Goal: Task Accomplishment & Management: Manage account settings

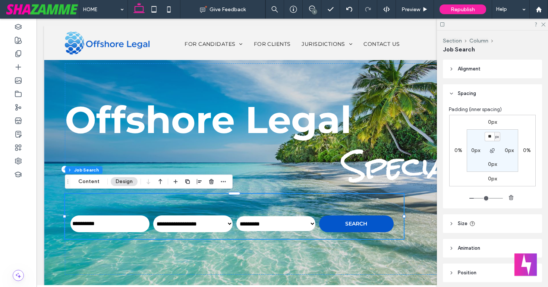
scroll to position [50, 0]
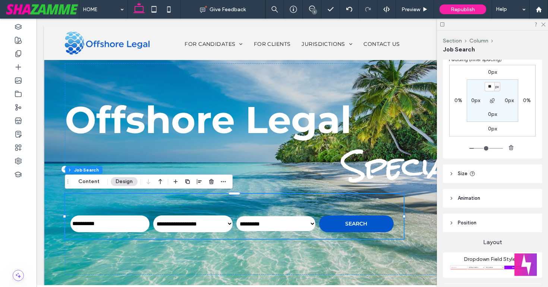
click at [544, 24] on icon at bounding box center [543, 24] width 5 height 5
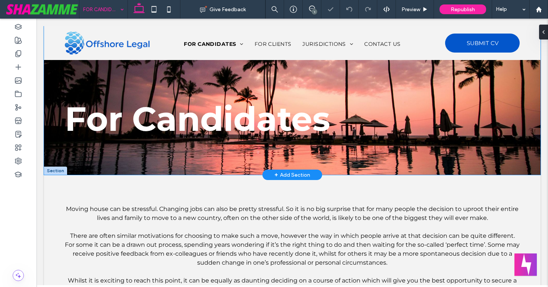
click at [77, 157] on div "For Candidates" at bounding box center [292, 100] width 485 height 149
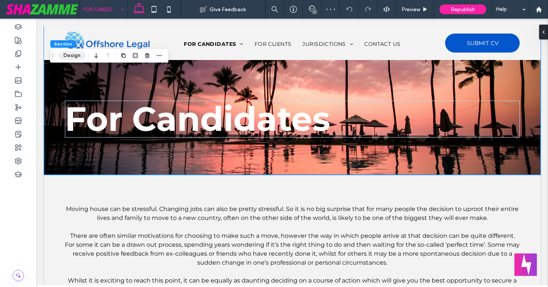
click at [73, 54] on button "Design" at bounding box center [72, 55] width 27 height 9
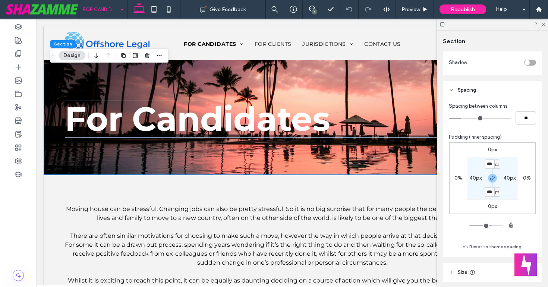
scroll to position [402, 0]
click at [473, 193] on section "*** px 40px *** px 40px" at bounding box center [492, 177] width 51 height 43
click at [545, 23] on icon at bounding box center [543, 24] width 5 height 5
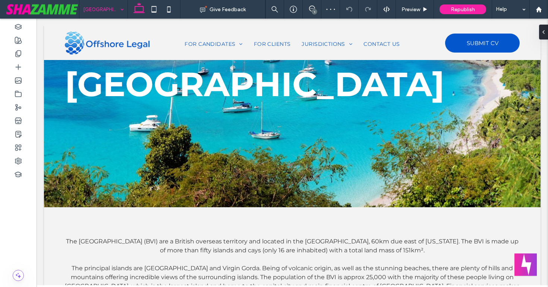
scroll to position [107, 0]
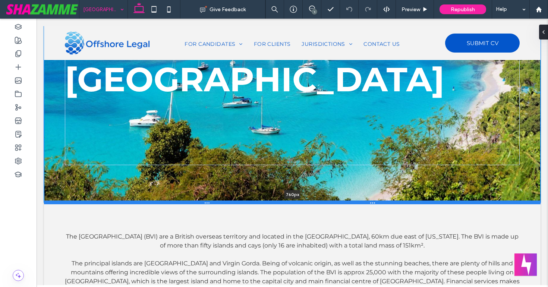
click at [90, 202] on div at bounding box center [292, 203] width 497 height 4
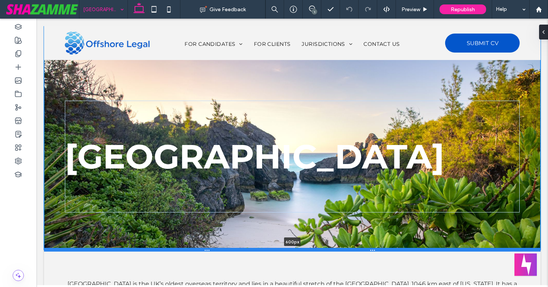
click at [96, 249] on div at bounding box center [292, 250] width 497 height 4
type input "***"
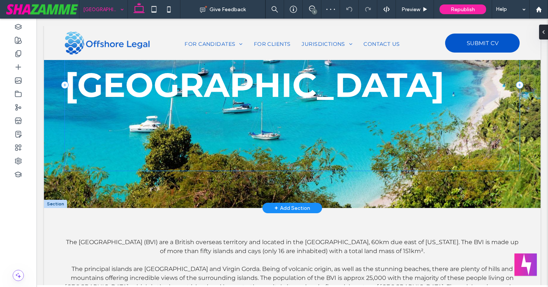
scroll to position [102, 0]
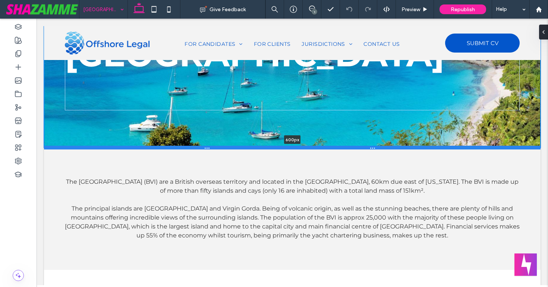
drag, startPoint x: 100, startPoint y: 207, endPoint x: 108, endPoint y: 147, distance: 60.2
click at [108, 147] on div at bounding box center [292, 148] width 497 height 4
type input "***"
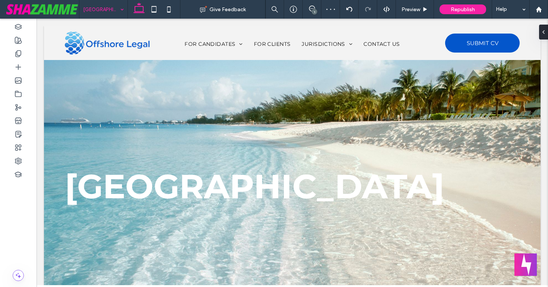
scroll to position [0, 0]
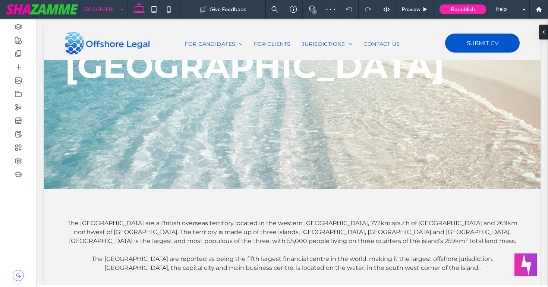
scroll to position [124, 0]
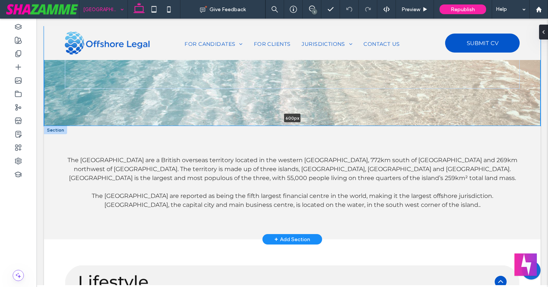
drag, startPoint x: 97, startPoint y: 186, endPoint x: 126, endPoint y: 126, distance: 66.2
type input "***"
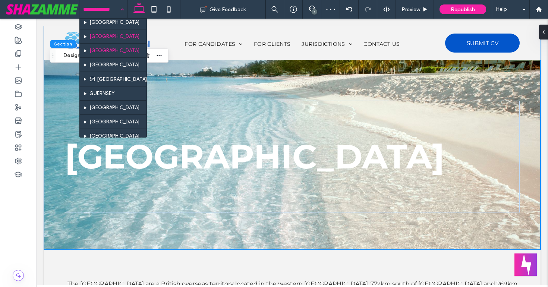
scroll to position [76, 0]
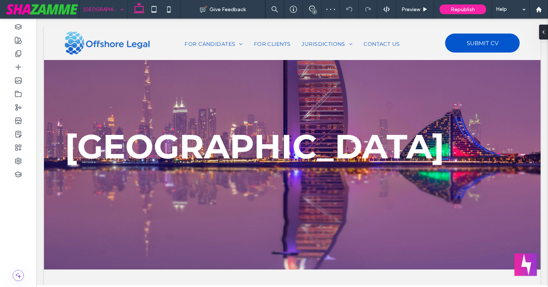
scroll to position [40, 0]
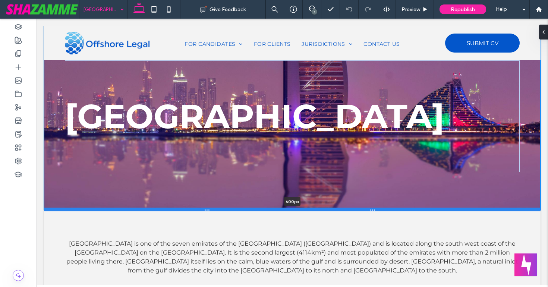
drag, startPoint x: 121, startPoint y: 269, endPoint x: 153, endPoint y: 208, distance: 68.1
click at [153, 208] on div at bounding box center [292, 210] width 497 height 4
type input "***"
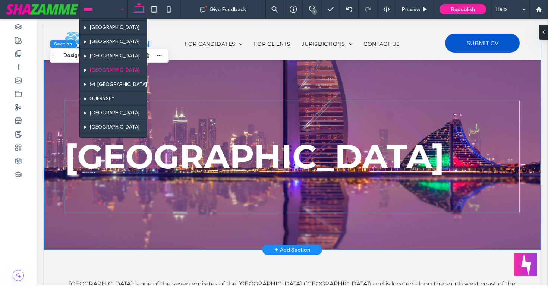
scroll to position [72, 0]
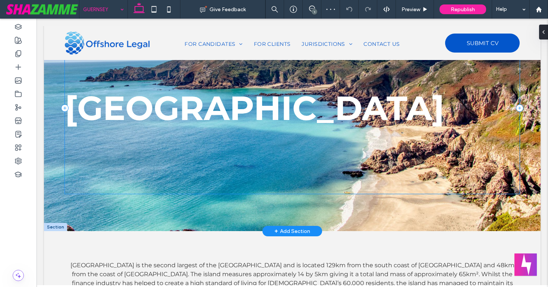
scroll to position [90, 0]
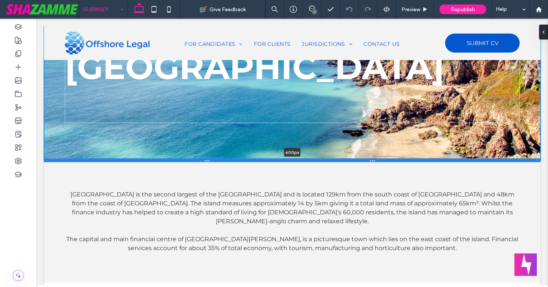
drag, startPoint x: 86, startPoint y: 218, endPoint x: 111, endPoint y: 159, distance: 64.6
click at [111, 159] on div at bounding box center [292, 161] width 497 height 4
type input "***"
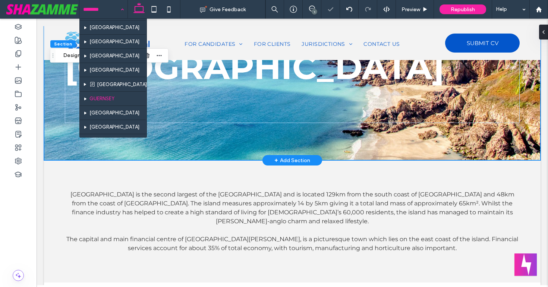
scroll to position [74, 0]
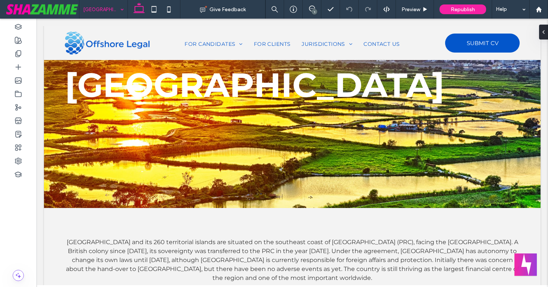
scroll to position [103, 0]
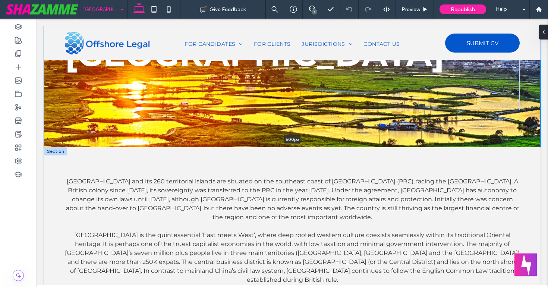
drag, startPoint x: 84, startPoint y: 207, endPoint x: 142, endPoint y: 147, distance: 83.4
type input "***"
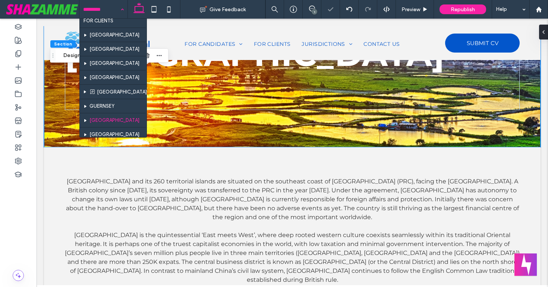
scroll to position [84, 0]
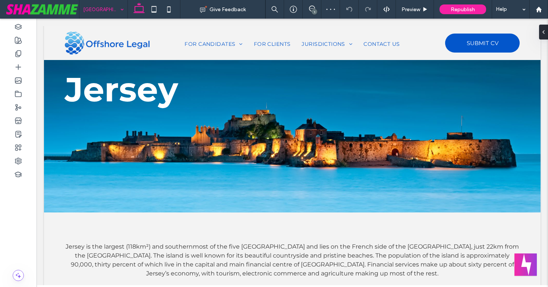
scroll to position [98, 0]
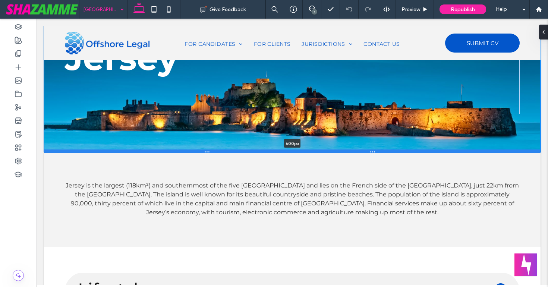
drag, startPoint x: 109, startPoint y: 210, endPoint x: 157, endPoint y: 150, distance: 76.7
click at [157, 150] on div at bounding box center [292, 152] width 497 height 4
type input "***"
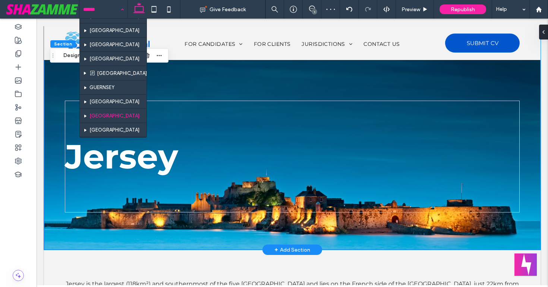
scroll to position [84, 0]
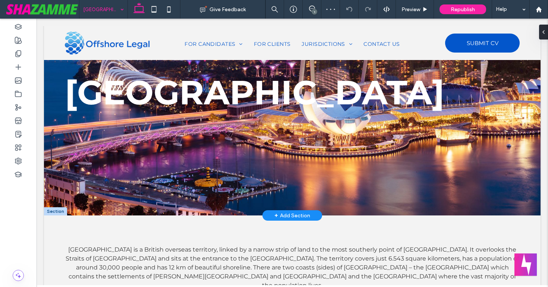
scroll to position [95, 0]
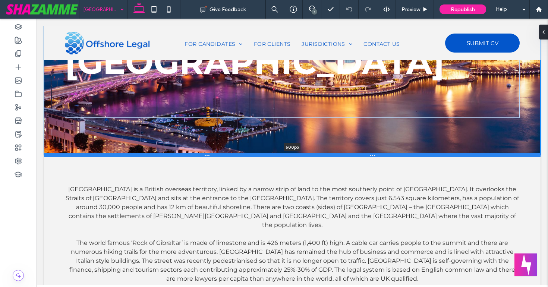
drag, startPoint x: 89, startPoint y: 215, endPoint x: 118, endPoint y: 155, distance: 66.4
click at [118, 155] on div at bounding box center [292, 155] width 497 height 4
type input "***"
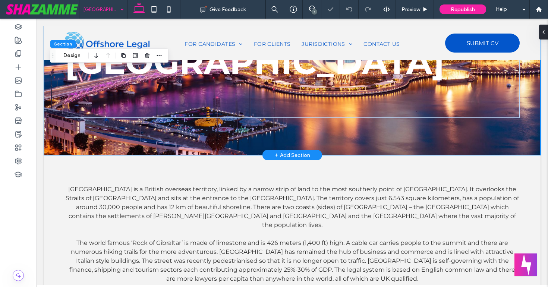
scroll to position [0, 0]
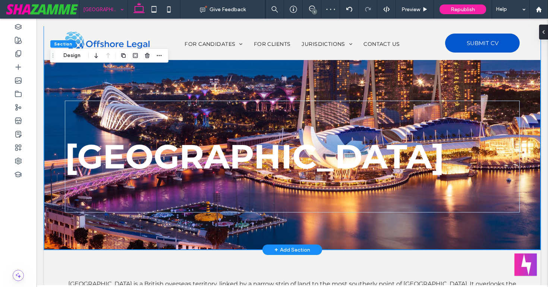
click at [89, 238] on div "Singapore" at bounding box center [292, 138] width 485 height 224
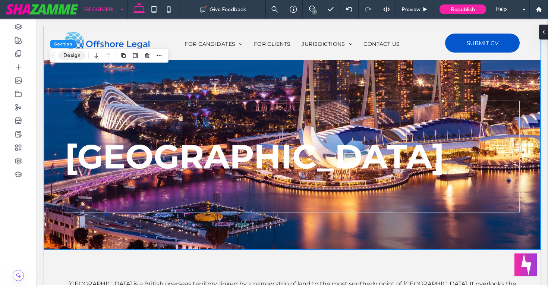
click at [75, 54] on button "Design" at bounding box center [72, 55] width 27 height 9
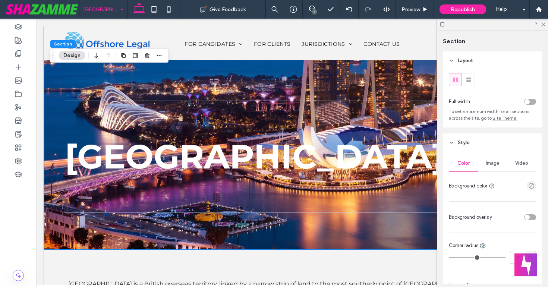
click at [489, 162] on span "Image" at bounding box center [493, 163] width 14 height 6
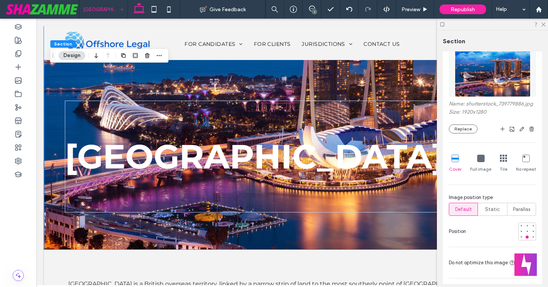
scroll to position [187, 0]
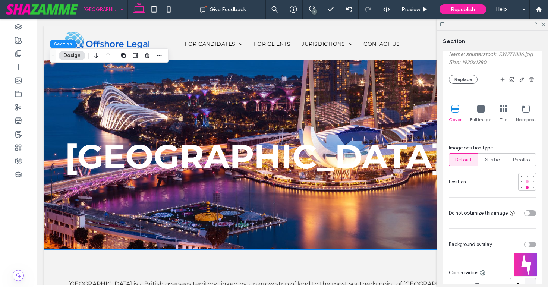
click at [527, 182] on div at bounding box center [527, 181] width 3 height 3
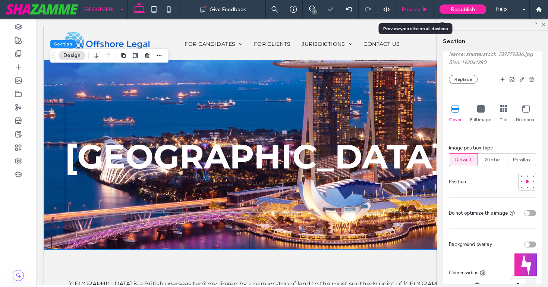
click at [415, 6] on span "Preview" at bounding box center [411, 9] width 19 height 6
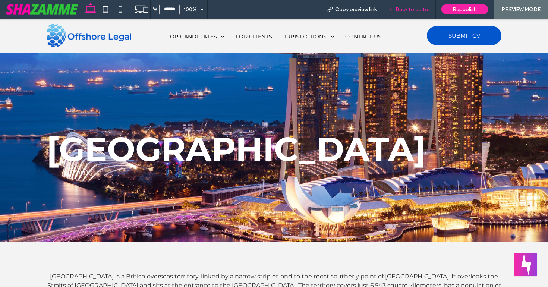
click at [415, 6] on span "Back to editor" at bounding box center [413, 9] width 34 height 6
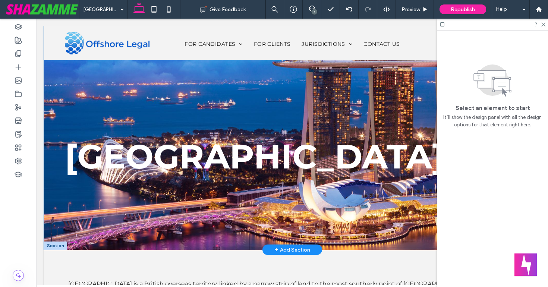
click at [150, 240] on div "Singapore" at bounding box center [292, 138] width 485 height 224
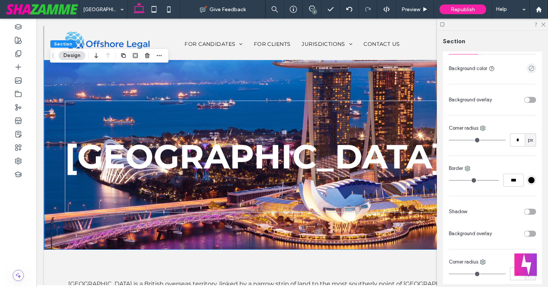
scroll to position [33, 0]
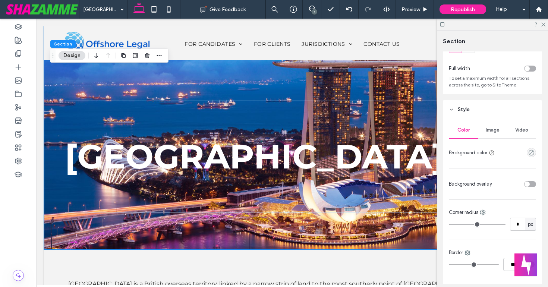
click at [490, 131] on span "Image" at bounding box center [493, 130] width 14 height 6
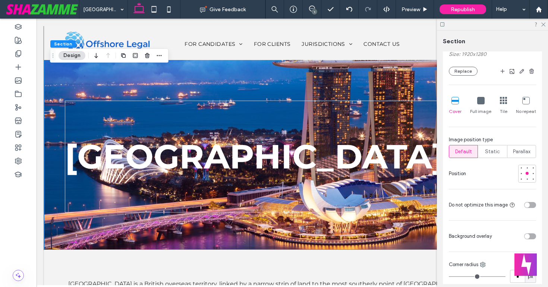
scroll to position [210, 0]
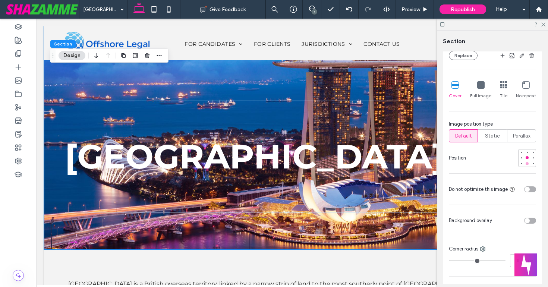
click at [528, 164] on div at bounding box center [527, 163] width 3 height 3
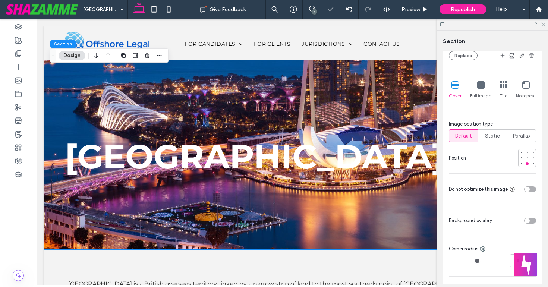
click at [543, 24] on icon at bounding box center [543, 24] width 5 height 5
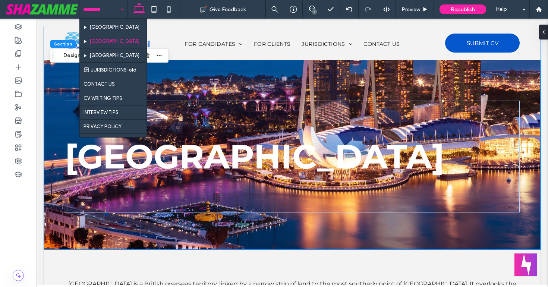
scroll to position [170, 0]
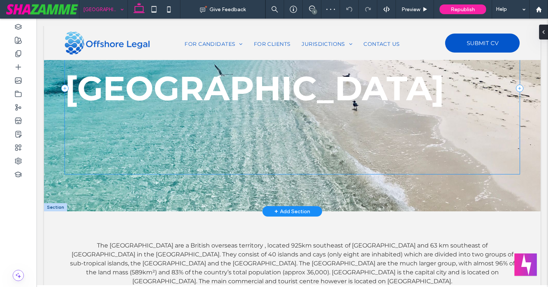
scroll to position [99, 0]
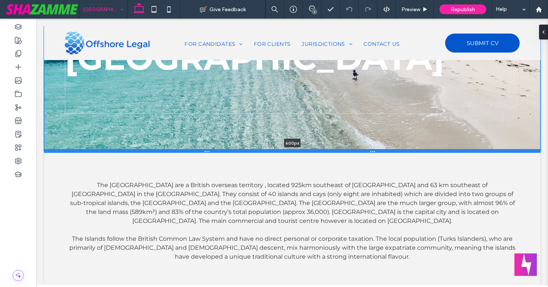
drag, startPoint x: 101, startPoint y: 210, endPoint x: 143, endPoint y: 150, distance: 73.8
click at [143, 150] on div at bounding box center [292, 151] width 497 height 4
type input "***"
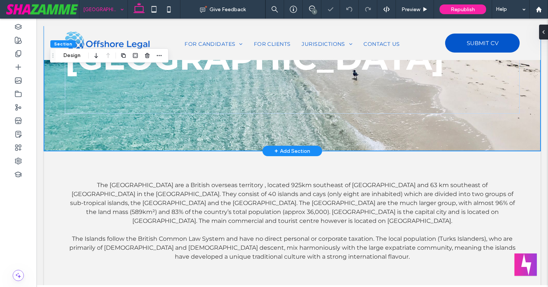
scroll to position [0, 0]
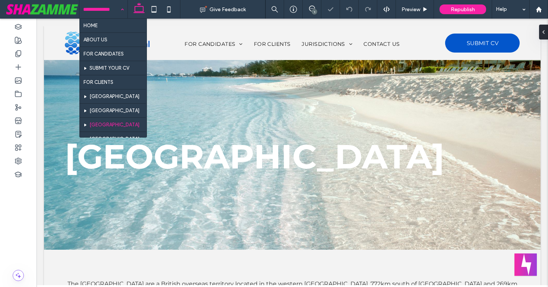
click at [98, 4] on input at bounding box center [101, 9] width 37 height 19
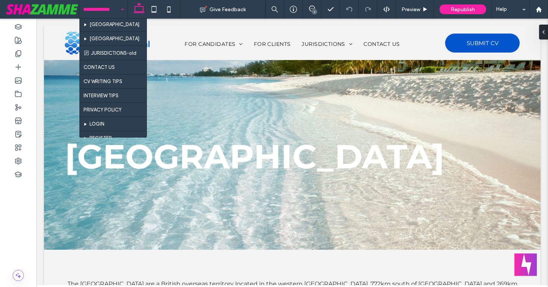
scroll to position [188, 0]
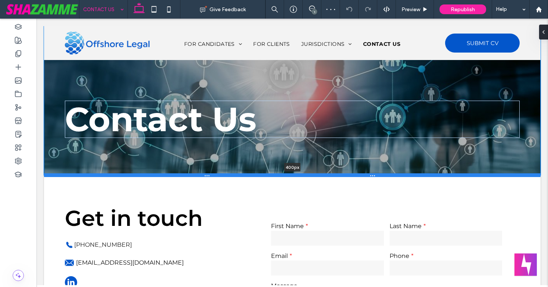
click at [124, 173] on div at bounding box center [292, 175] width 497 height 4
type input "***"
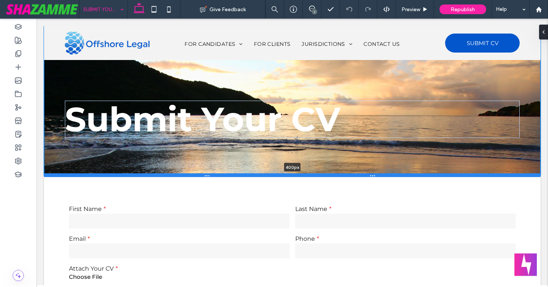
click at [106, 174] on div at bounding box center [292, 175] width 497 height 4
type input "***"
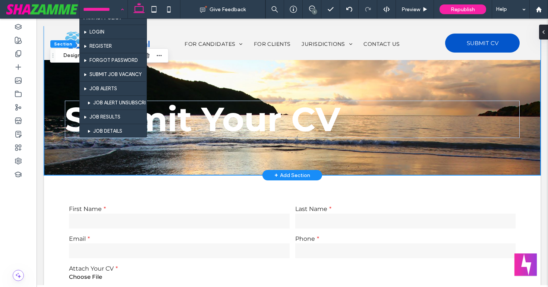
scroll to position [282, 0]
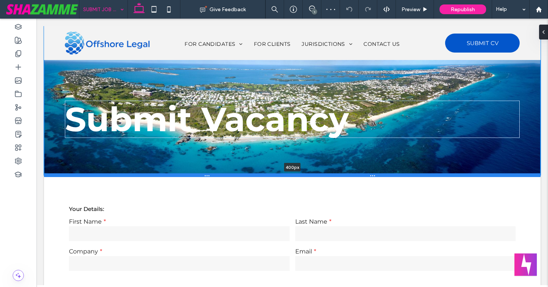
click at [117, 174] on div at bounding box center [292, 175] width 497 height 4
type input "***"
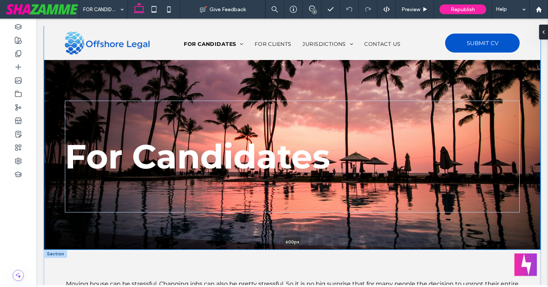
drag, startPoint x: 109, startPoint y: 175, endPoint x: 125, endPoint y: 250, distance: 76.8
type input "***"
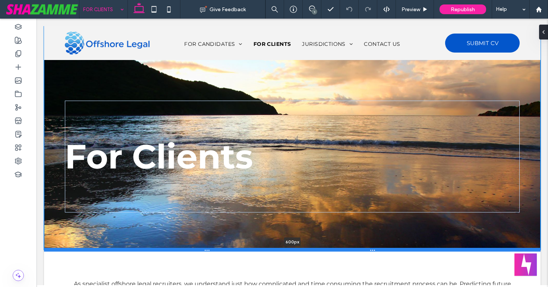
drag, startPoint x: 114, startPoint y: 175, endPoint x: 133, endPoint y: 248, distance: 75.9
click at [133, 248] on div at bounding box center [292, 250] width 497 height 4
type input "***"
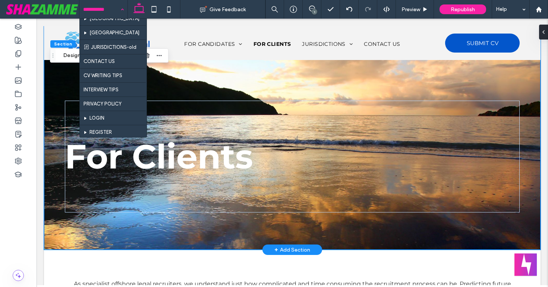
scroll to position [193, 0]
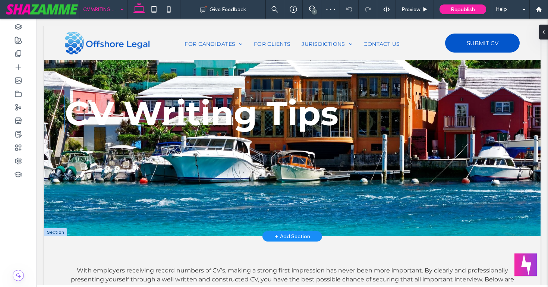
scroll to position [75, 0]
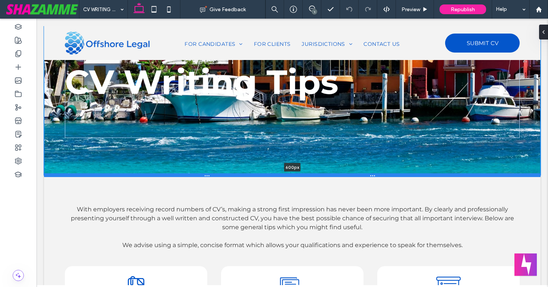
click at [145, 175] on div at bounding box center [292, 175] width 497 height 4
type input "***"
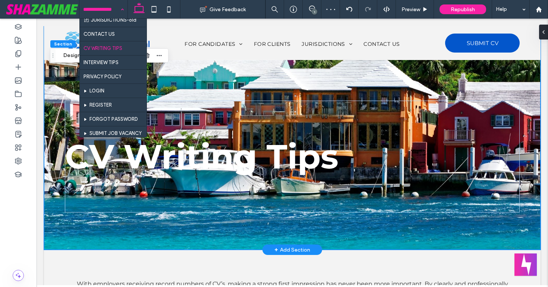
scroll to position [223, 0]
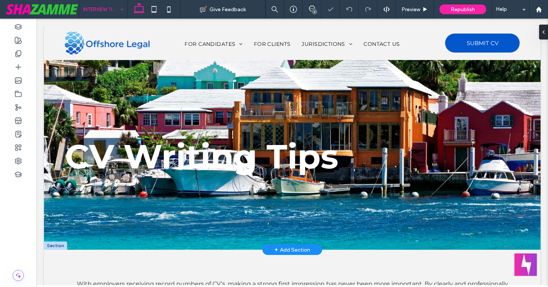
type input "***"
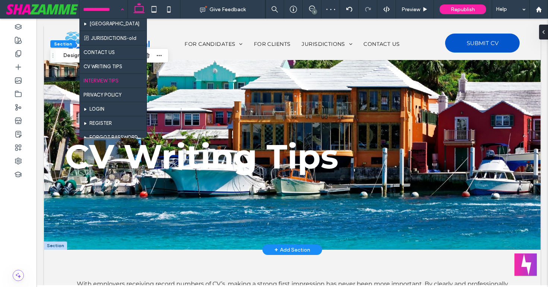
scroll to position [205, 0]
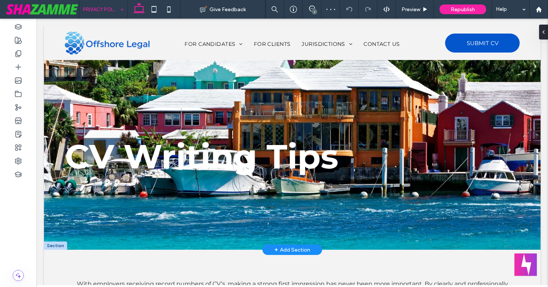
type input "***"
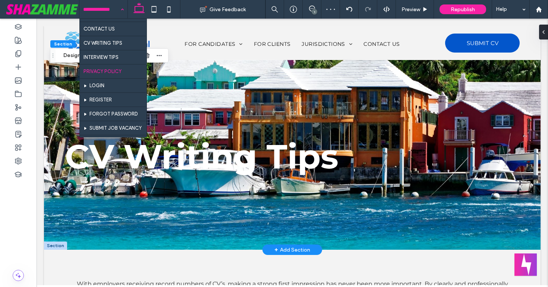
scroll to position [227, 0]
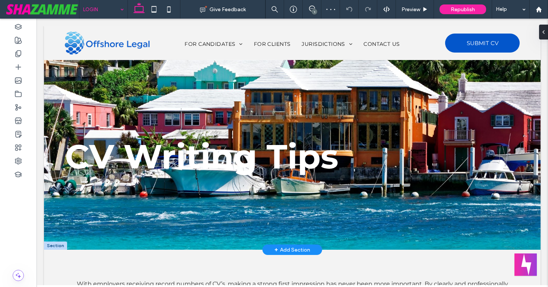
type input "***"
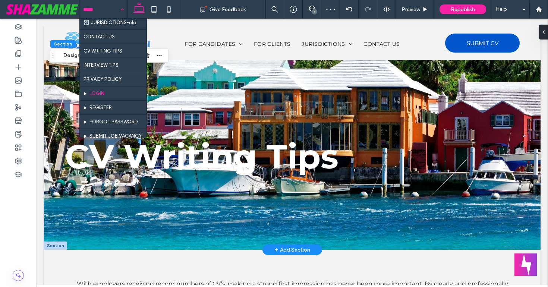
scroll to position [221, 0]
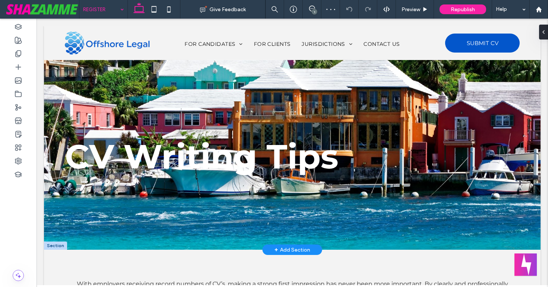
type input "***"
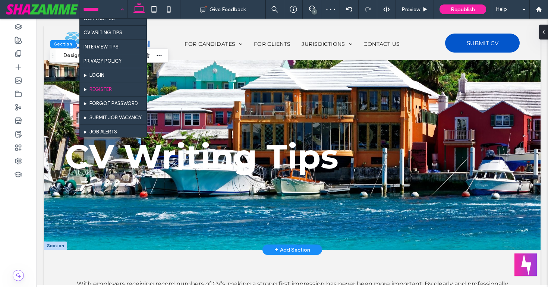
scroll to position [235, 0]
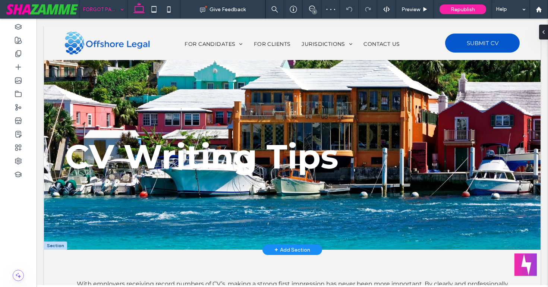
type input "***"
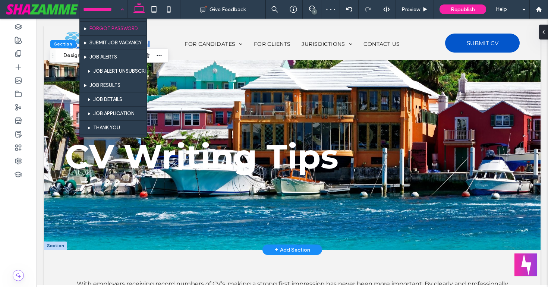
scroll to position [312, 0]
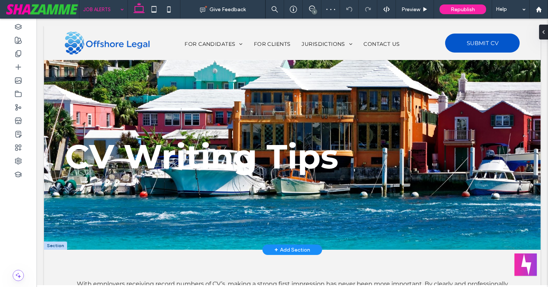
type input "***"
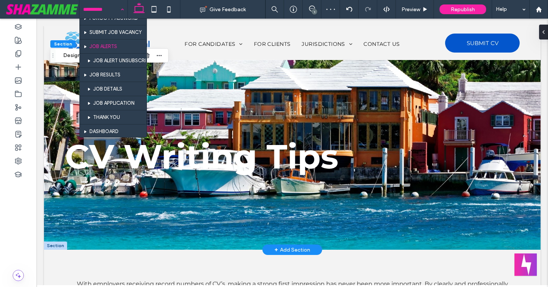
scroll to position [320, 0]
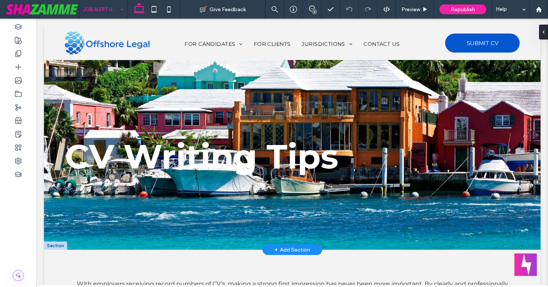
type input "***"
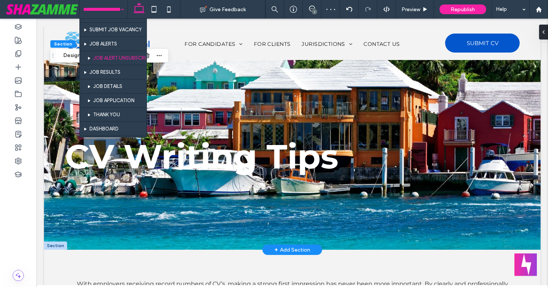
scroll to position [326, 0]
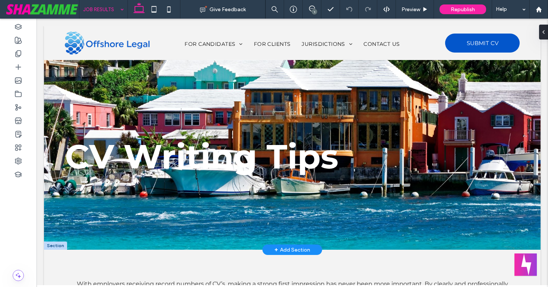
type input "***"
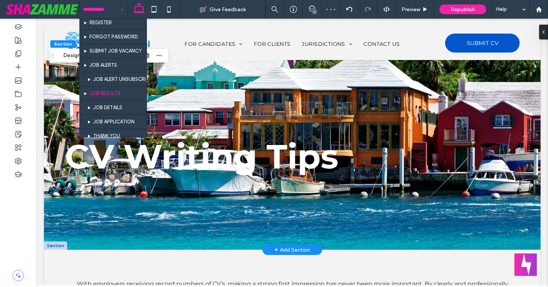
scroll to position [304, 0]
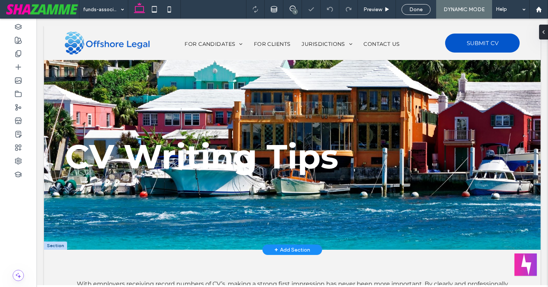
type input "***"
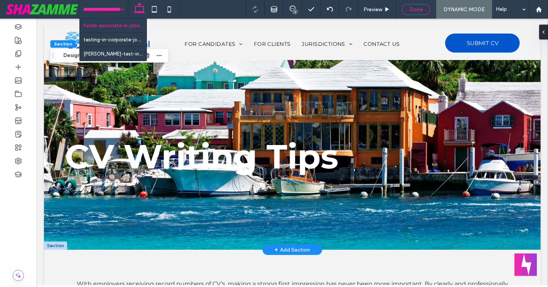
click at [420, 10] on span "Done" at bounding box center [416, 9] width 13 height 6
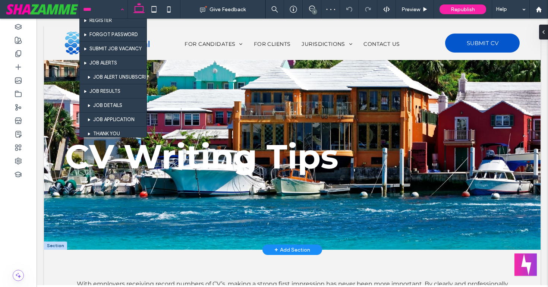
scroll to position [309, 0]
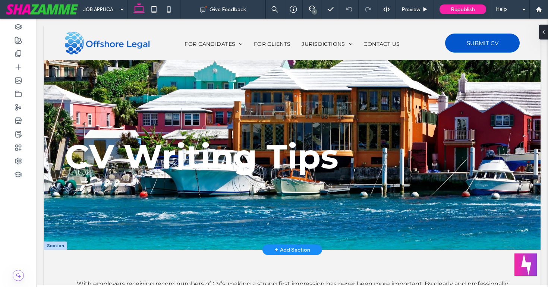
type input "***"
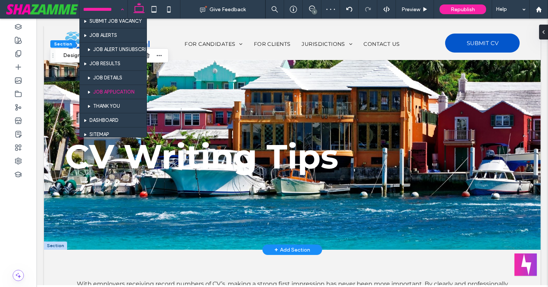
scroll to position [334, 0]
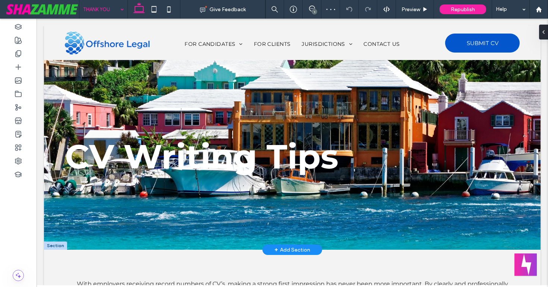
type input "***"
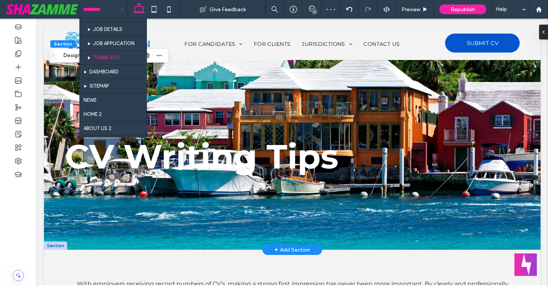
scroll to position [384, 0]
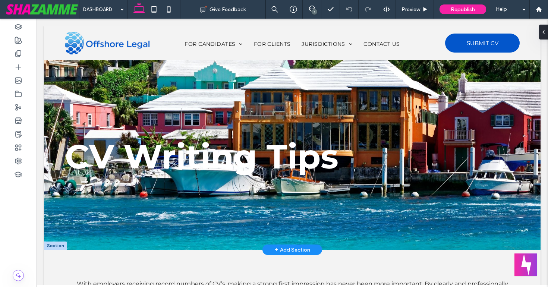
type input "***"
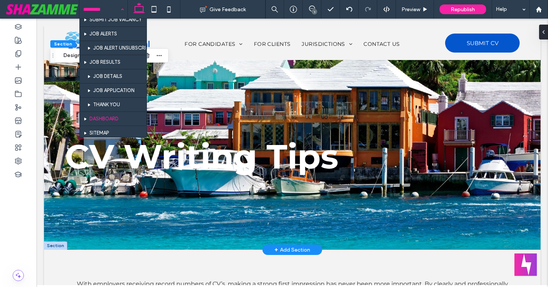
scroll to position [419, 0]
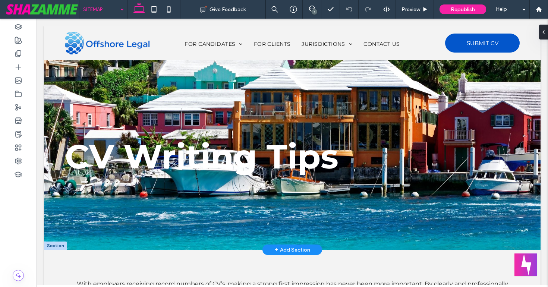
type input "***"
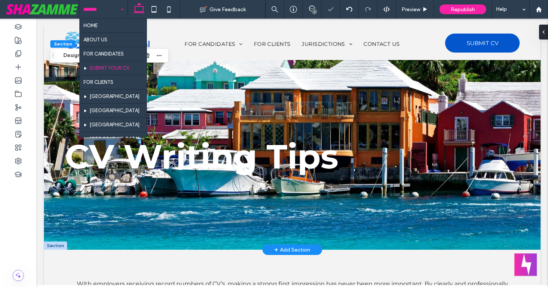
scroll to position [419, 0]
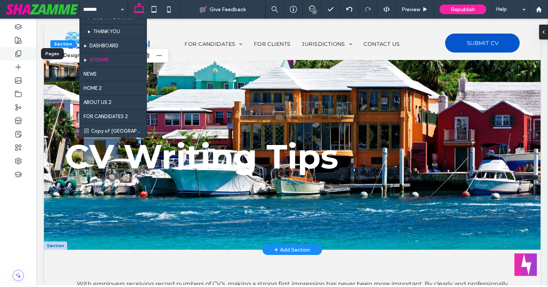
click at [16, 49] on div at bounding box center [18, 53] width 37 height 13
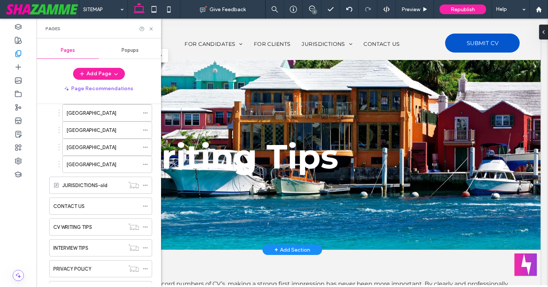
scroll to position [234, 0]
click at [83, 185] on label "JURISDICTIONS-old" at bounding box center [84, 185] width 45 height 13
click at [154, 28] on div "Pages" at bounding box center [99, 29] width 125 height 20
click at [153, 27] on icon at bounding box center [151, 29] width 6 height 6
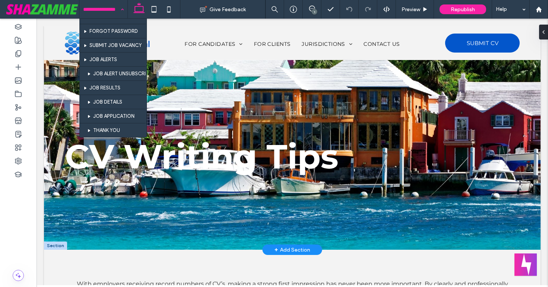
scroll to position [313, 0]
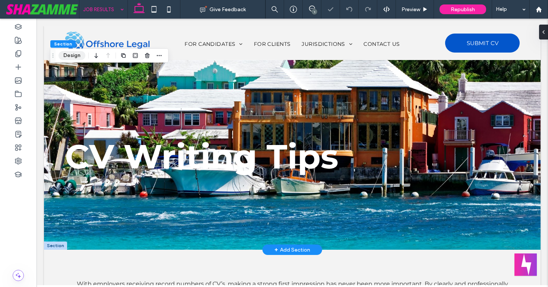
click at [77, 56] on button "Design" at bounding box center [72, 55] width 27 height 9
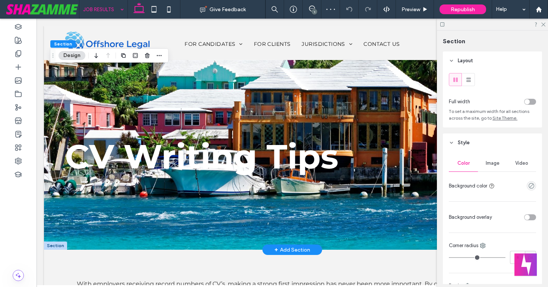
click at [496, 166] on span "Image" at bounding box center [493, 163] width 14 height 6
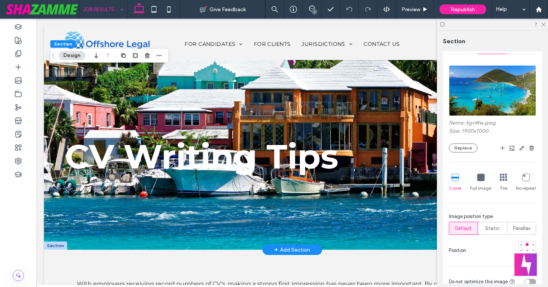
scroll to position [121, 0]
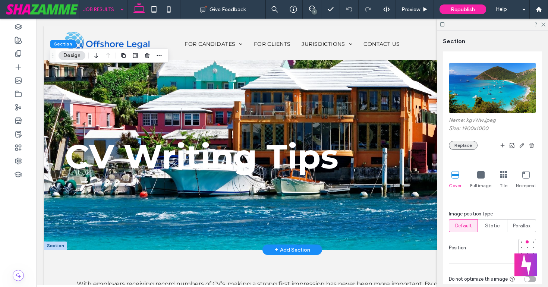
click at [468, 147] on button "Replace" at bounding box center [463, 145] width 29 height 9
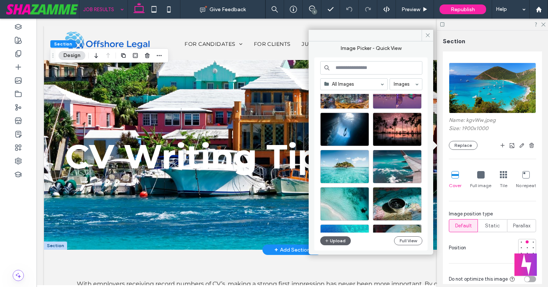
scroll to position [218, 0]
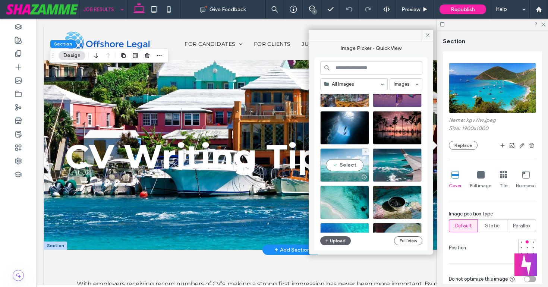
click at [359, 168] on div "Select" at bounding box center [344, 165] width 49 height 34
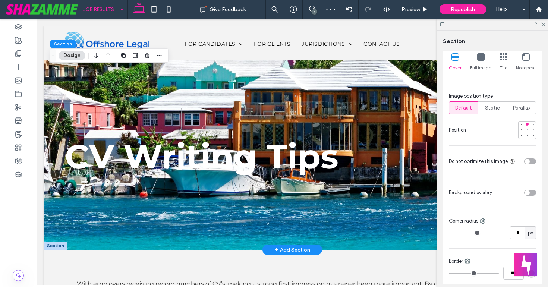
scroll to position [253, 0]
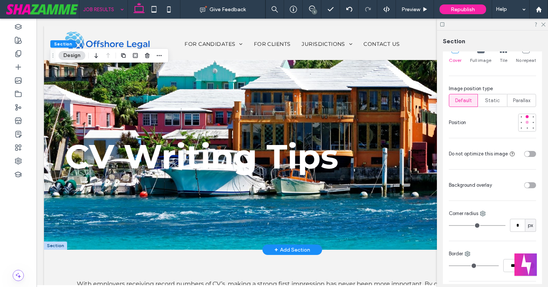
click at [529, 122] on div at bounding box center [527, 122] width 5 height 5
click at [542, 24] on icon at bounding box center [543, 24] width 5 height 5
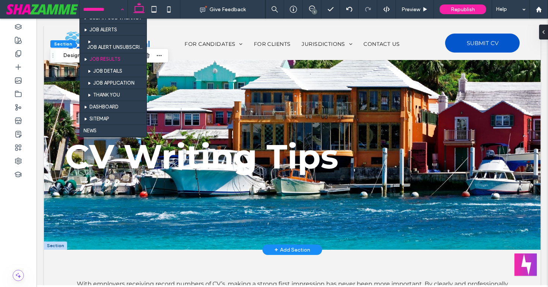
scroll to position [291, 0]
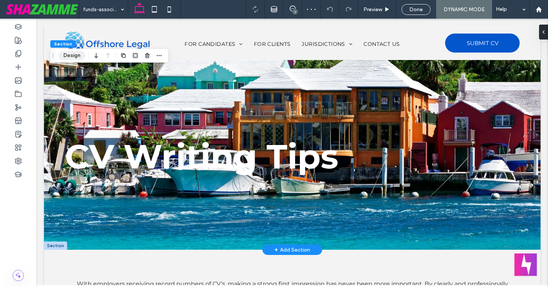
click at [70, 57] on button "Design" at bounding box center [72, 55] width 27 height 9
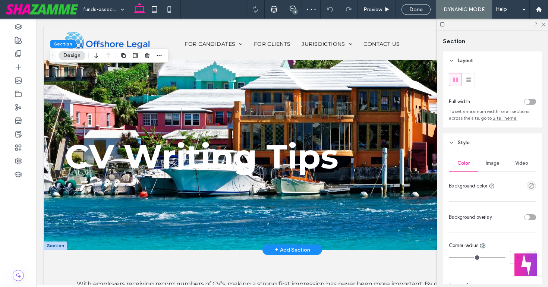
click at [486, 163] on span "Image" at bounding box center [493, 163] width 14 height 6
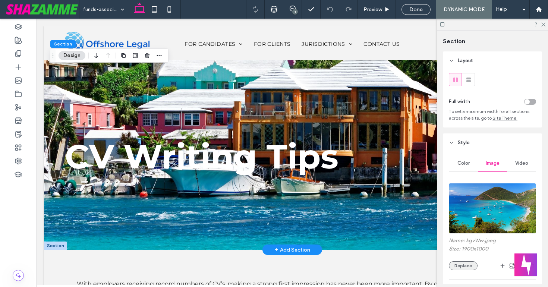
click at [466, 267] on button "Replace" at bounding box center [463, 266] width 29 height 9
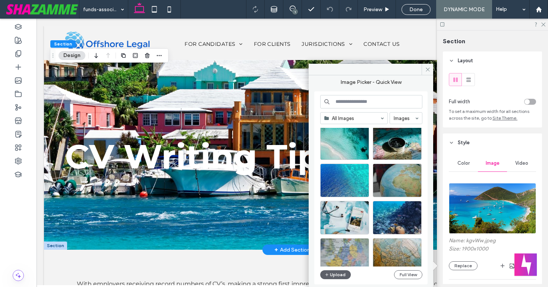
scroll to position [306, 0]
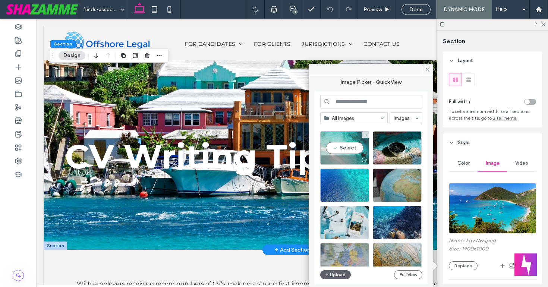
click at [360, 150] on div "Select" at bounding box center [344, 148] width 49 height 34
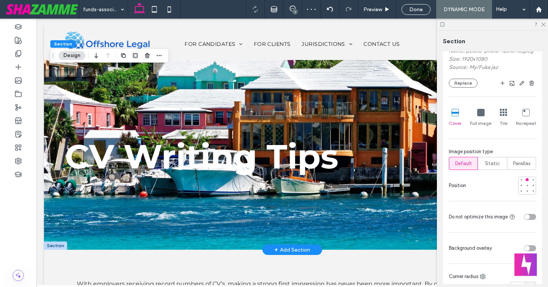
scroll to position [215, 0]
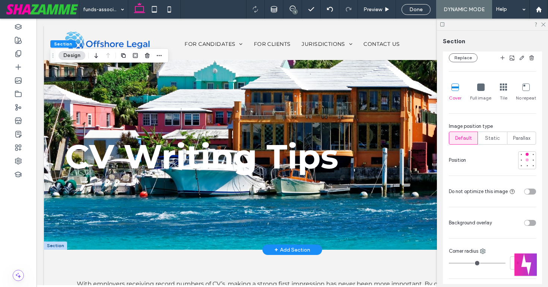
click at [528, 159] on div at bounding box center [527, 160] width 3 height 3
click at [543, 23] on icon at bounding box center [543, 24] width 5 height 5
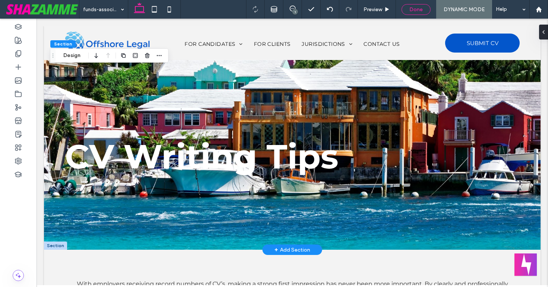
click at [410, 10] on span "Done" at bounding box center [416, 9] width 13 height 6
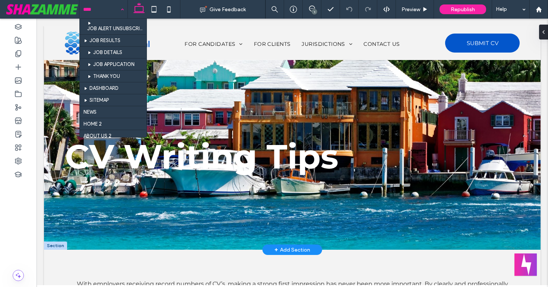
scroll to position [309, 0]
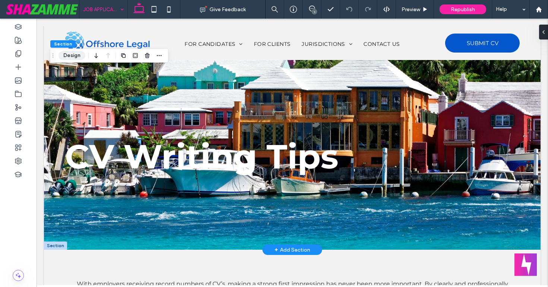
click at [72, 53] on button "Design" at bounding box center [72, 55] width 27 height 9
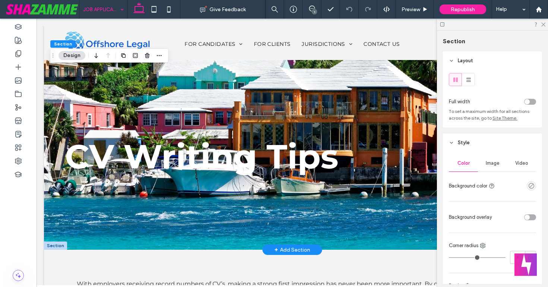
click at [500, 164] on div "Image" at bounding box center [492, 163] width 29 height 16
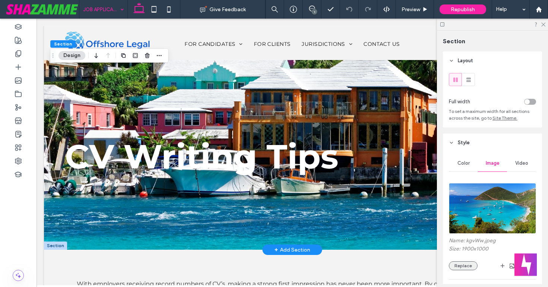
click at [463, 267] on button "Replace" at bounding box center [463, 266] width 29 height 9
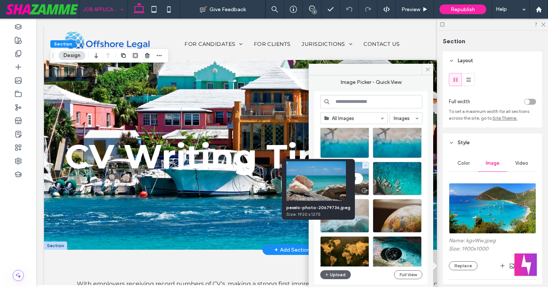
scroll to position [7, 0]
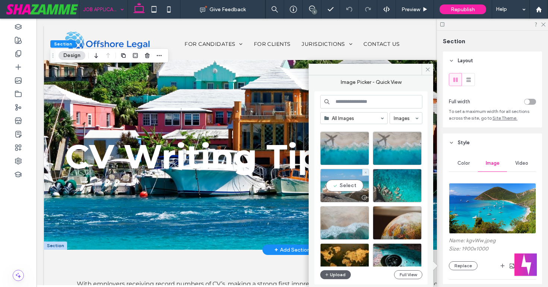
click at [349, 185] on div "Select" at bounding box center [344, 186] width 49 height 34
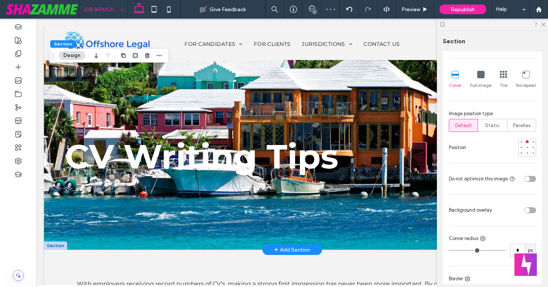
scroll to position [230, 0]
click at [528, 144] on div at bounding box center [527, 145] width 5 height 5
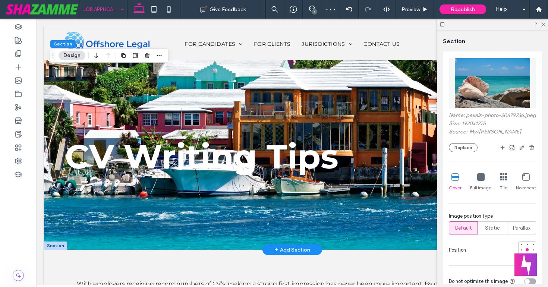
scroll to position [110, 0]
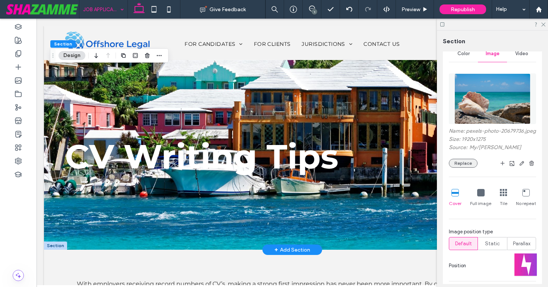
click at [461, 163] on button "Replace" at bounding box center [463, 163] width 29 height 9
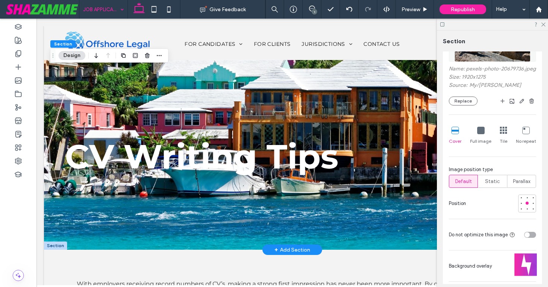
scroll to position [174, 0]
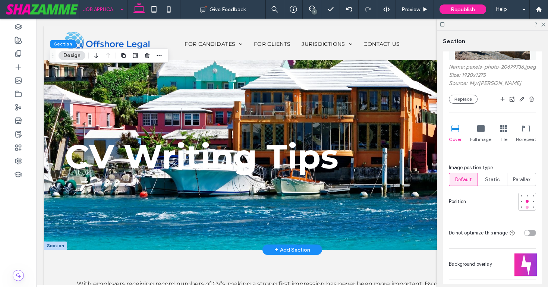
click at [529, 206] on div at bounding box center [527, 207] width 5 height 5
click at [408, 8] on span "Preview" at bounding box center [411, 9] width 19 height 6
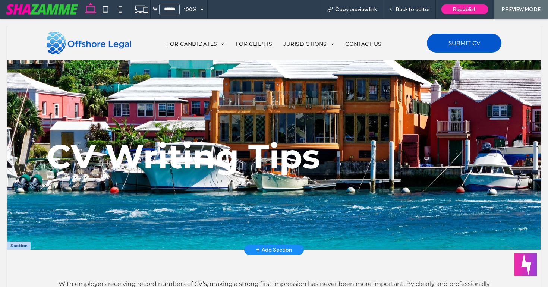
click at [408, 8] on span "Back to editor" at bounding box center [413, 9] width 34 height 6
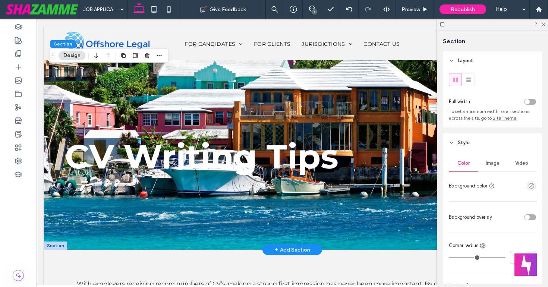
click at [494, 160] on div "Image" at bounding box center [492, 163] width 29 height 16
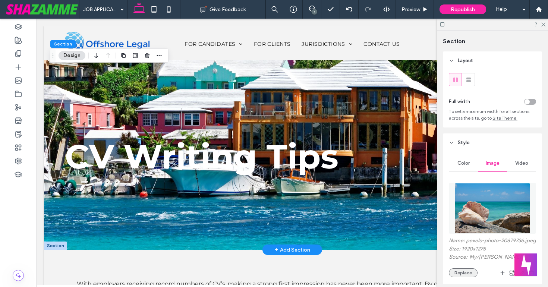
click at [461, 276] on button "Replace" at bounding box center [463, 273] width 29 height 9
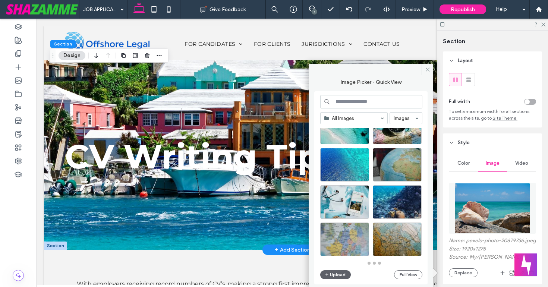
scroll to position [327, 0]
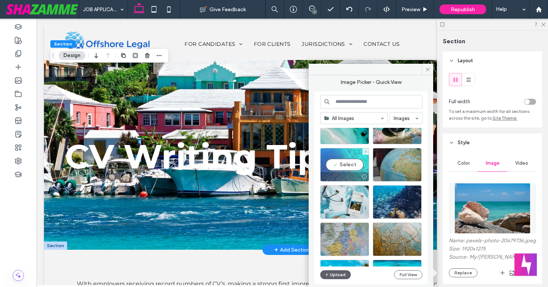
click at [360, 166] on div "Select" at bounding box center [344, 165] width 49 height 34
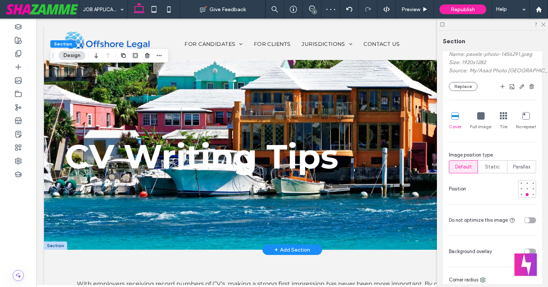
scroll to position [193, 0]
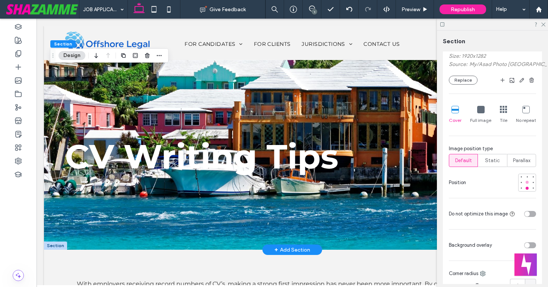
click at [528, 182] on div at bounding box center [527, 182] width 3 height 3
click at [527, 177] on div at bounding box center [527, 176] width 3 height 3
click at [544, 24] on use at bounding box center [544, 25] width 4 height 4
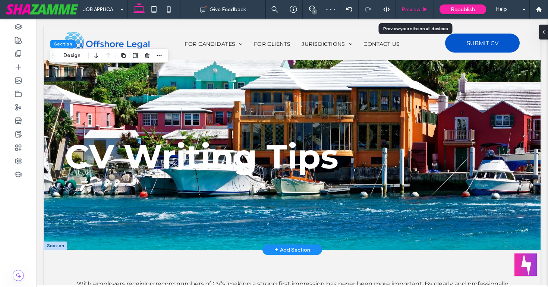
click at [407, 9] on span "Preview" at bounding box center [411, 9] width 19 height 6
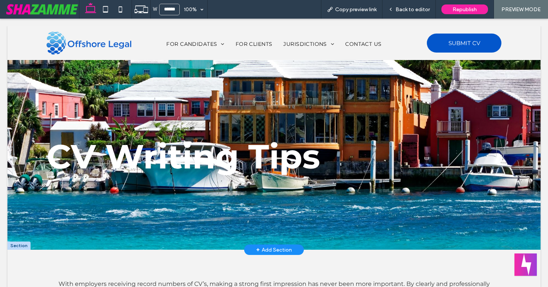
click at [407, 9] on span "Back to editor" at bounding box center [413, 9] width 34 height 6
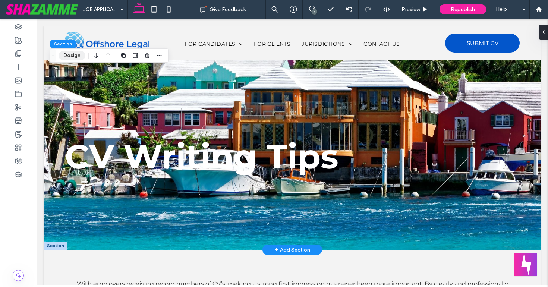
click at [78, 56] on button "Design" at bounding box center [72, 55] width 27 height 9
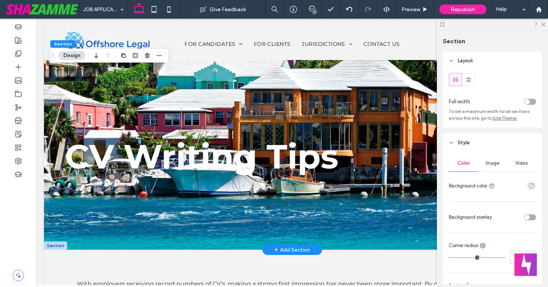
click at [492, 166] on span "Image" at bounding box center [493, 163] width 14 height 6
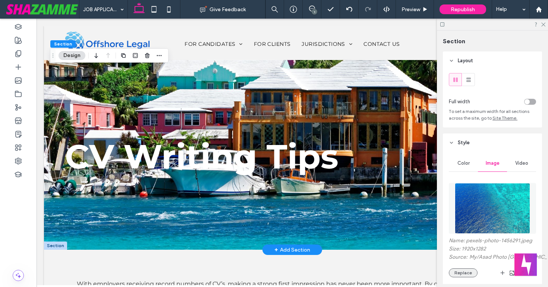
click at [460, 272] on button "Replace" at bounding box center [463, 273] width 29 height 9
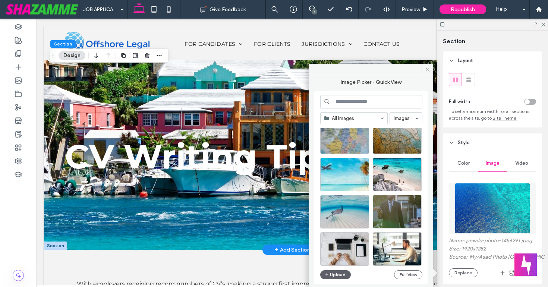
scroll to position [432, 0]
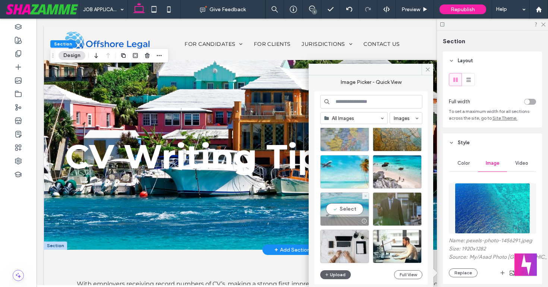
click at [342, 209] on div "Select" at bounding box center [344, 210] width 49 height 34
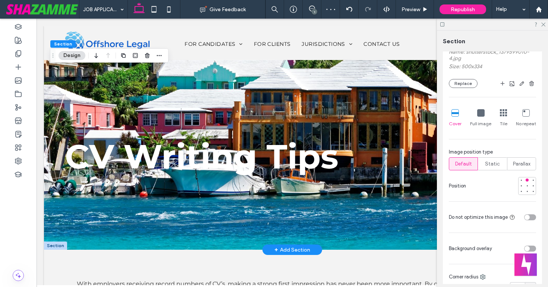
scroll to position [190, 0]
click at [527, 185] on div at bounding box center [527, 185] width 3 height 3
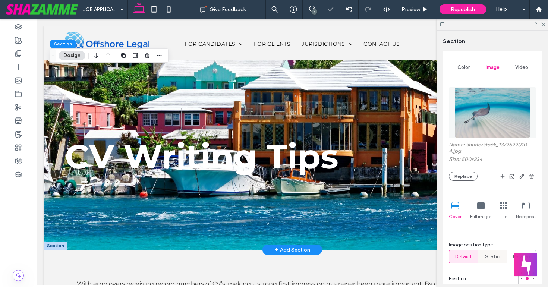
scroll to position [89, 0]
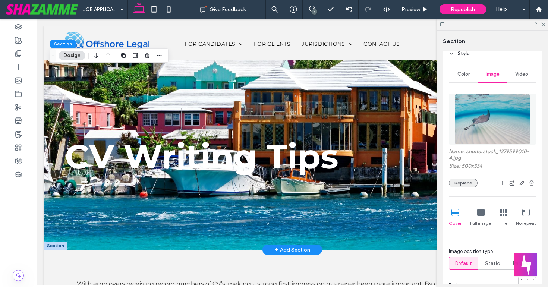
click at [471, 179] on button "Replace" at bounding box center [463, 183] width 29 height 9
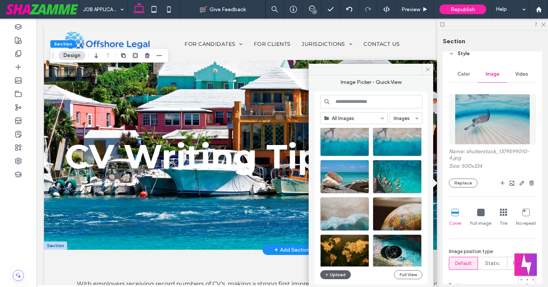
scroll to position [89, 0]
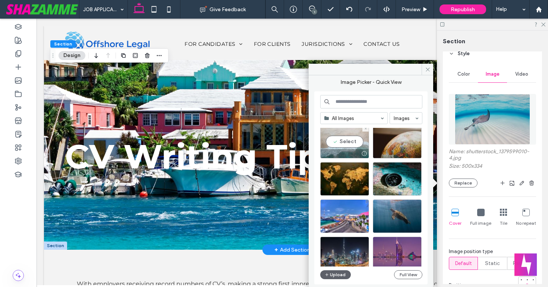
click at [350, 141] on div "Select" at bounding box center [344, 142] width 49 height 34
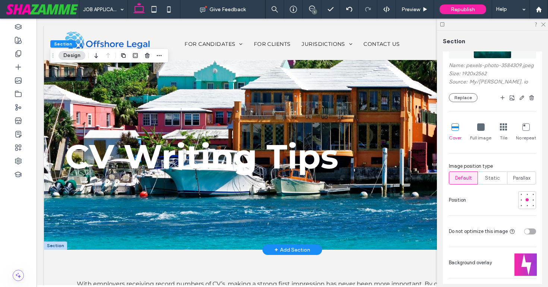
scroll to position [189, 0]
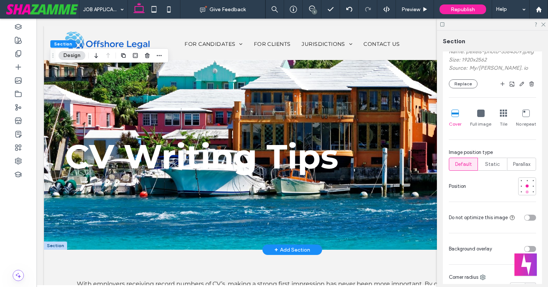
click at [526, 193] on div at bounding box center [527, 192] width 3 height 3
click at [526, 186] on div at bounding box center [527, 186] width 3 height 3
click at [461, 86] on button "Replace" at bounding box center [463, 83] width 29 height 9
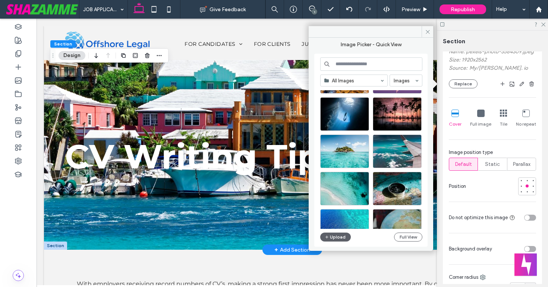
scroll to position [236, 0]
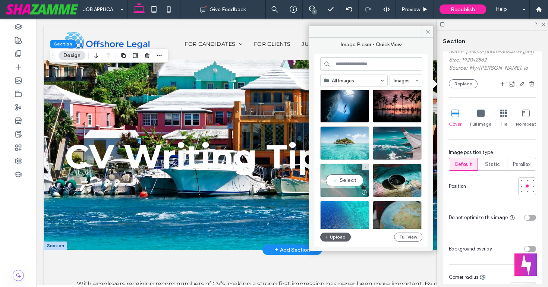
click at [337, 179] on div "Select" at bounding box center [344, 181] width 49 height 34
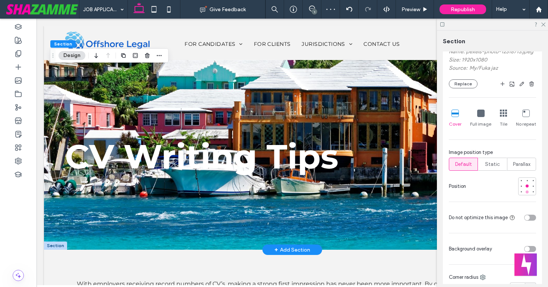
click at [527, 193] on div at bounding box center [527, 192] width 3 height 3
click at [544, 25] on use at bounding box center [544, 25] width 4 height 4
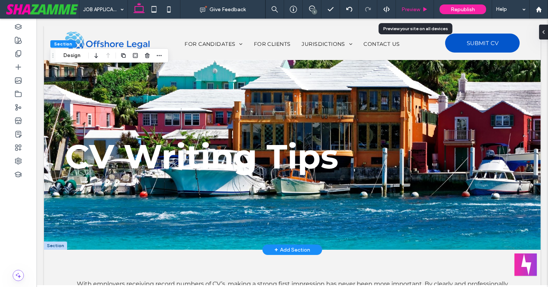
click at [406, 10] on span "Preview" at bounding box center [411, 9] width 19 height 6
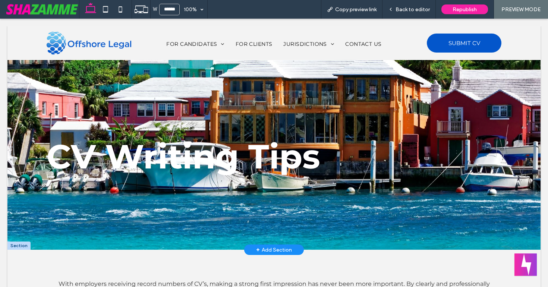
click at [406, 10] on span "Back to editor" at bounding box center [413, 9] width 34 height 6
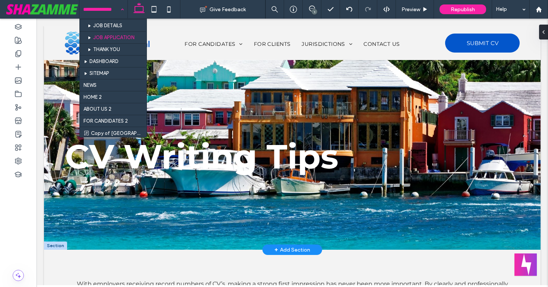
scroll to position [340, 0]
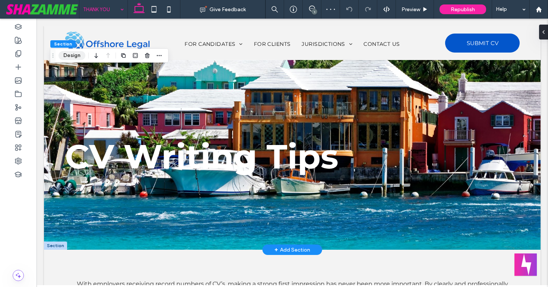
click at [75, 54] on button "Design" at bounding box center [72, 55] width 27 height 9
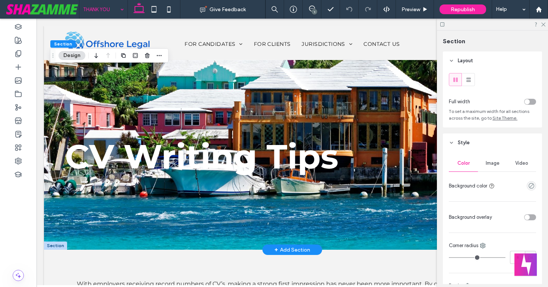
click at [491, 165] on span "Image" at bounding box center [493, 163] width 14 height 6
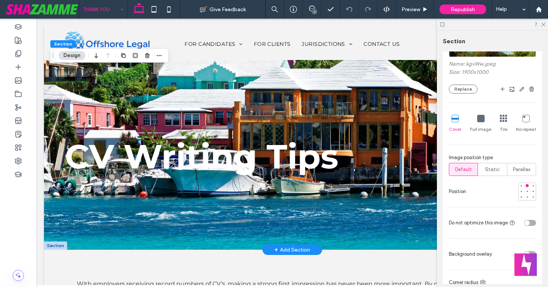
scroll to position [178, 0]
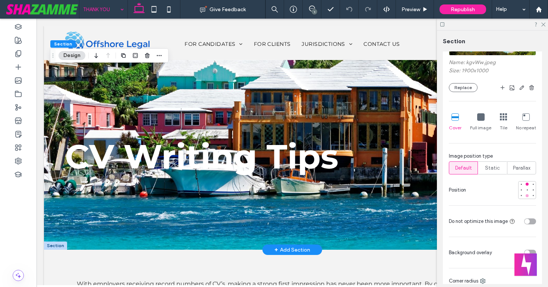
click at [528, 195] on div at bounding box center [527, 195] width 3 height 3
click at [526, 191] on div at bounding box center [527, 189] width 3 height 3
click at [420, 11] on span "Preview" at bounding box center [411, 9] width 19 height 6
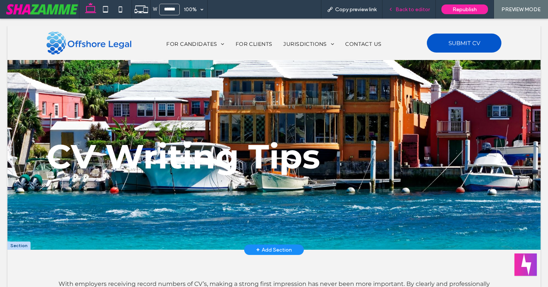
click at [420, 11] on span "Back to editor" at bounding box center [413, 9] width 34 height 6
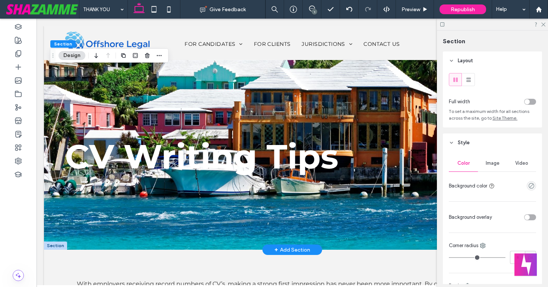
click at [495, 165] on span "Image" at bounding box center [493, 163] width 14 height 6
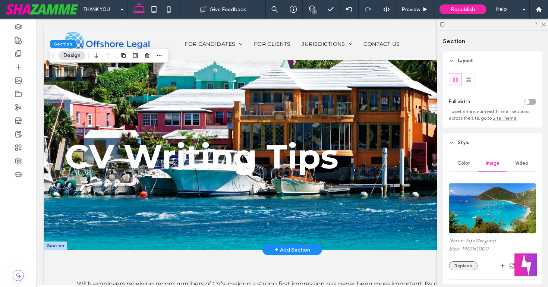
click at [463, 269] on button "Replace" at bounding box center [463, 266] width 29 height 9
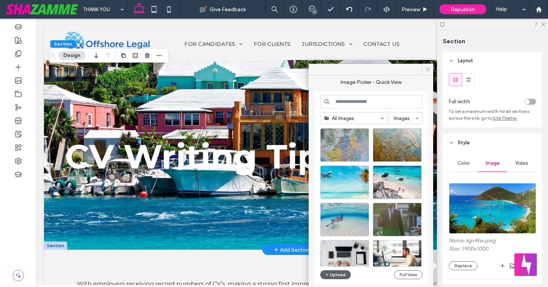
scroll to position [433, 0]
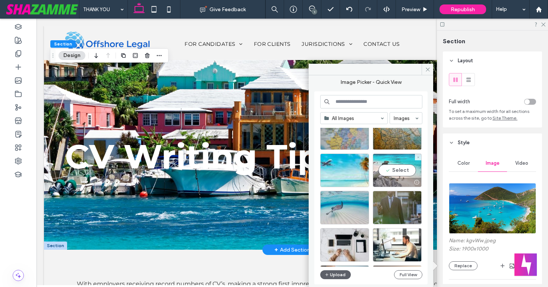
click at [390, 169] on div "Select" at bounding box center [397, 171] width 49 height 34
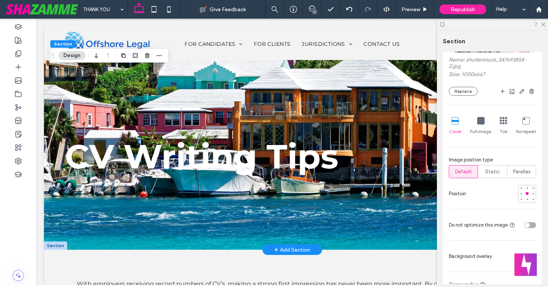
scroll to position [181, 0]
click at [528, 188] on div at bounding box center [527, 187] width 3 height 3
click at [545, 25] on icon at bounding box center [543, 24] width 5 height 5
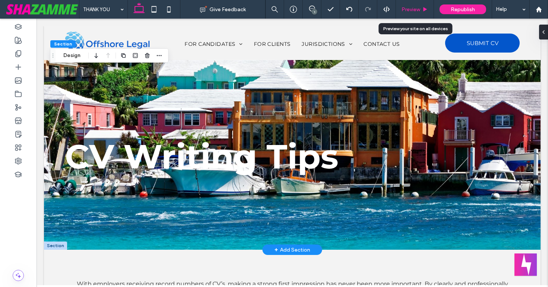
click at [414, 12] on span "Preview" at bounding box center [411, 9] width 19 height 6
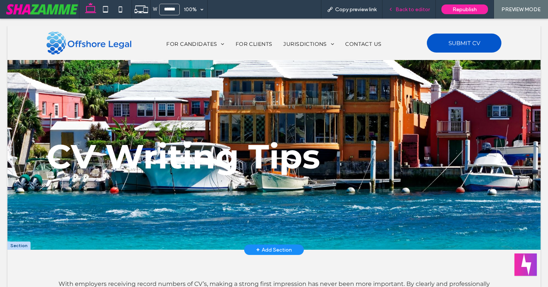
click at [414, 12] on span "Back to editor" at bounding box center [413, 9] width 34 height 6
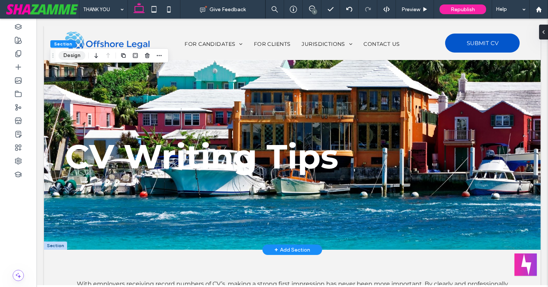
click at [73, 54] on button "Design" at bounding box center [72, 55] width 27 height 9
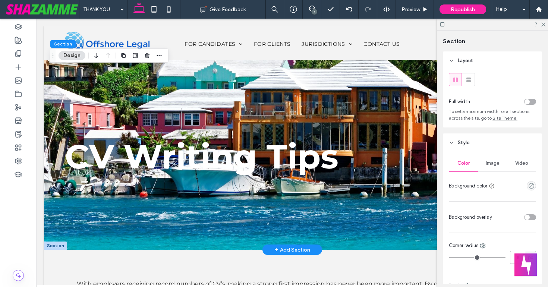
click at [493, 162] on span "Image" at bounding box center [493, 163] width 14 height 6
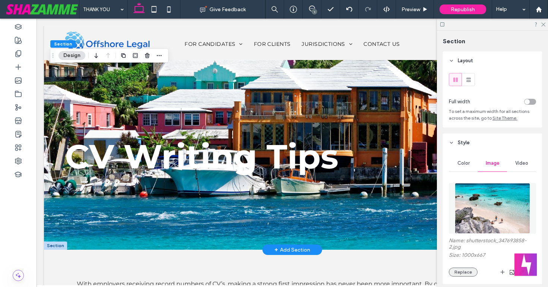
click at [466, 268] on button "Replace" at bounding box center [463, 272] width 29 height 9
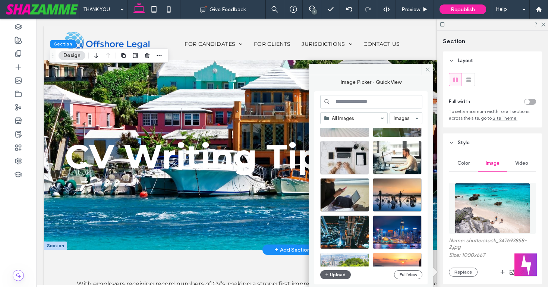
scroll to position [520, 0]
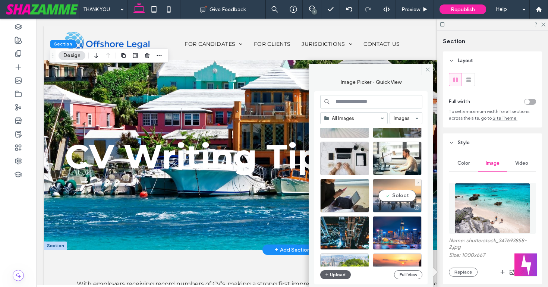
click at [399, 196] on div "Select" at bounding box center [397, 196] width 49 height 34
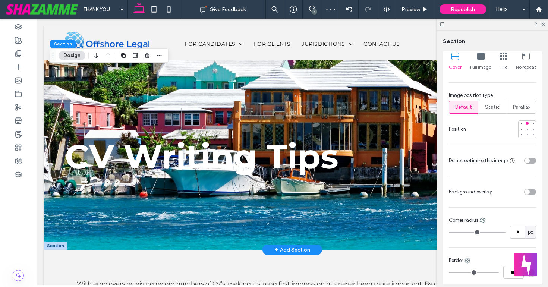
scroll to position [247, 0]
click at [526, 129] on div at bounding box center [527, 127] width 3 height 3
click at [543, 24] on icon at bounding box center [543, 24] width 5 height 5
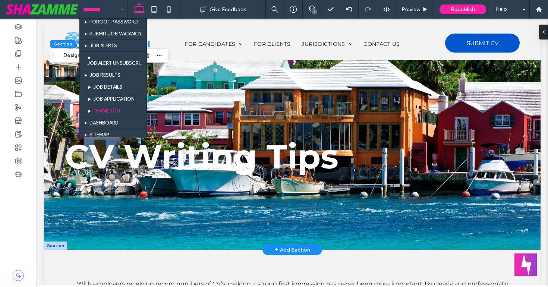
scroll to position [270, 0]
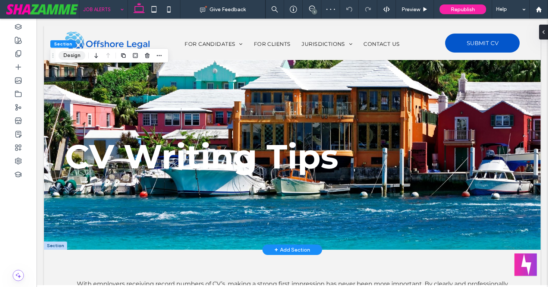
click at [72, 53] on button "Design" at bounding box center [72, 55] width 27 height 9
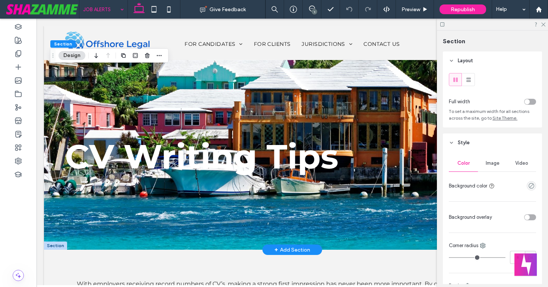
click at [495, 159] on div "Image" at bounding box center [492, 163] width 29 height 16
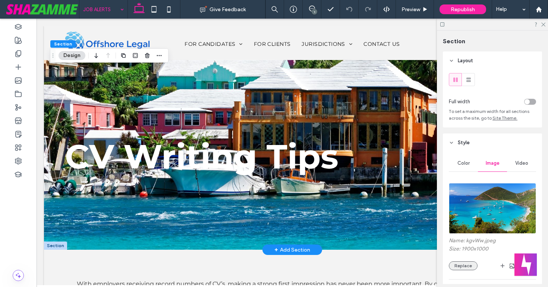
click at [468, 266] on button "Replace" at bounding box center [463, 266] width 29 height 9
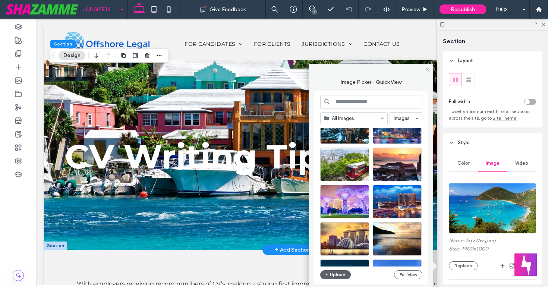
scroll to position [637, 0]
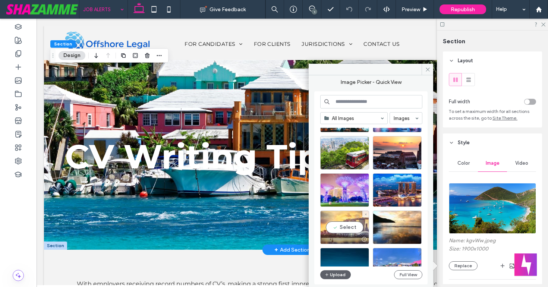
click at [358, 229] on div "Select" at bounding box center [344, 228] width 49 height 34
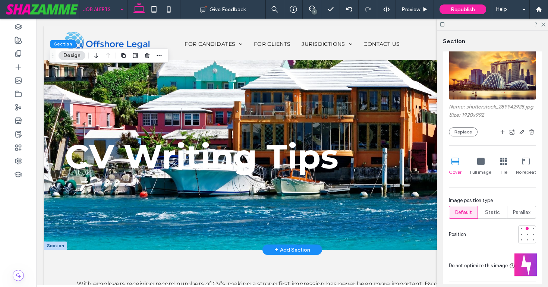
scroll to position [136, 0]
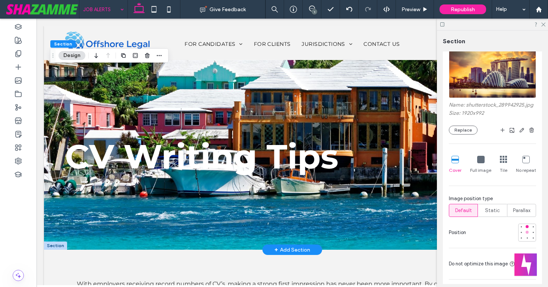
click at [527, 231] on div at bounding box center [527, 232] width 3 height 3
click at [547, 24] on div at bounding box center [492, 25] width 111 height 12
click at [544, 24] on icon at bounding box center [543, 24] width 5 height 5
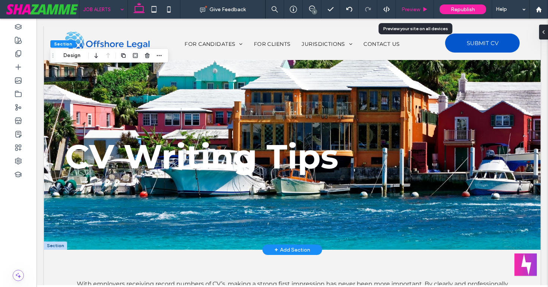
click at [416, 7] on span "Preview" at bounding box center [411, 9] width 19 height 6
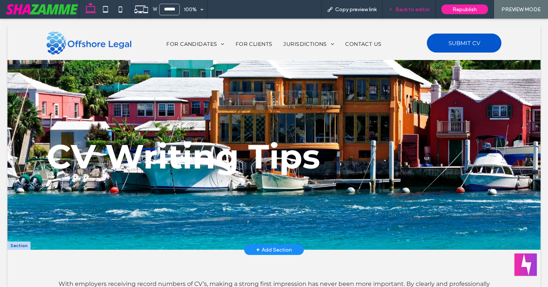
click at [416, 7] on span "Back to editor" at bounding box center [413, 9] width 34 height 6
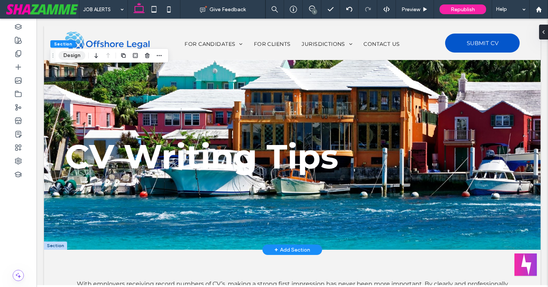
click at [68, 57] on button "Design" at bounding box center [72, 55] width 27 height 9
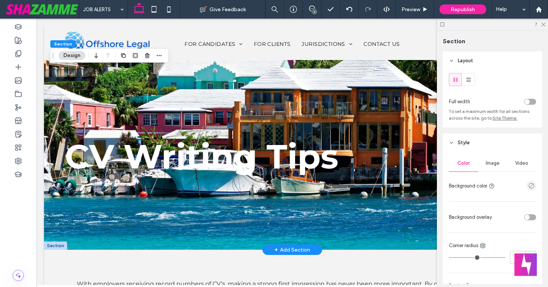
click at [494, 163] on span "Image" at bounding box center [493, 163] width 14 height 6
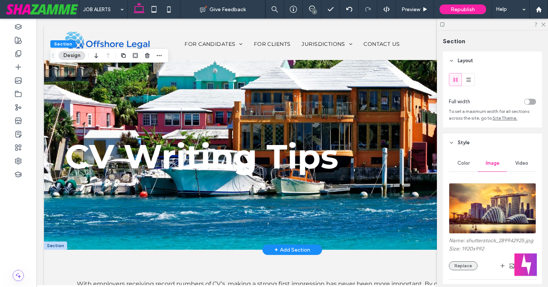
click at [461, 270] on button "Replace" at bounding box center [463, 266] width 29 height 9
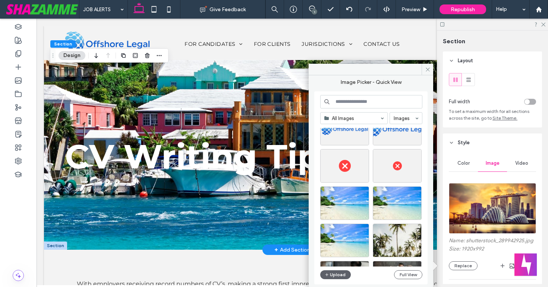
scroll to position [1035, 0]
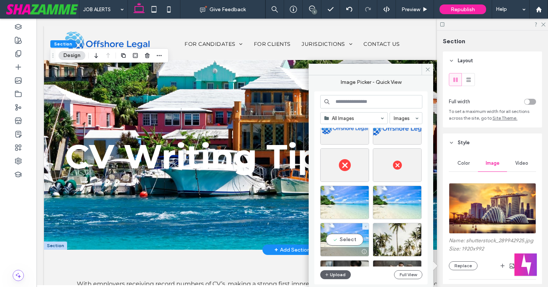
click at [360, 238] on div "Select" at bounding box center [344, 240] width 49 height 34
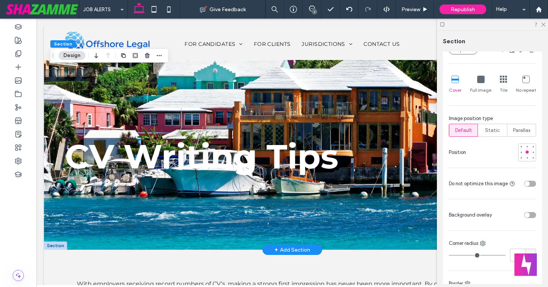
scroll to position [226, 0]
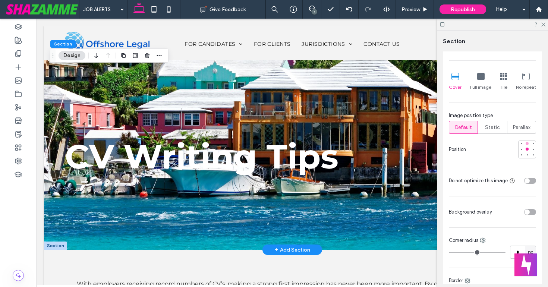
click at [527, 143] on div at bounding box center [527, 143] width 3 height 3
click at [528, 153] on div at bounding box center [527, 155] width 5 height 5
click at [528, 149] on div at bounding box center [527, 149] width 3 height 3
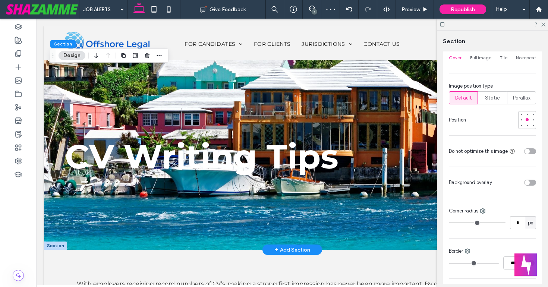
click at [528, 179] on div at bounding box center [515, 182] width 41 height 13
click at [529, 182] on div "toggle" at bounding box center [527, 182] width 5 height 5
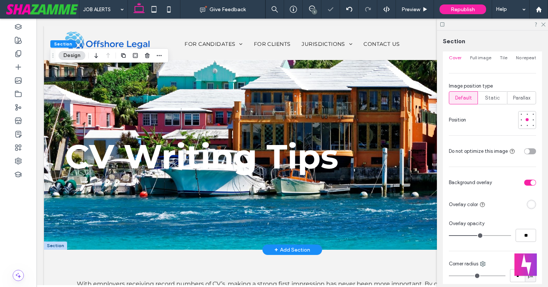
click at [531, 203] on div "rgba(255, 255, 255, 1)" at bounding box center [532, 204] width 6 height 6
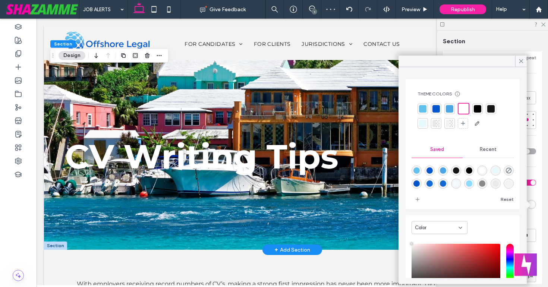
click at [491, 111] on div at bounding box center [491, 108] width 7 height 7
click at [519, 64] on icon at bounding box center [521, 61] width 7 height 7
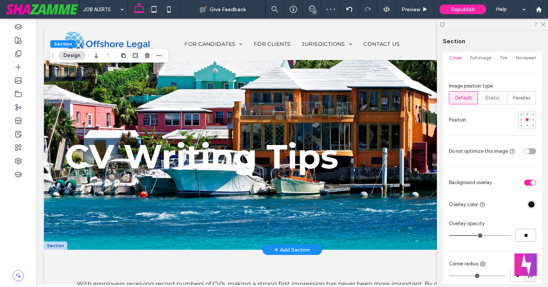
click at [526, 235] on input "**" at bounding box center [526, 235] width 21 height 13
type input "**"
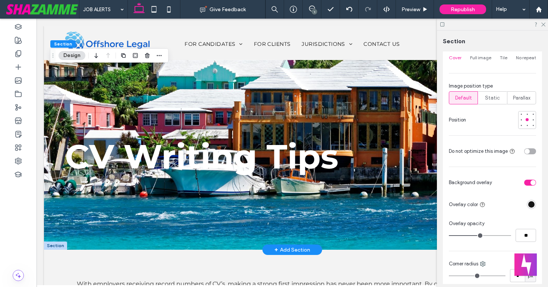
click at [518, 216] on div "Color Image Video Name: pexels-photo-457882.jpeg Size: 1920x1280 Source: My / A…" at bounding box center [492, 222] width 99 height 650
drag, startPoint x: 530, startPoint y: 237, endPoint x: 522, endPoint y: 237, distance: 8.2
click at [522, 237] on input "**" at bounding box center [526, 235] width 21 height 13
type input "**"
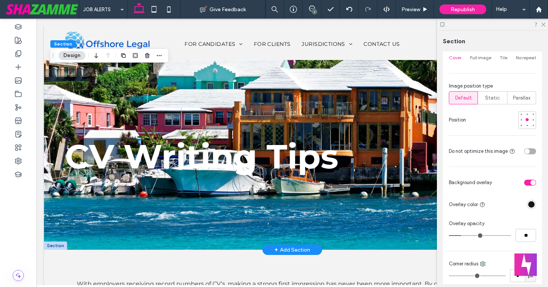
type input "**"
click at [517, 224] on div "Overlay opacity" at bounding box center [492, 223] width 87 height 7
click at [542, 26] on div at bounding box center [492, 25] width 111 height 12
click at [544, 24] on icon at bounding box center [543, 24] width 5 height 5
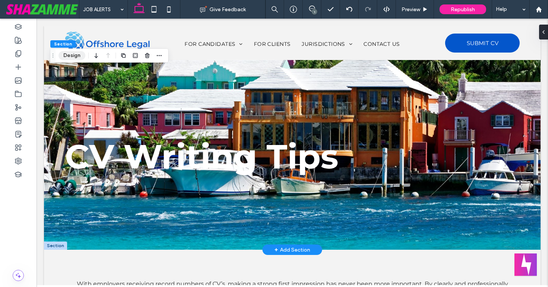
click at [66, 55] on button "Design" at bounding box center [72, 55] width 27 height 9
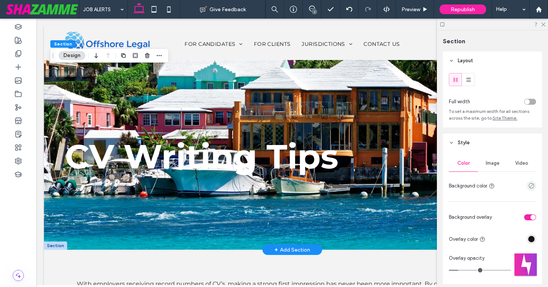
click at [498, 165] on span "Image" at bounding box center [493, 163] width 14 height 6
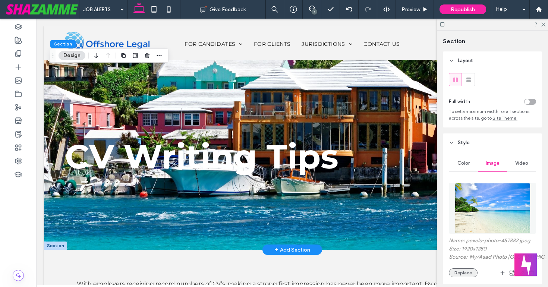
click at [461, 272] on button "Replace" at bounding box center [463, 273] width 29 height 9
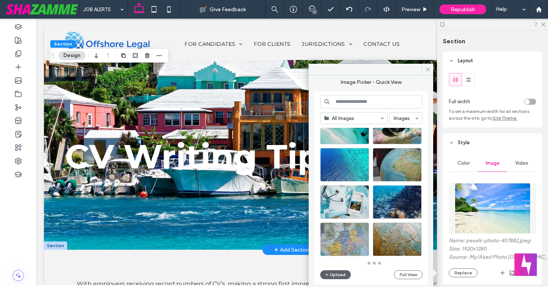
scroll to position [328, 0]
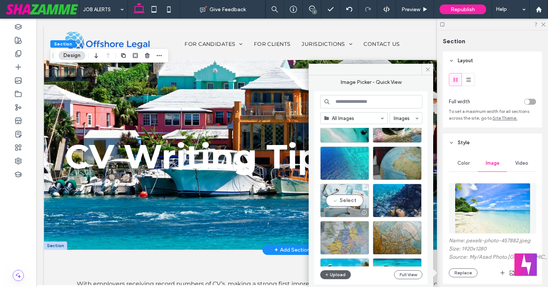
click at [350, 202] on div "Select" at bounding box center [344, 201] width 49 height 34
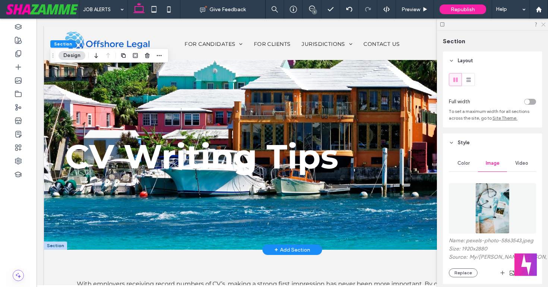
click at [544, 23] on icon at bounding box center [543, 24] width 5 height 5
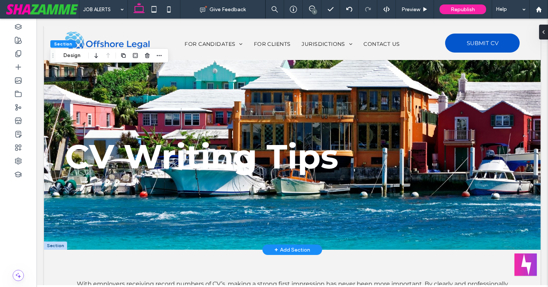
click at [74, 49] on div "Section Design" at bounding box center [109, 55] width 119 height 14
click at [74, 56] on button "Design" at bounding box center [72, 55] width 27 height 9
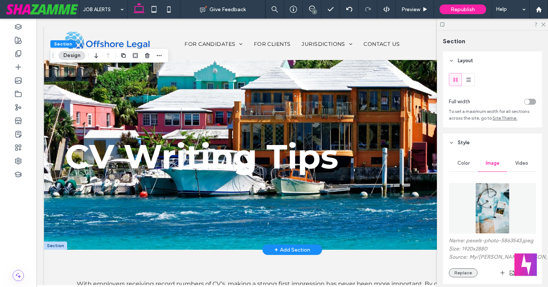
click at [462, 275] on button "Replace" at bounding box center [463, 273] width 29 height 9
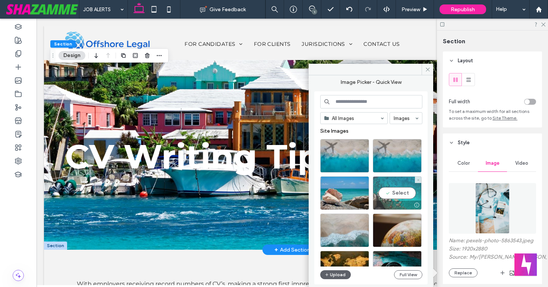
click at [400, 193] on div "Select" at bounding box center [397, 193] width 49 height 34
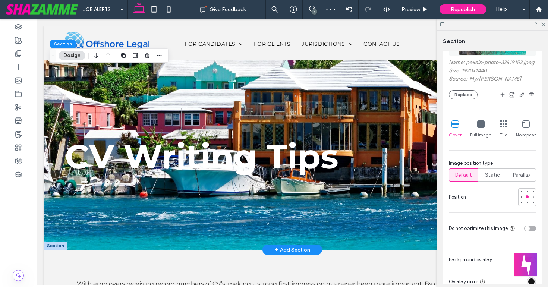
scroll to position [184, 0]
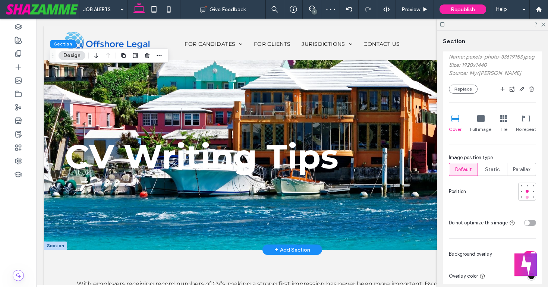
click at [527, 198] on div at bounding box center [527, 197] width 3 height 3
click at [409, 8] on span "Preview" at bounding box center [411, 9] width 19 height 6
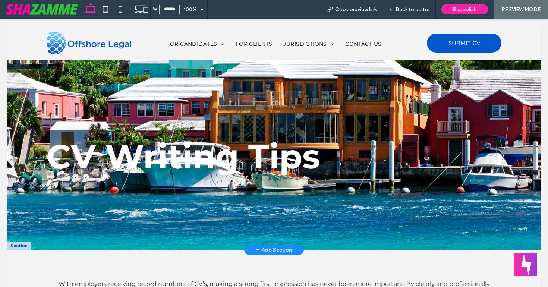
click at [409, 8] on span "Back to editor" at bounding box center [413, 9] width 34 height 6
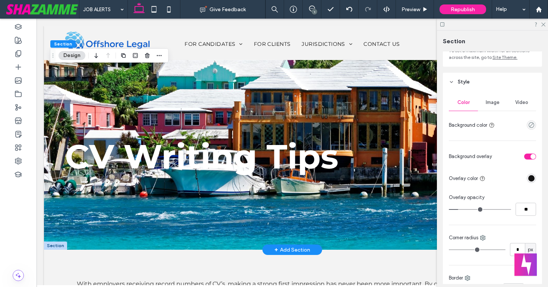
scroll to position [58, 0]
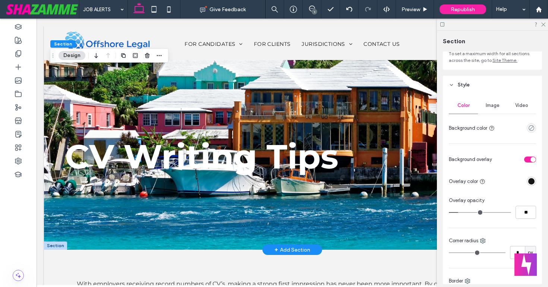
click at [529, 159] on div "toggle" at bounding box center [531, 160] width 12 height 6
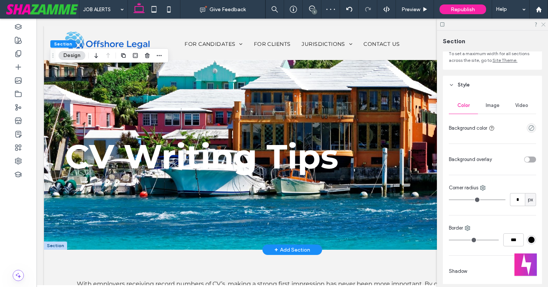
click at [545, 26] on icon at bounding box center [543, 24] width 5 height 5
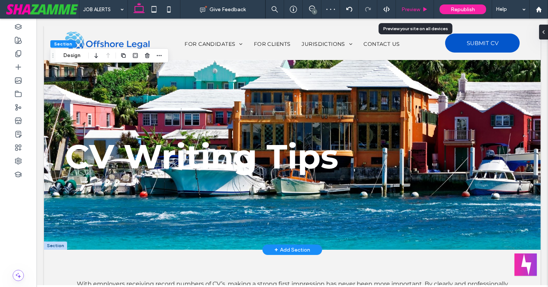
click at [419, 10] on span "Preview" at bounding box center [411, 9] width 19 height 6
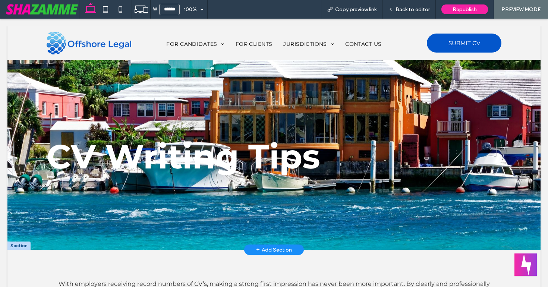
click at [419, 10] on span "Back to editor" at bounding box center [413, 9] width 34 height 6
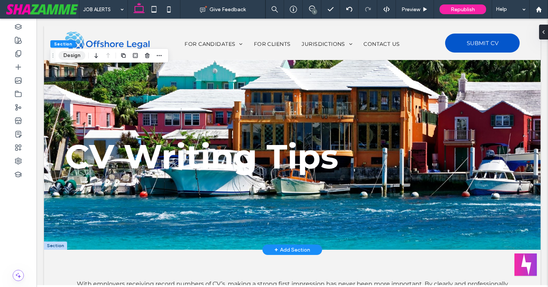
click at [78, 53] on button "Design" at bounding box center [72, 55] width 27 height 9
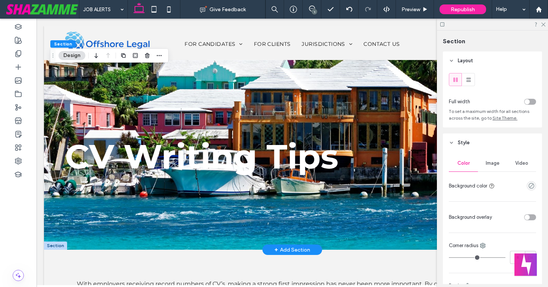
click at [485, 164] on div "Image" at bounding box center [492, 163] width 29 height 16
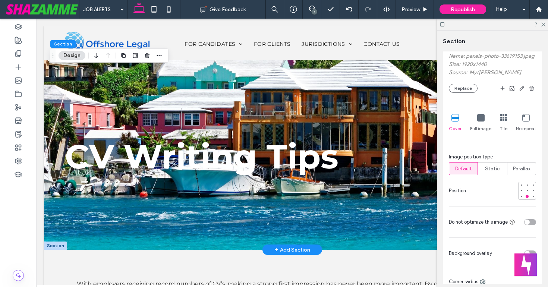
scroll to position [195, 0]
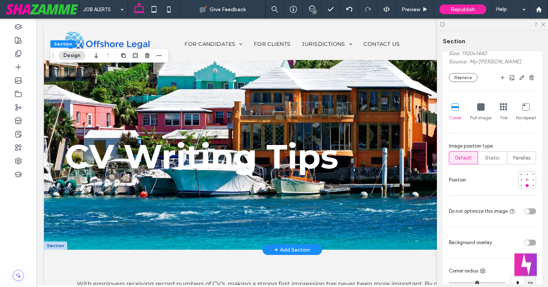
click at [528, 179] on div at bounding box center [527, 179] width 3 height 3
click at [413, 9] on span "Preview" at bounding box center [411, 9] width 19 height 6
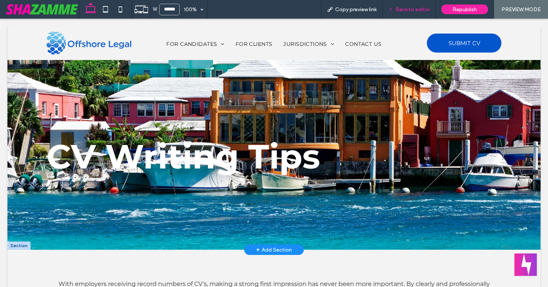
click at [413, 9] on span "Back to editor" at bounding box center [413, 9] width 34 height 6
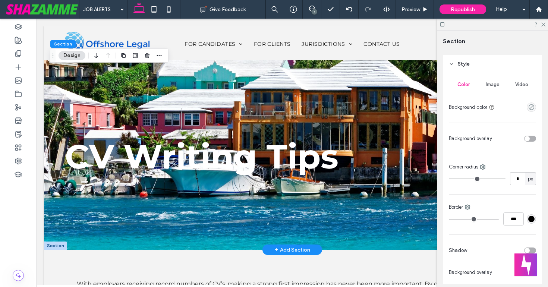
scroll to position [79, 0]
click at [494, 86] on span "Image" at bounding box center [493, 84] width 14 height 6
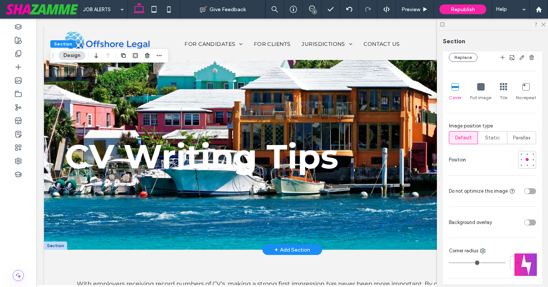
scroll to position [217, 0]
click at [527, 153] on div at bounding box center [527, 152] width 3 height 3
click at [528, 163] on div at bounding box center [527, 164] width 3 height 3
click at [528, 150] on div at bounding box center [527, 152] width 5 height 5
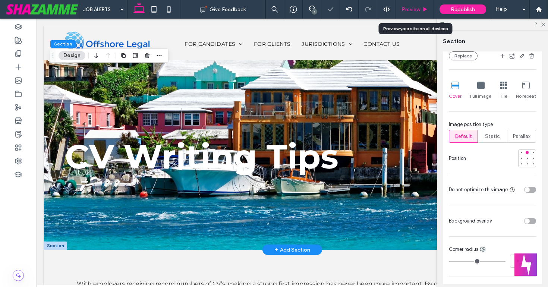
click at [424, 10] on use at bounding box center [426, 9] width 4 height 4
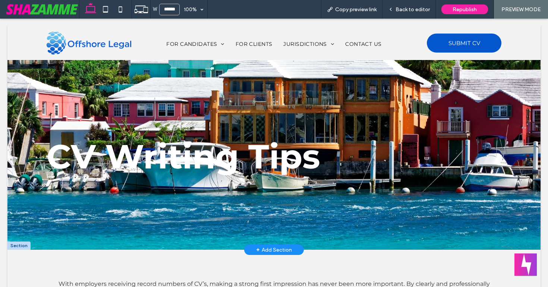
click at [424, 10] on span "Back to editor" at bounding box center [413, 9] width 34 height 6
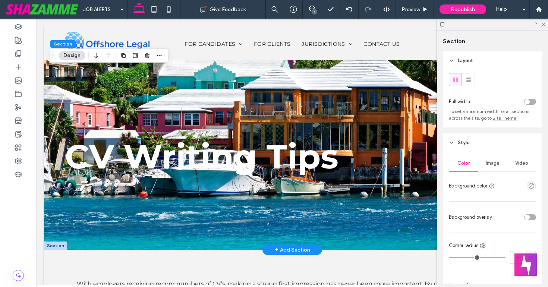
click at [496, 159] on div "Image" at bounding box center [492, 163] width 29 height 16
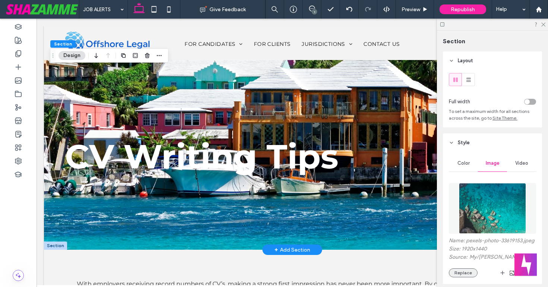
click at [462, 276] on button "Replace" at bounding box center [463, 273] width 29 height 9
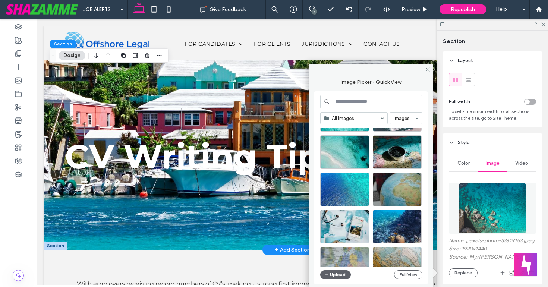
scroll to position [327, 0]
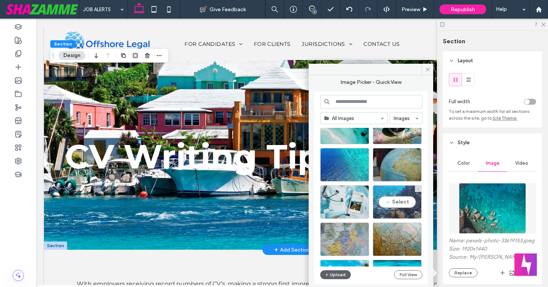
click at [392, 200] on div "Select" at bounding box center [397, 202] width 49 height 34
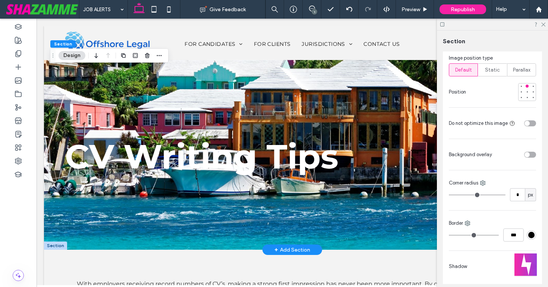
scroll to position [291, 0]
click at [423, 10] on icon at bounding box center [426, 10] width 6 height 6
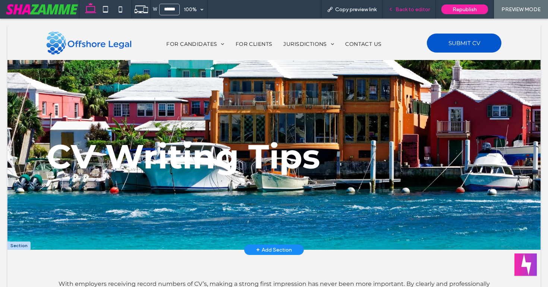
click at [411, 7] on span "Back to editor" at bounding box center [413, 9] width 34 height 6
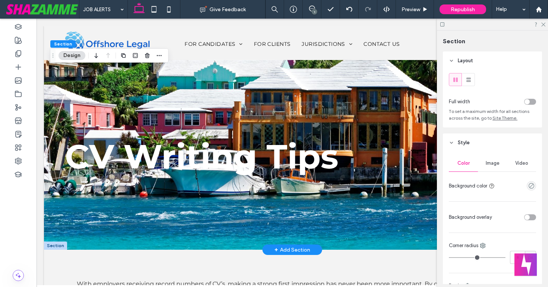
click at [491, 165] on span "Image" at bounding box center [493, 163] width 14 height 6
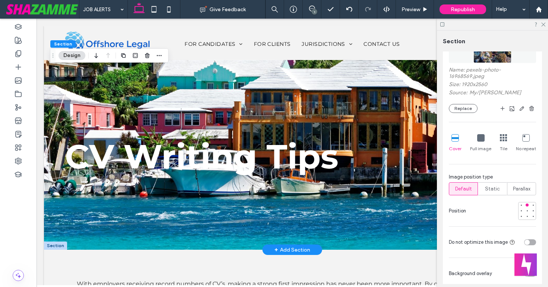
scroll to position [179, 0]
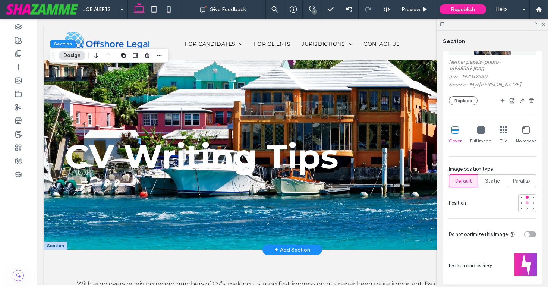
click at [527, 201] on div at bounding box center [527, 202] width 3 height 3
click at [420, 8] on span "Preview" at bounding box center [411, 9] width 19 height 6
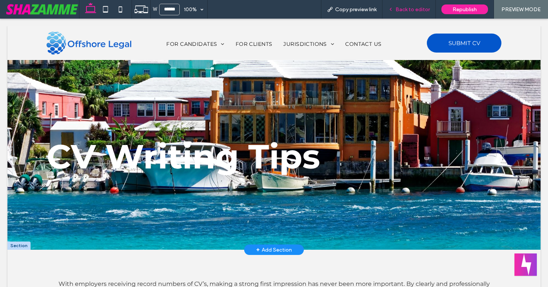
click at [403, 12] on span "Back to editor" at bounding box center [413, 9] width 34 height 6
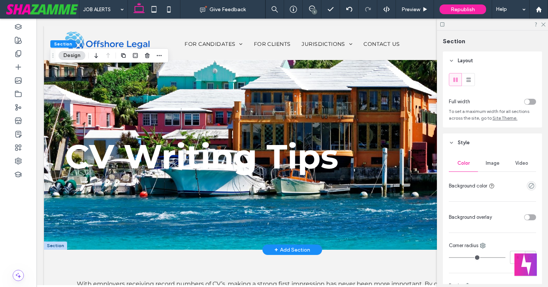
click at [484, 160] on div "Image" at bounding box center [492, 163] width 29 height 16
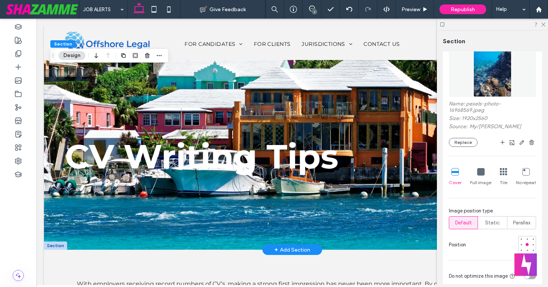
scroll to position [143, 0]
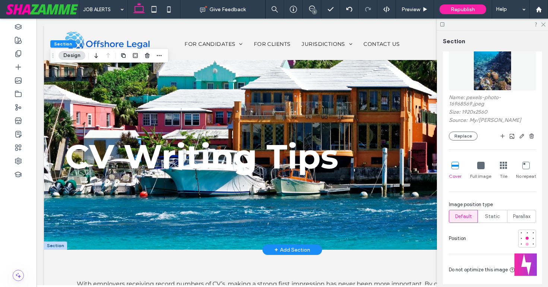
click at [526, 243] on div at bounding box center [527, 244] width 3 height 3
click at [527, 231] on div at bounding box center [527, 232] width 3 height 3
click at [457, 132] on button "Replace" at bounding box center [463, 136] width 29 height 9
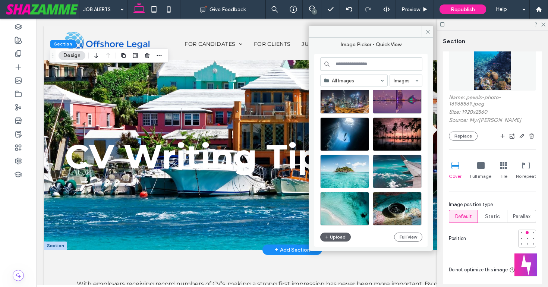
scroll to position [210, 0]
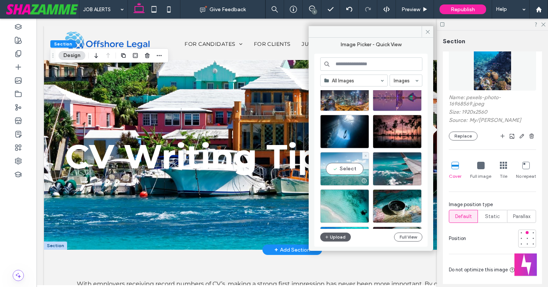
click at [341, 166] on div "Select" at bounding box center [344, 169] width 49 height 34
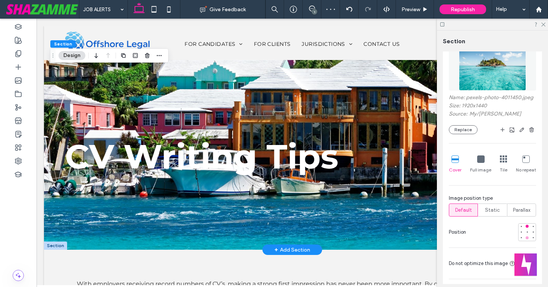
click at [528, 238] on div at bounding box center [527, 238] width 3 height 3
click at [545, 24] on icon at bounding box center [543, 24] width 5 height 5
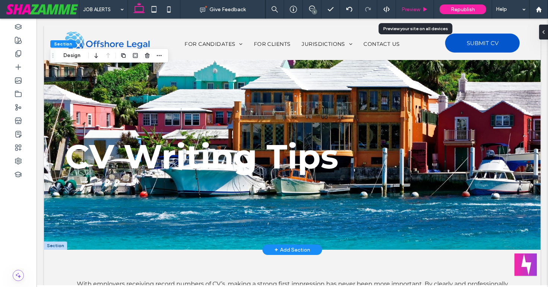
click at [412, 8] on span "Preview" at bounding box center [411, 9] width 19 height 6
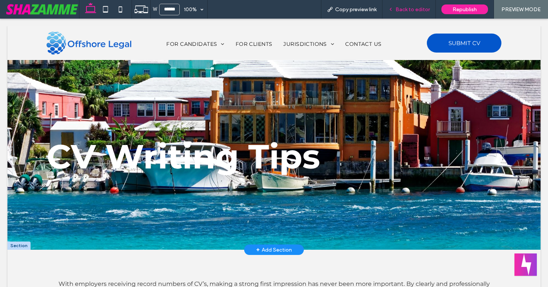
click at [410, 8] on span "Back to editor" at bounding box center [413, 9] width 34 height 6
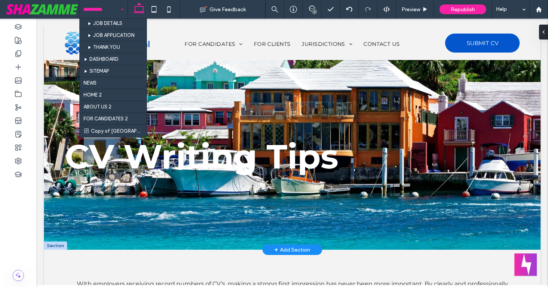
scroll to position [352, 0]
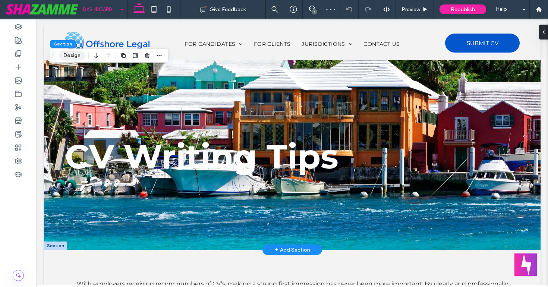
click at [73, 56] on button "Design" at bounding box center [72, 55] width 27 height 9
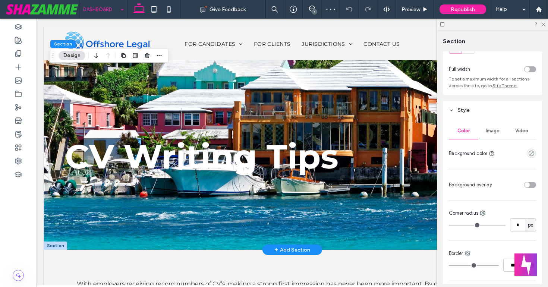
scroll to position [37, 0]
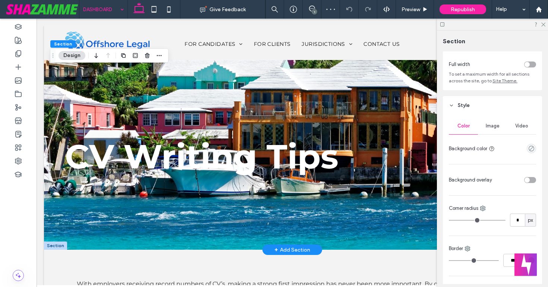
click at [491, 129] on span "Image" at bounding box center [493, 126] width 14 height 6
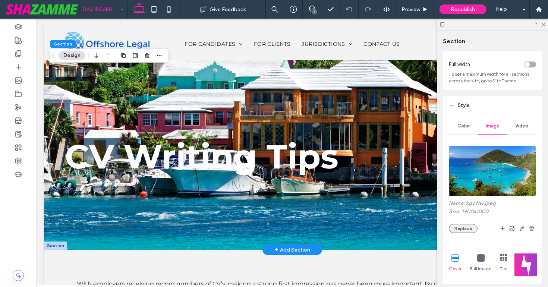
click at [466, 229] on button "Replace" at bounding box center [463, 228] width 29 height 9
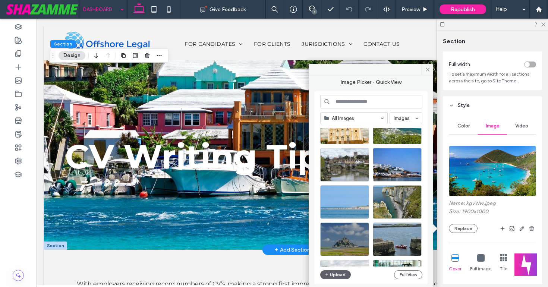
scroll to position [1677, 0]
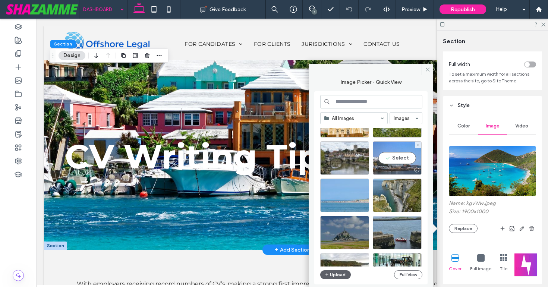
click at [410, 159] on div "Select" at bounding box center [397, 158] width 49 height 34
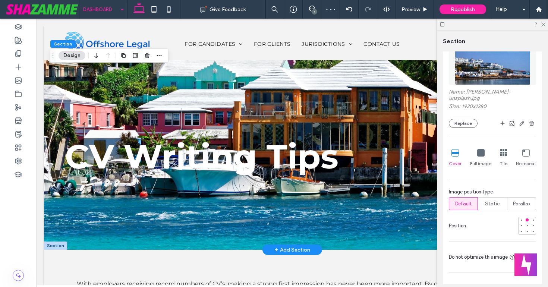
scroll to position [171, 0]
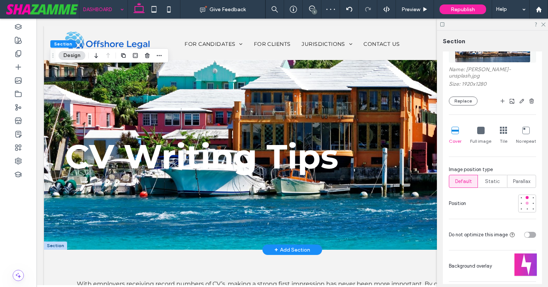
click at [526, 204] on div at bounding box center [527, 203] width 3 height 3
click at [527, 207] on div at bounding box center [528, 204] width 18 height 18
click at [528, 210] on div at bounding box center [527, 209] width 3 height 3
click at [459, 100] on button "Replace" at bounding box center [463, 101] width 29 height 9
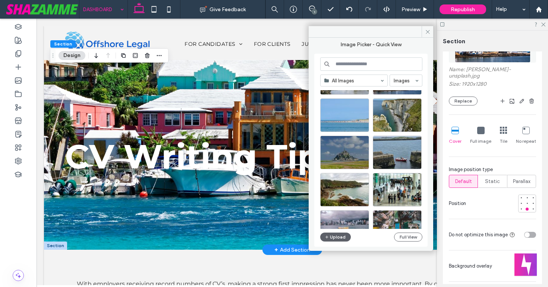
scroll to position [1719, 0]
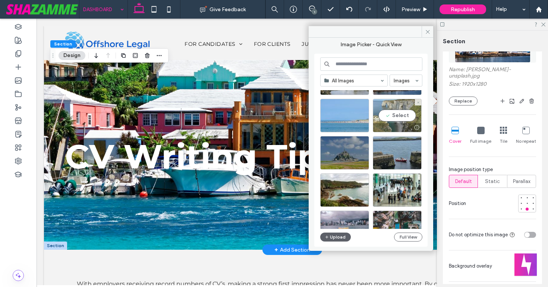
click at [401, 117] on div "Select" at bounding box center [397, 116] width 49 height 34
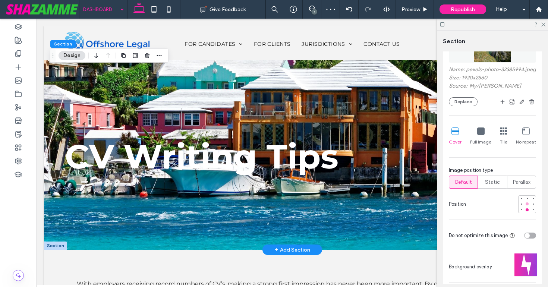
click at [527, 204] on div at bounding box center [527, 204] width 3 height 3
click at [527, 198] on div at bounding box center [527, 198] width 3 height 3
click at [528, 203] on div at bounding box center [527, 204] width 3 height 3
click at [417, 5] on div "Preview" at bounding box center [415, 9] width 38 height 19
click at [416, 9] on span "Preview" at bounding box center [411, 9] width 19 height 6
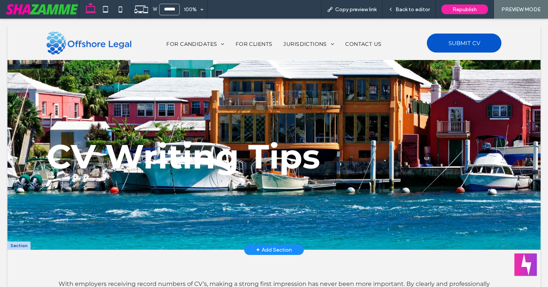
click at [416, 9] on span "Back to editor" at bounding box center [413, 9] width 34 height 6
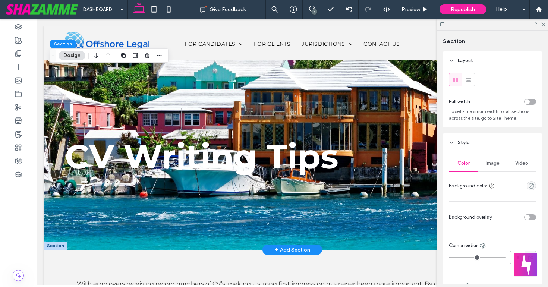
click at [483, 161] on div "Image" at bounding box center [492, 163] width 29 height 16
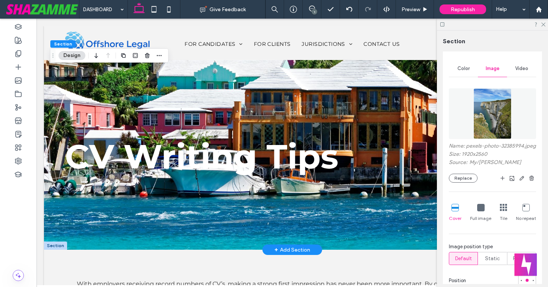
scroll to position [97, 0]
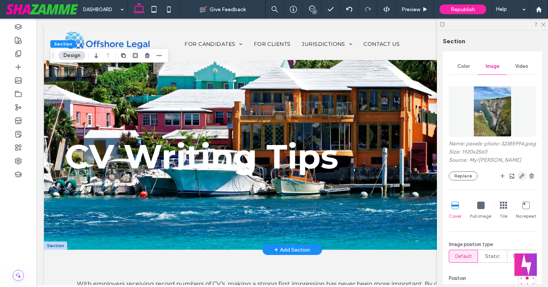
click at [520, 176] on icon "button" at bounding box center [522, 176] width 6 height 6
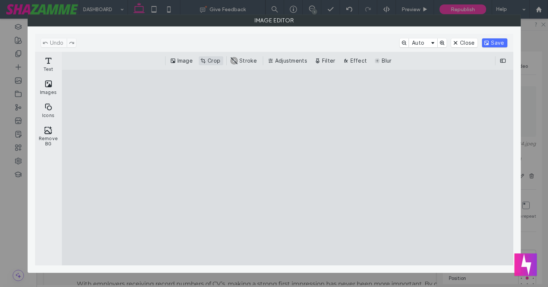
click at [204, 60] on button "Crop" at bounding box center [211, 60] width 25 height 9
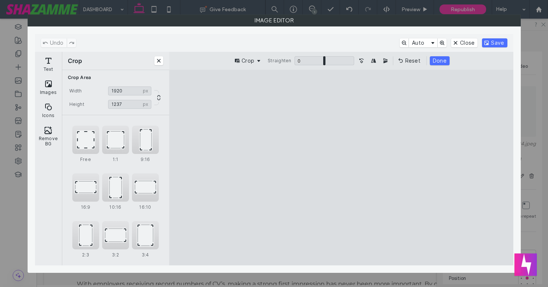
drag, startPoint x: 400, startPoint y: 246, endPoint x: 492, endPoint y: 165, distance: 122.7
click at [341, 168] on cesdk-canvas "Editor canvas" at bounding box center [341, 168] width 0 height 0
type input "***"
drag, startPoint x: 464, startPoint y: 89, endPoint x: 503, endPoint y: 149, distance: 72.2
click at [341, 168] on cesdk-canvas "Editor canvas" at bounding box center [341, 168] width 0 height 0
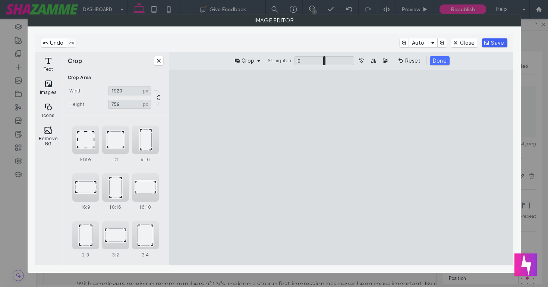
click at [492, 41] on button "Save" at bounding box center [494, 42] width 25 height 9
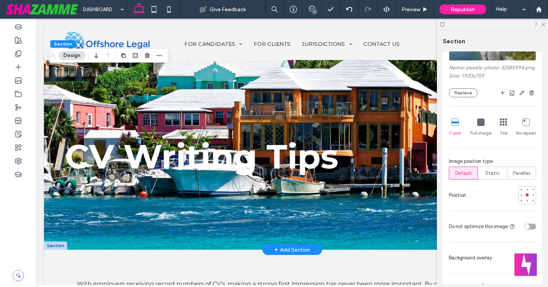
scroll to position [173, 0]
click at [529, 190] on div at bounding box center [527, 189] width 5 height 5
click at [546, 24] on div at bounding box center [492, 25] width 111 height 12
click at [542, 23] on icon at bounding box center [543, 24] width 5 height 5
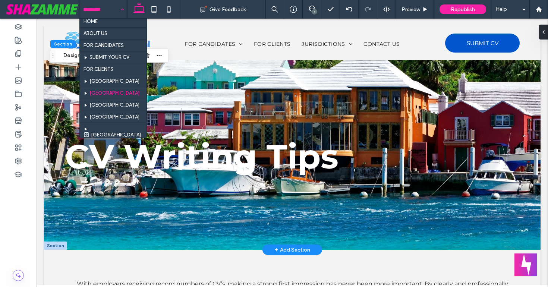
scroll to position [0, 0]
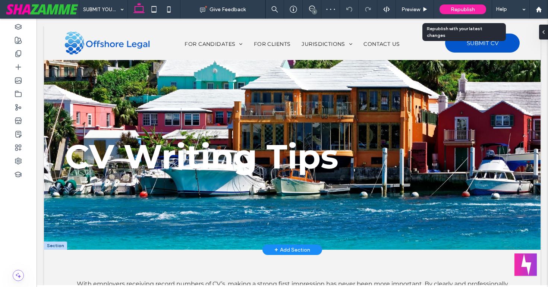
click at [478, 7] on div "Republish" at bounding box center [463, 9] width 47 height 10
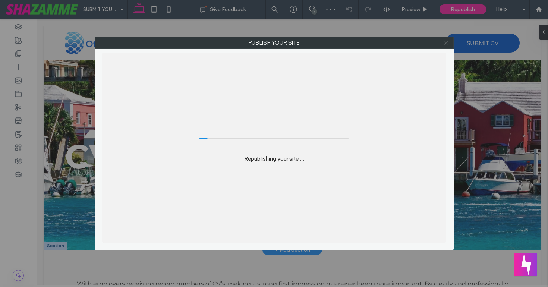
click at [445, 46] on icon at bounding box center [446, 43] width 6 height 6
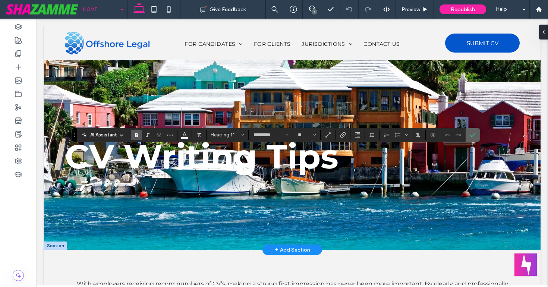
click at [474, 135] on icon "Confirm" at bounding box center [473, 135] width 6 height 6
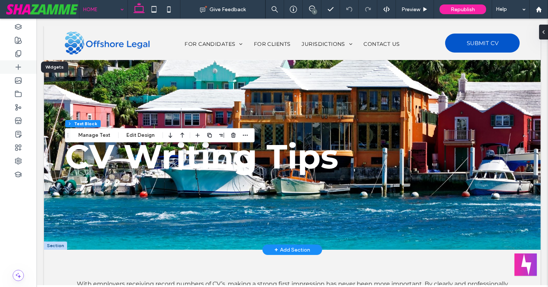
click at [18, 68] on icon at bounding box center [18, 66] width 7 height 7
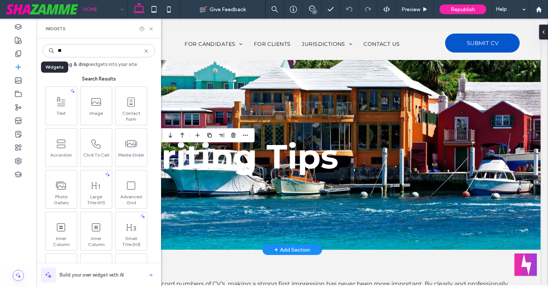
type input "***"
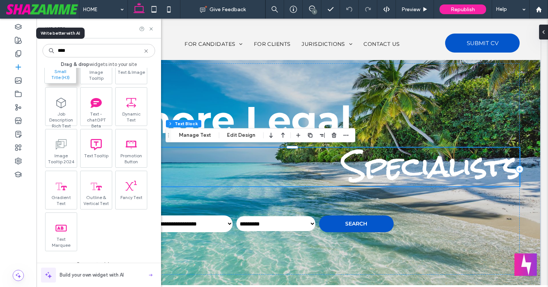
scroll to position [85, 0]
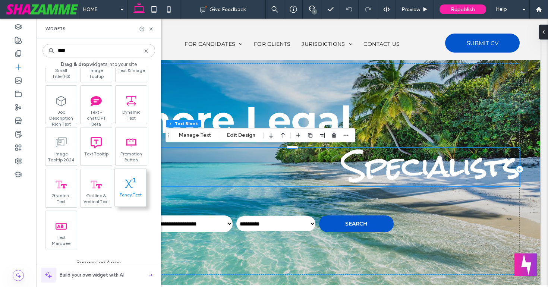
type input "****"
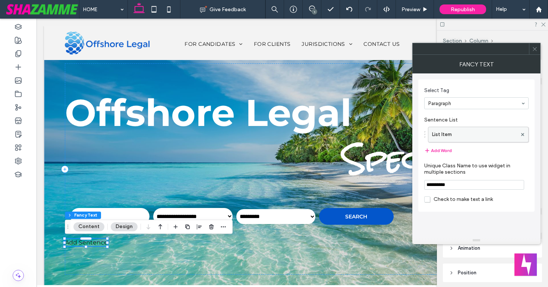
click at [472, 137] on label "List Item" at bounding box center [474, 134] width 85 height 15
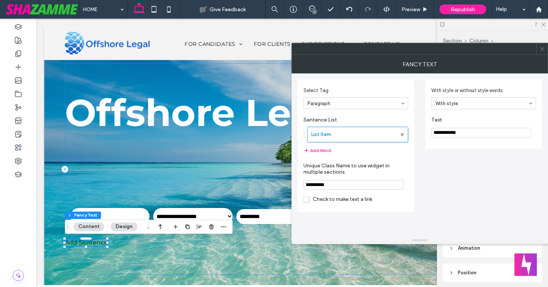
drag, startPoint x: 472, startPoint y: 132, endPoint x: 425, endPoint y: 131, distance: 46.3
click at [425, 131] on div "**********" at bounding box center [420, 142] width 245 height 138
type input "**********"
click at [434, 161] on div "**********" at bounding box center [420, 142] width 245 height 138
click at [427, 167] on div "**********" at bounding box center [420, 142] width 245 height 138
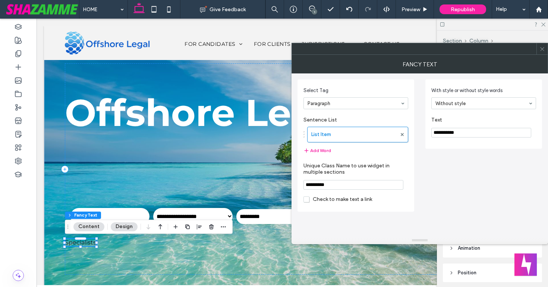
click at [542, 51] on icon at bounding box center [543, 49] width 6 height 6
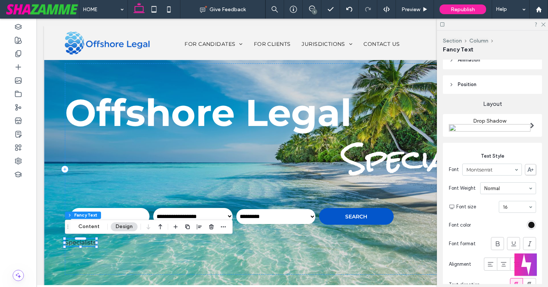
scroll to position [192, 0]
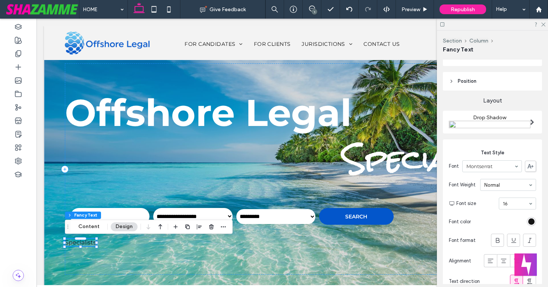
click at [475, 124] on img at bounding box center [490, 125] width 82 height 9
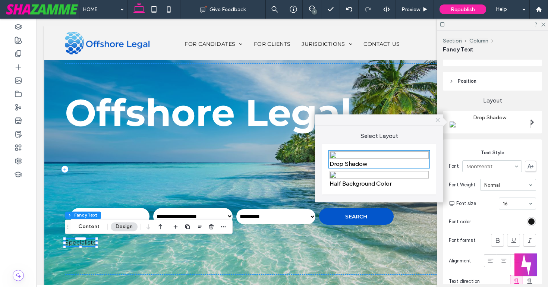
click at [438, 122] on icon at bounding box center [438, 120] width 7 height 7
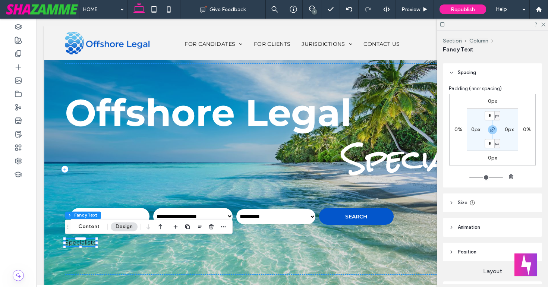
scroll to position [0, 0]
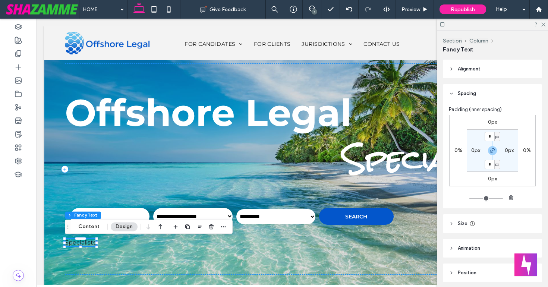
click at [453, 70] on icon at bounding box center [451, 68] width 5 height 5
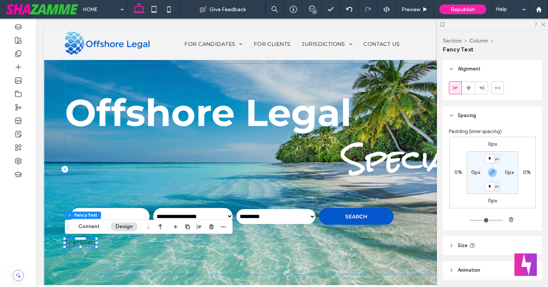
click at [453, 70] on icon at bounding box center [451, 68] width 5 height 5
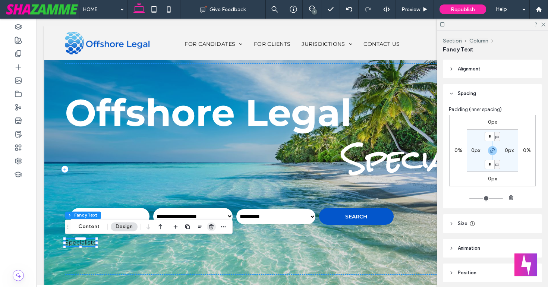
click at [211, 226] on icon "button" at bounding box center [212, 227] width 6 height 6
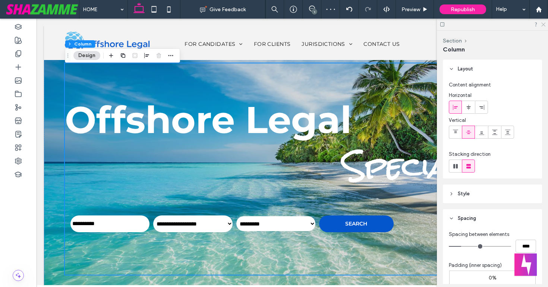
click at [543, 25] on icon at bounding box center [543, 24] width 5 height 5
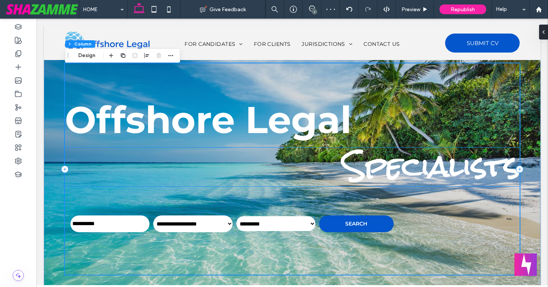
click at [410, 163] on span "Specialists" at bounding box center [431, 166] width 177 height 63
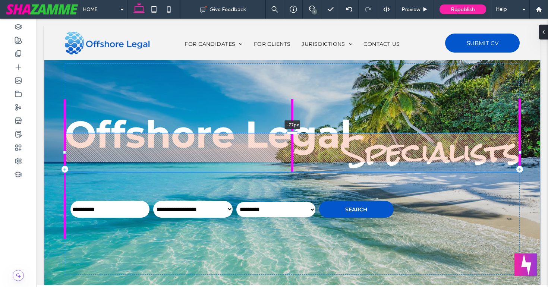
drag, startPoint x: 295, startPoint y: 147, endPoint x: 297, endPoint y: 119, distance: 28.0
click at [297, 119] on div "**********" at bounding box center [292, 169] width 485 height 286
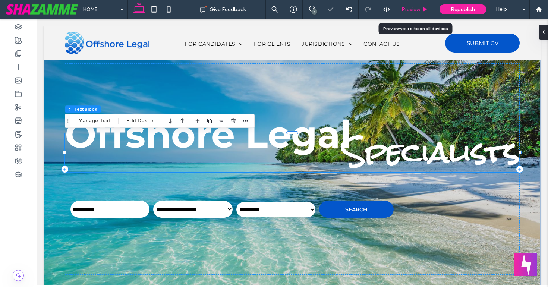
click at [410, 10] on span "Preview" at bounding box center [411, 9] width 19 height 6
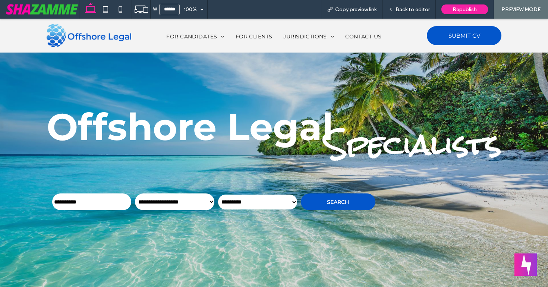
click at [410, 10] on span "Back to editor" at bounding box center [413, 9] width 34 height 6
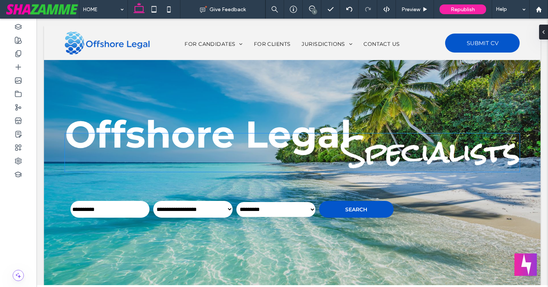
click at [382, 153] on span "Specialists" at bounding box center [431, 152] width 177 height 63
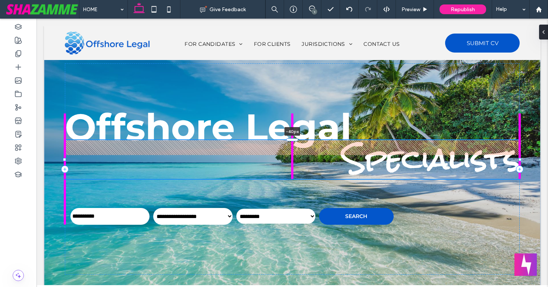
drag, startPoint x: 291, startPoint y: 133, endPoint x: 291, endPoint y: 147, distance: 14.2
click at [291, 147] on div "**********" at bounding box center [292, 169] width 485 height 286
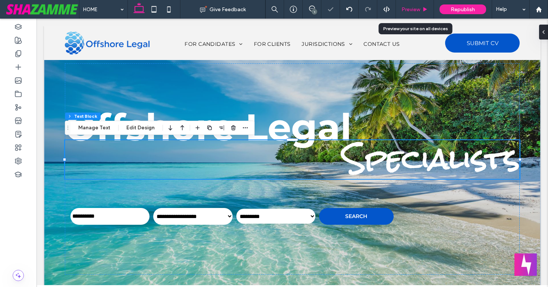
click at [405, 11] on span "Preview" at bounding box center [411, 9] width 19 height 6
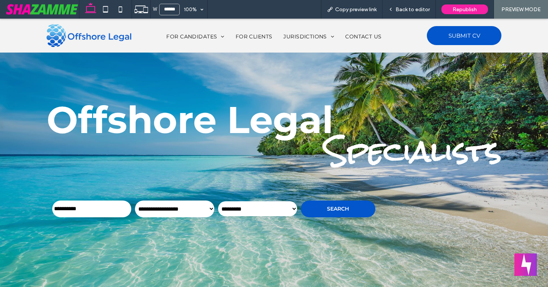
click at [405, 11] on span "Back to editor" at bounding box center [413, 9] width 34 height 6
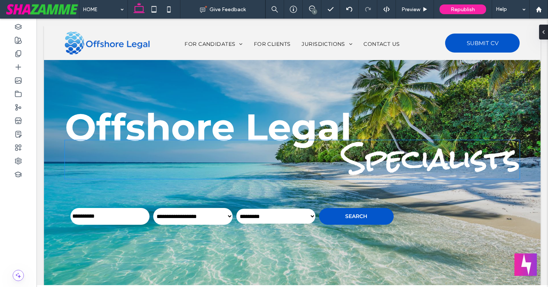
click at [308, 146] on h1 "Specialists" at bounding box center [292, 159] width 455 height 39
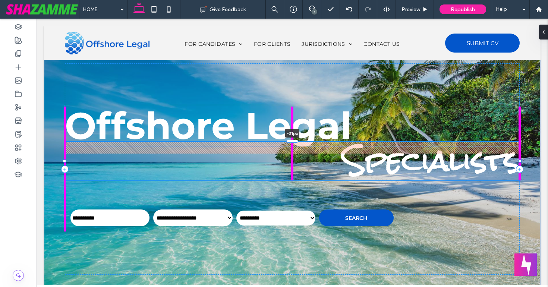
click at [290, 144] on div "**********" at bounding box center [292, 169] width 485 height 286
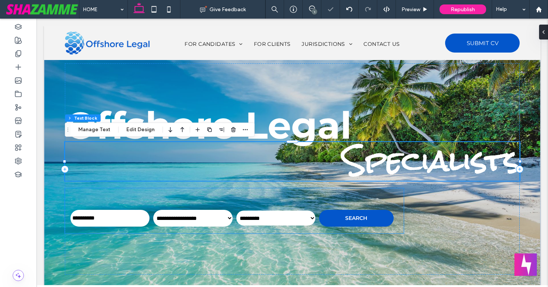
click at [265, 190] on div "**********" at bounding box center [234, 210] width 339 height 45
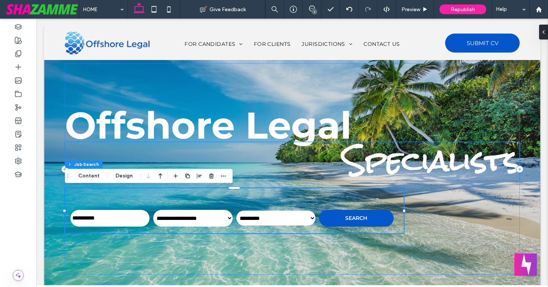
click at [382, 165] on span "Specialists" at bounding box center [431, 160] width 177 height 63
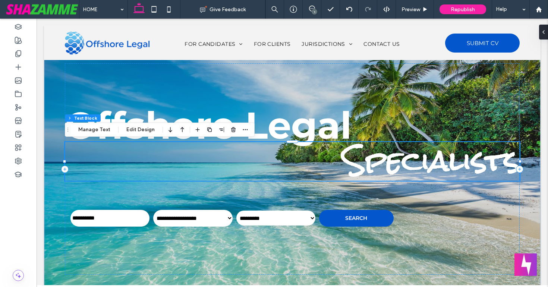
click at [382, 165] on span "Specialists" at bounding box center [431, 160] width 177 height 63
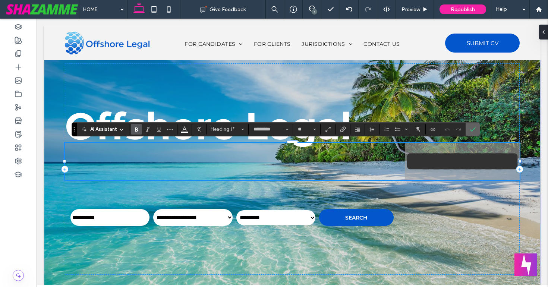
click at [476, 130] on icon "Confirm" at bounding box center [473, 129] width 6 height 6
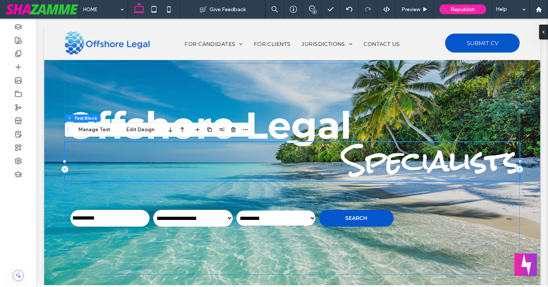
click at [430, 164] on span "Specialists" at bounding box center [431, 160] width 177 height 63
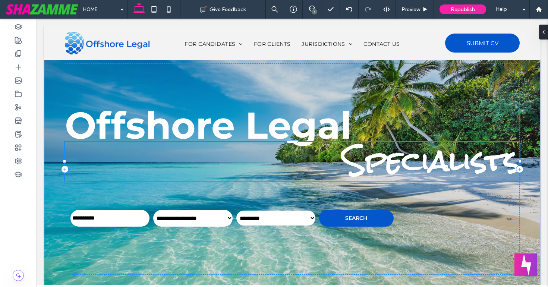
type input "*********"
type input "**"
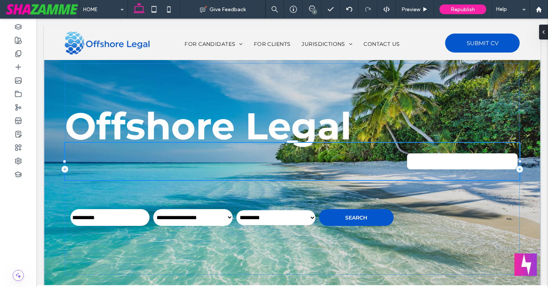
click at [430, 164] on span "**********" at bounding box center [462, 161] width 115 height 26
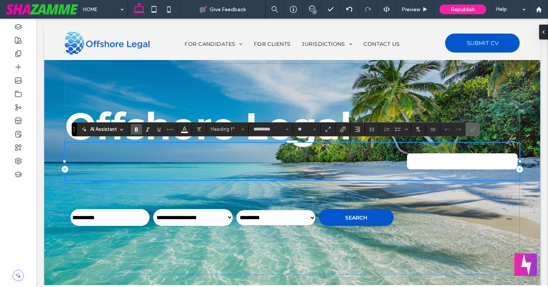
click at [470, 132] on icon "Confirm" at bounding box center [473, 129] width 6 height 6
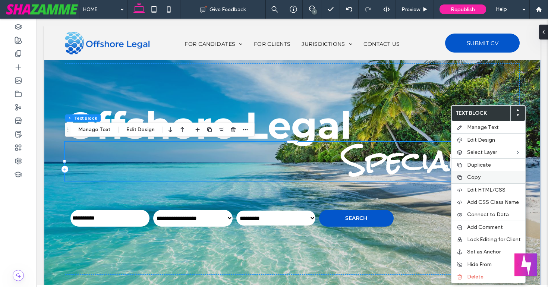
click at [466, 177] on div "Copy" at bounding box center [489, 177] width 74 height 12
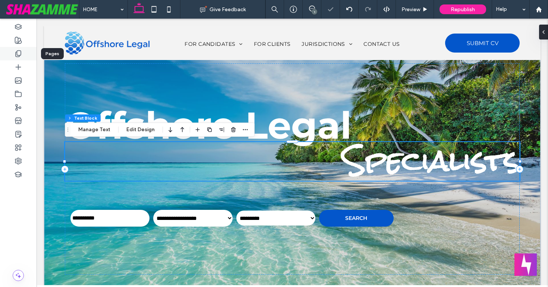
click at [19, 51] on use at bounding box center [18, 54] width 5 height 6
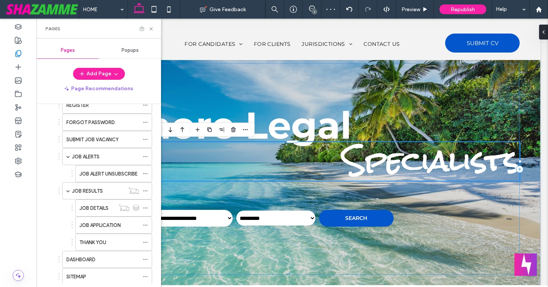
scroll to position [598, 0]
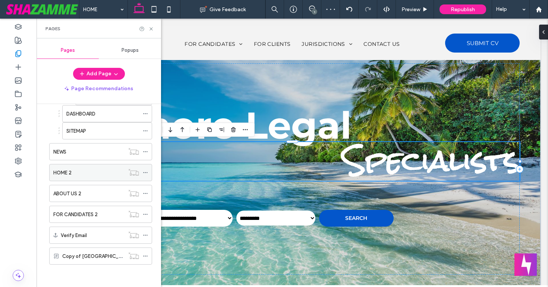
click at [96, 170] on div "HOME 2" at bounding box center [88, 173] width 71 height 8
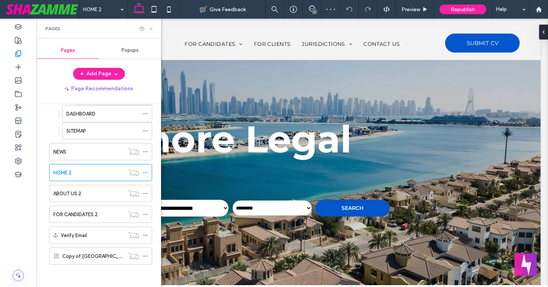
drag, startPoint x: 150, startPoint y: 28, endPoint x: 114, endPoint y: 10, distance: 40.4
click at [150, 28] on icon at bounding box center [151, 29] width 6 height 6
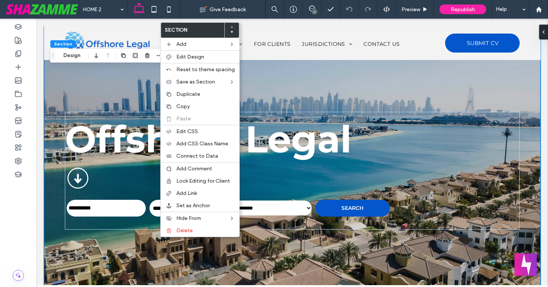
click at [95, 277] on div "**********" at bounding box center [292, 161] width 485 height 271
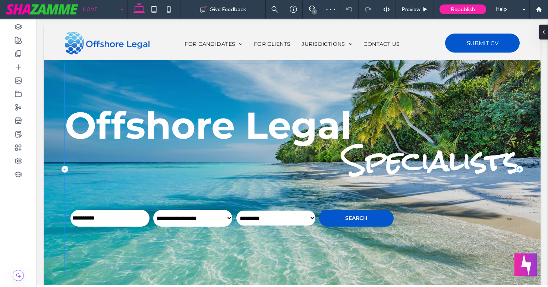
click at [68, 182] on div "**********" at bounding box center [292, 169] width 455 height 212
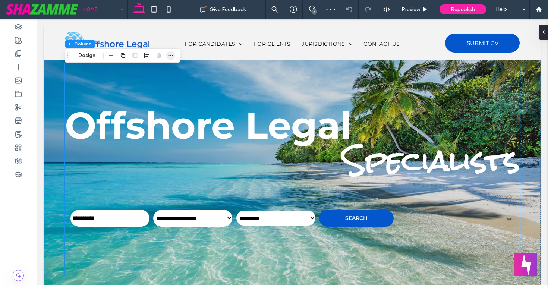
click at [170, 53] on icon "button" at bounding box center [171, 56] width 6 height 6
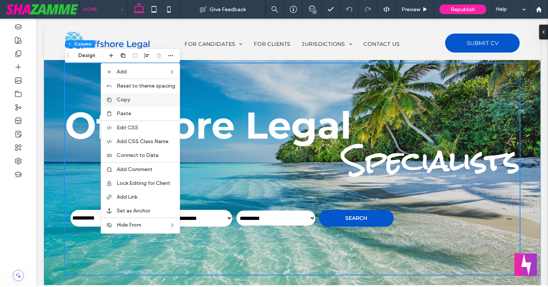
click at [134, 102] on label "Copy" at bounding box center [146, 100] width 59 height 6
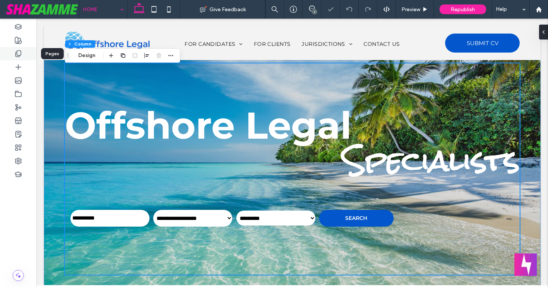
click at [21, 53] on use at bounding box center [18, 54] width 5 height 6
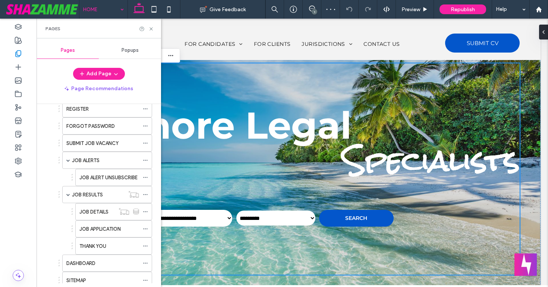
scroll to position [598, 0]
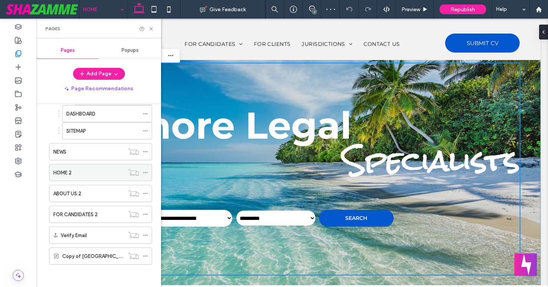
click at [73, 173] on div "HOME 2" at bounding box center [88, 173] width 71 height 8
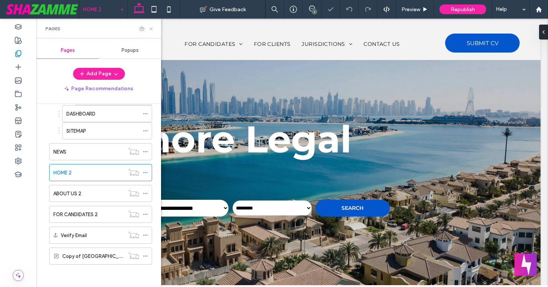
click at [150, 26] on icon at bounding box center [151, 29] width 6 height 6
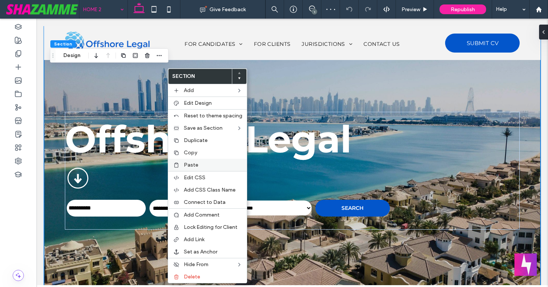
click at [187, 165] on span "Paste" at bounding box center [191, 165] width 15 height 6
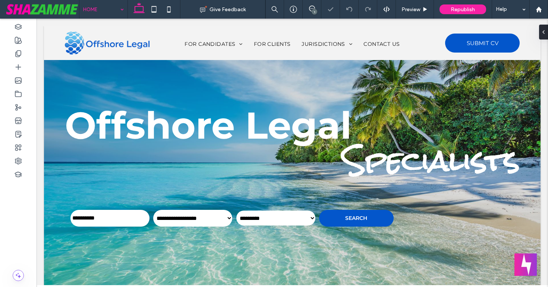
click at [400, 162] on span "Specialists" at bounding box center [431, 160] width 177 height 63
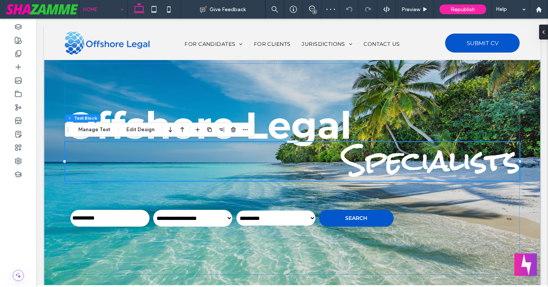
click at [393, 162] on span "Specialists" at bounding box center [431, 160] width 177 height 63
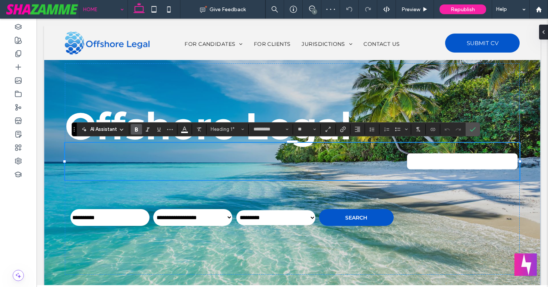
click at [405, 162] on span "**********" at bounding box center [462, 161] width 115 height 26
click at [475, 132] on icon "Confirm" at bounding box center [473, 129] width 6 height 6
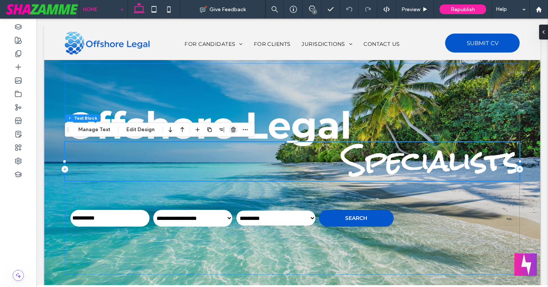
click at [232, 129] on icon "button" at bounding box center [234, 130] width 6 height 6
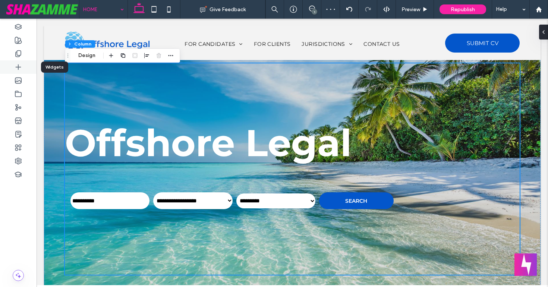
click at [16, 66] on icon at bounding box center [18, 66] width 7 height 7
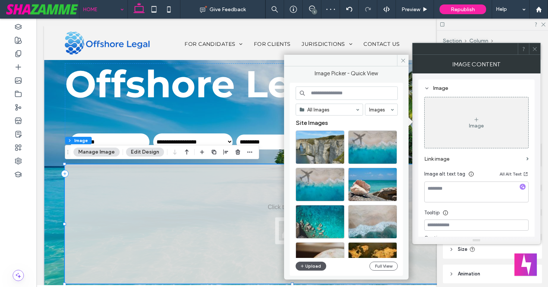
click at [297, 265] on button "Upload" at bounding box center [311, 266] width 31 height 9
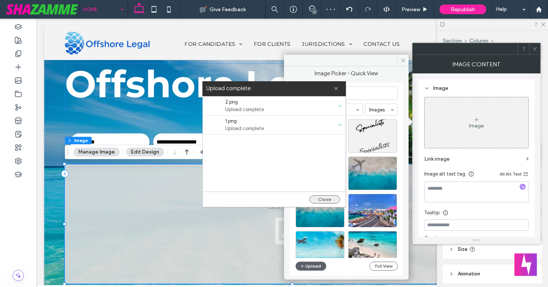
click at [324, 198] on button "Close" at bounding box center [325, 199] width 31 height 8
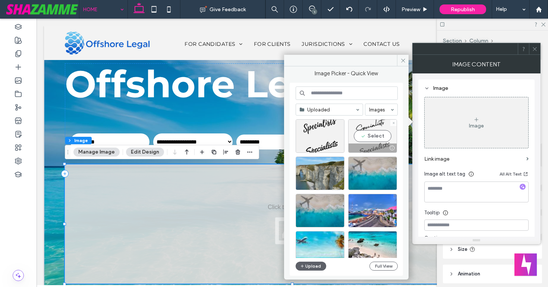
click at [375, 138] on div "Select" at bounding box center [372, 136] width 49 height 34
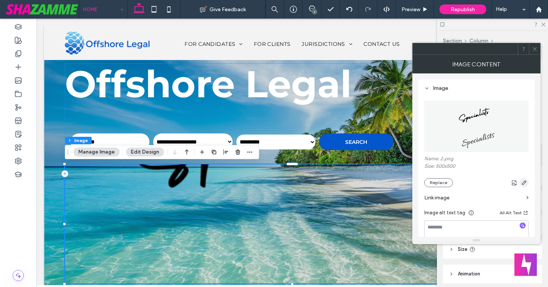
click at [523, 183] on use "button" at bounding box center [524, 183] width 4 height 4
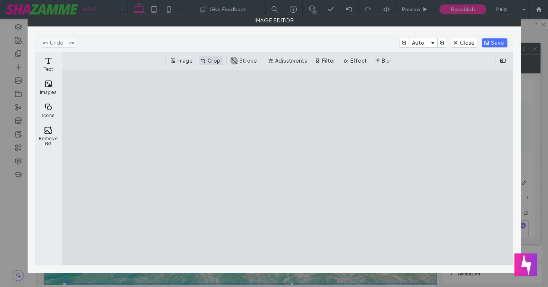
click at [210, 59] on button "Crop" at bounding box center [211, 60] width 25 height 9
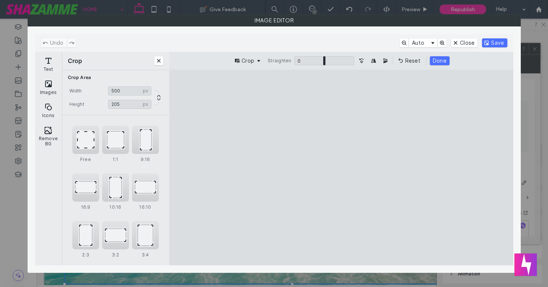
type input "***"
drag, startPoint x: 341, startPoint y: 90, endPoint x: 342, endPoint y: 182, distance: 91.8
click at [341, 168] on cesdk-canvas "Editor canvas" at bounding box center [341, 168] width 0 height 0
click at [497, 43] on button "Save" at bounding box center [494, 42] width 25 height 9
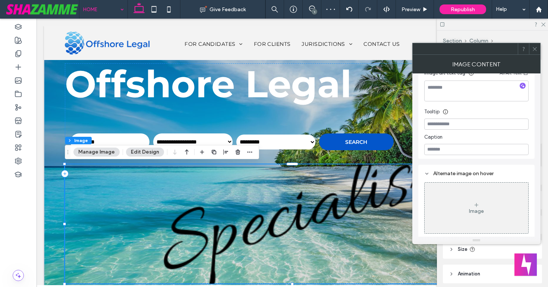
scroll to position [141, 0]
click at [535, 49] on icon at bounding box center [535, 49] width 6 height 6
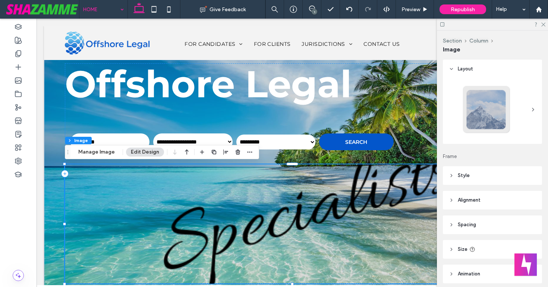
click at [454, 244] on header "Size" at bounding box center [492, 249] width 99 height 19
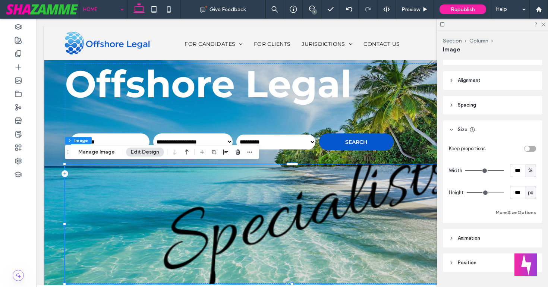
scroll to position [138, 0]
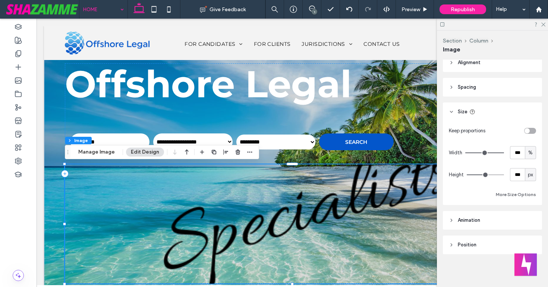
type input "**"
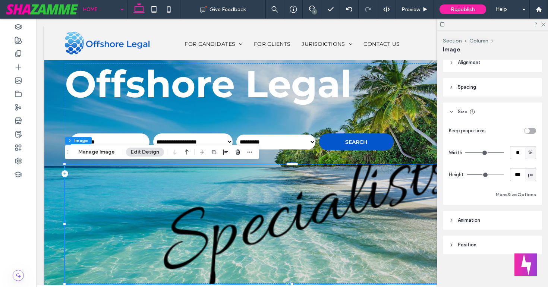
type input "**"
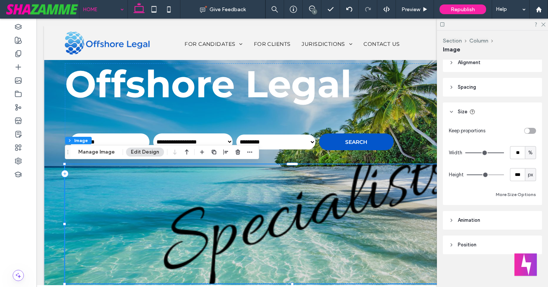
type input "**"
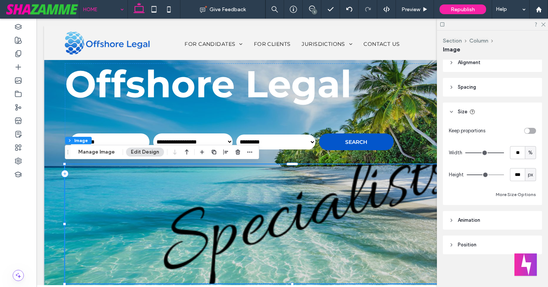
type input "**"
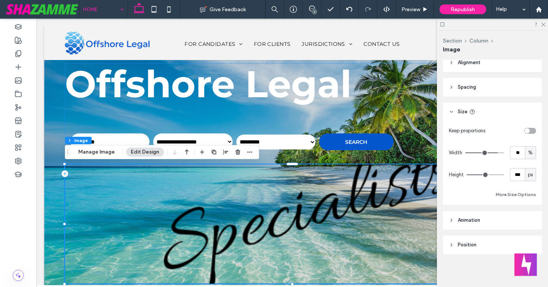
type input "**"
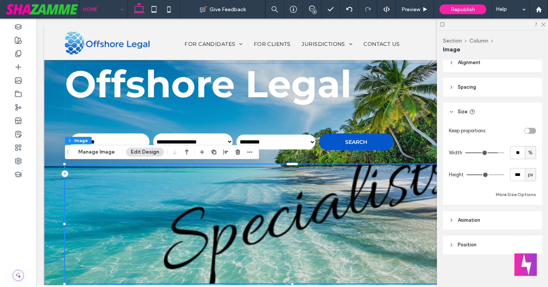
type input "**"
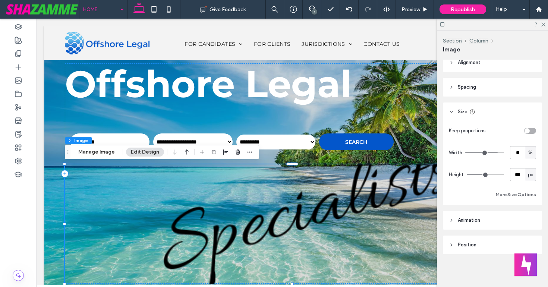
type input "**"
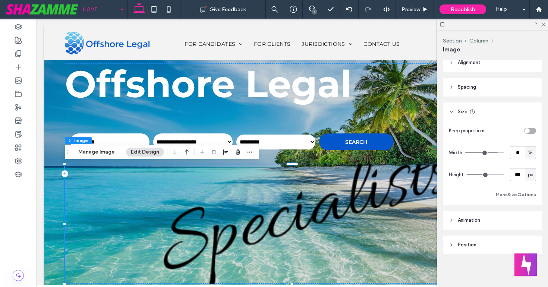
type input "**"
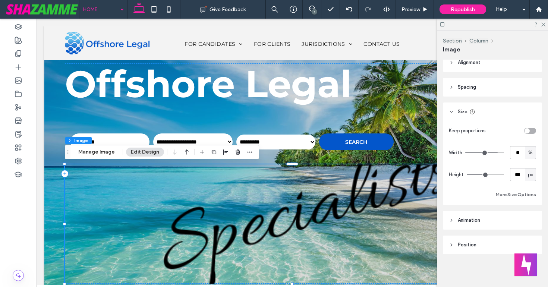
type input "**"
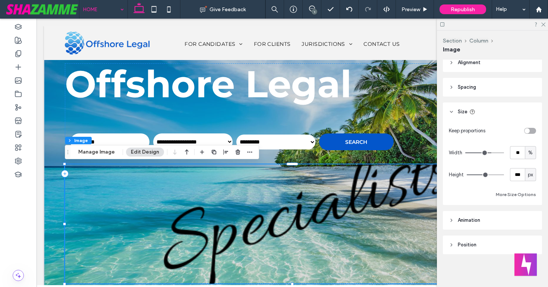
type input "**"
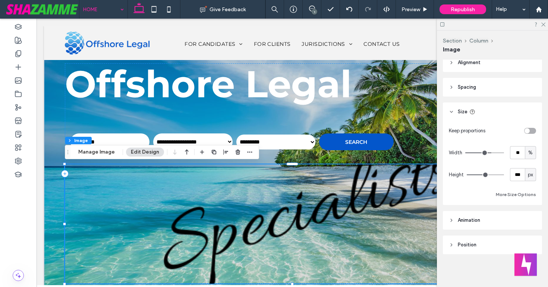
type input "**"
drag, startPoint x: 502, startPoint y: 151, endPoint x: 488, endPoint y: 152, distance: 13.5
click at [488, 153] on input "range" at bounding box center [485, 153] width 39 height 1
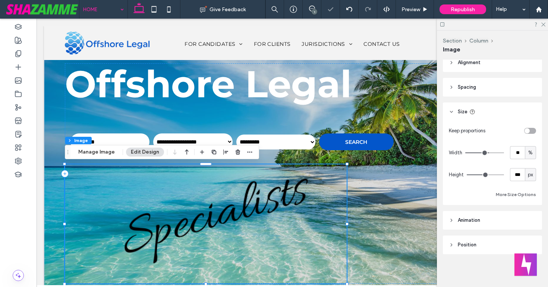
type input "**"
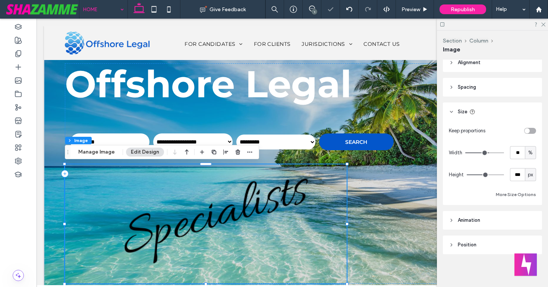
type input "**"
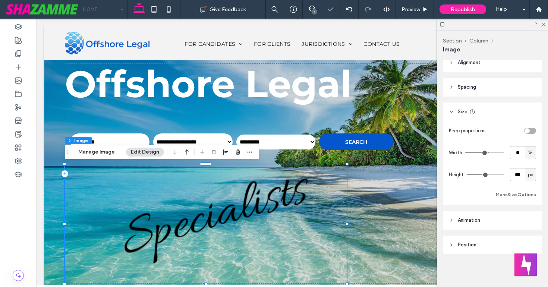
type input "**"
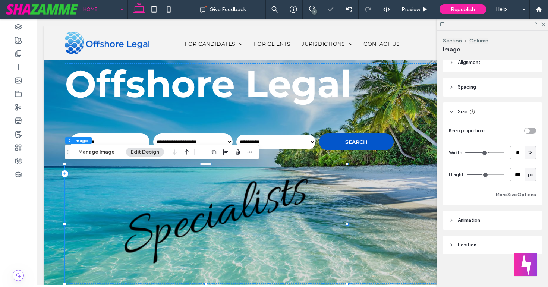
type input "**"
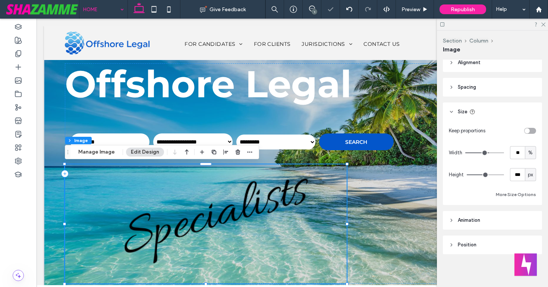
type input "**"
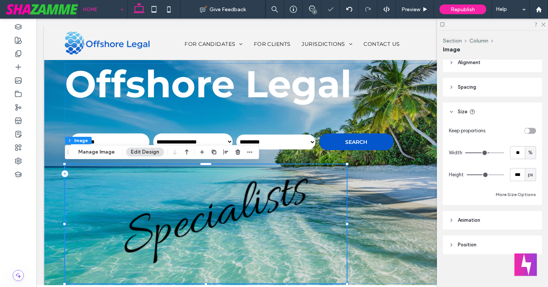
type input "**"
drag, startPoint x: 488, startPoint y: 152, endPoint x: 479, endPoint y: 153, distance: 9.0
click at [479, 153] on input "range" at bounding box center [485, 153] width 39 height 1
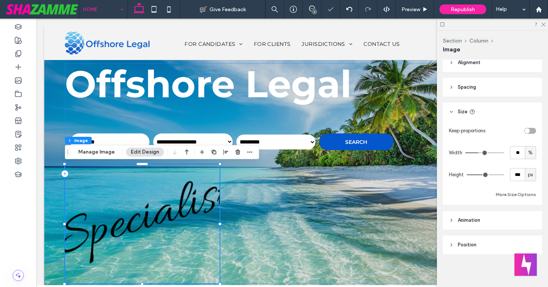
type input "**"
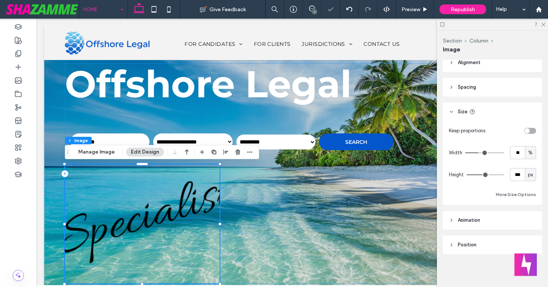
type input "**"
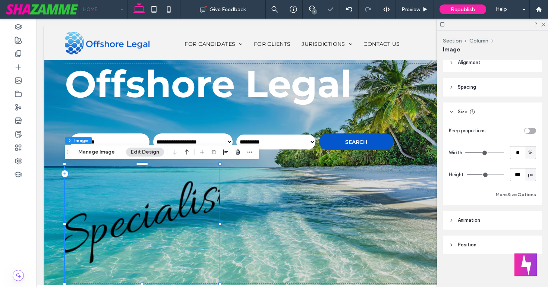
type input "**"
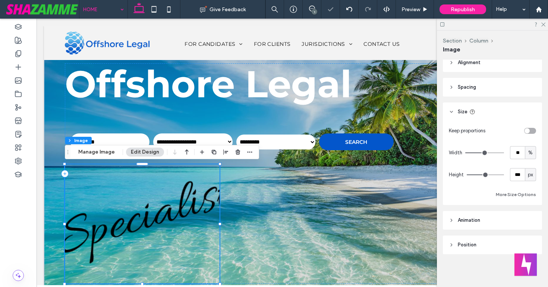
type input "**"
drag, startPoint x: 479, startPoint y: 153, endPoint x: 486, endPoint y: 153, distance: 6.3
type input "**"
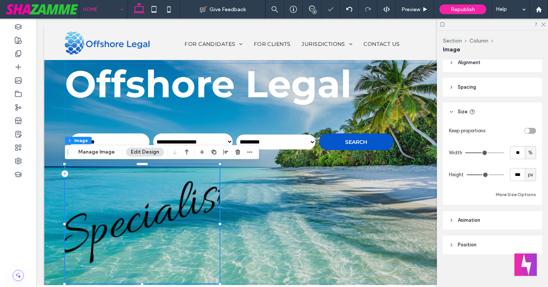
click at [486, 153] on input "range" at bounding box center [485, 153] width 39 height 1
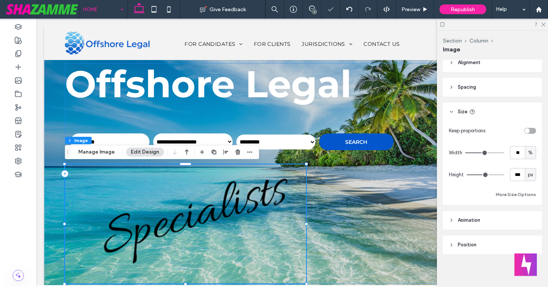
type input "***"
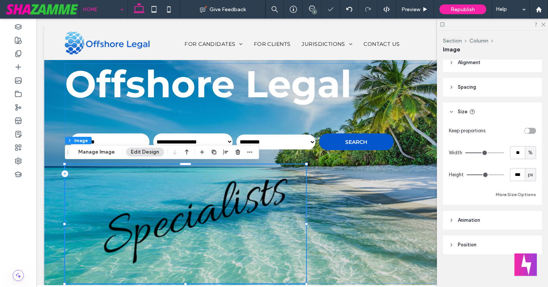
type input "***"
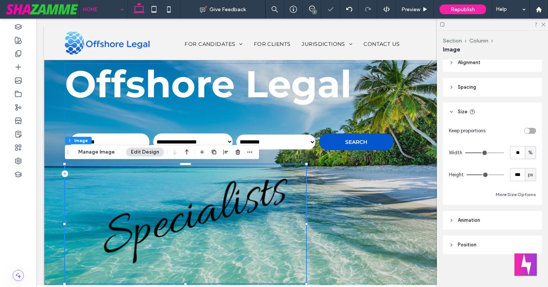
type input "***"
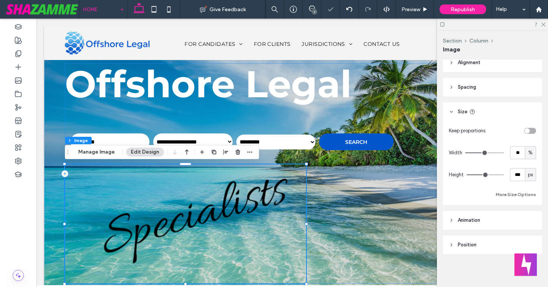
type input "***"
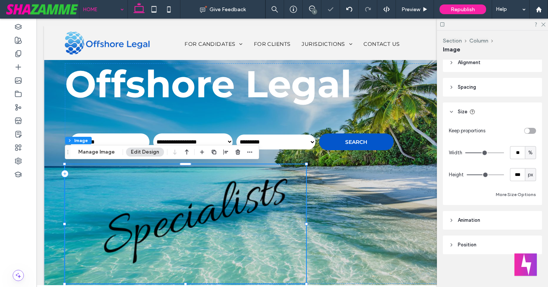
type input "***"
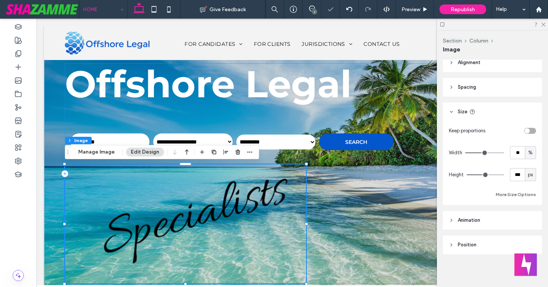
type input "***"
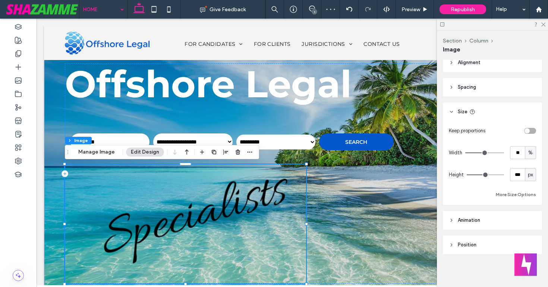
type input "***"
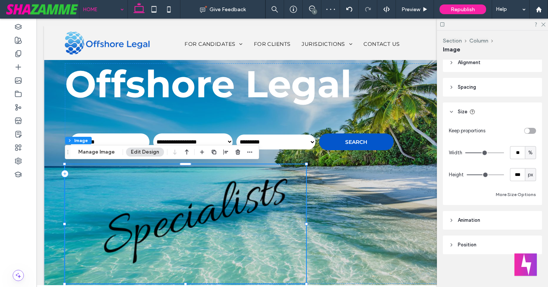
type input "***"
click at [484, 175] on input "range" at bounding box center [485, 175] width 37 height 1
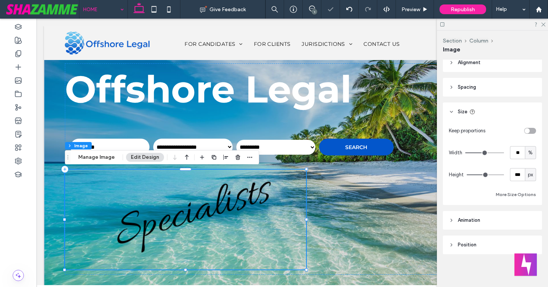
type input "***"
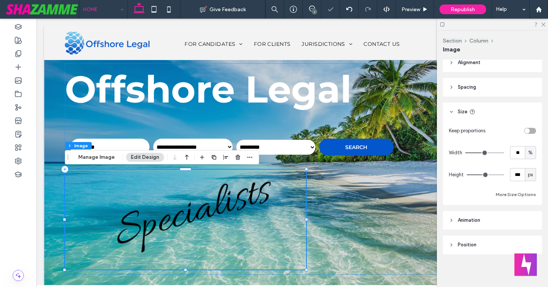
type input "***"
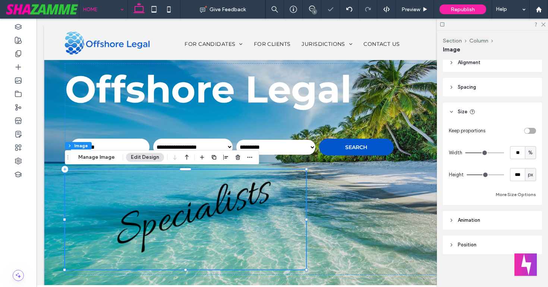
type input "***"
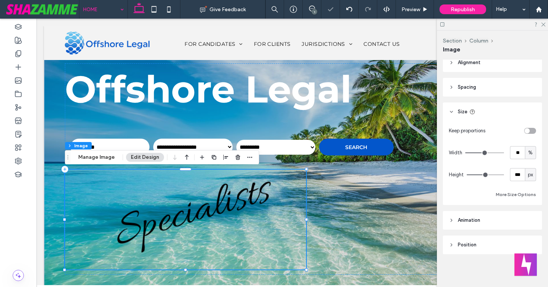
type input "***"
drag, startPoint x: 484, startPoint y: 173, endPoint x: 480, endPoint y: 173, distance: 4.1
click at [480, 175] on input "range" at bounding box center [485, 175] width 37 height 1
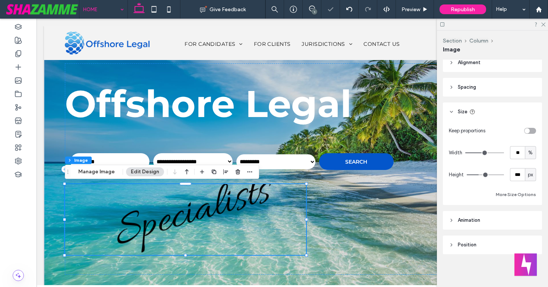
type input "***"
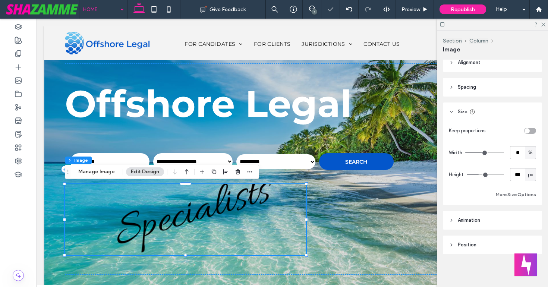
type input "***"
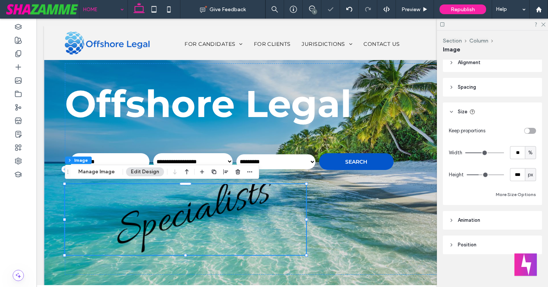
type input "***"
click at [481, 175] on input "range" at bounding box center [485, 175] width 37 height 1
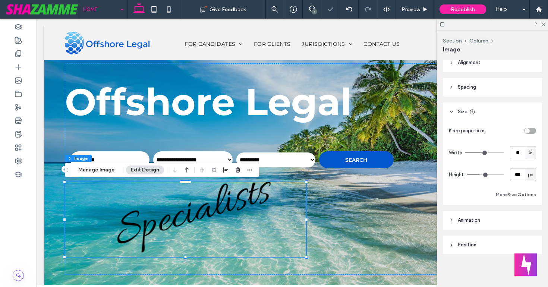
type input "***"
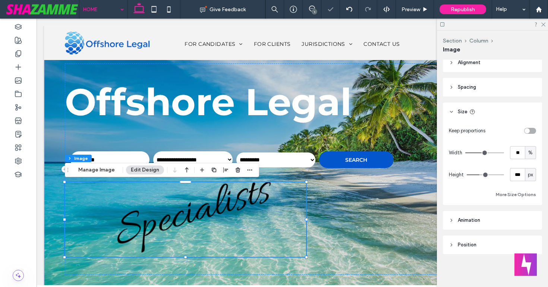
type input "***"
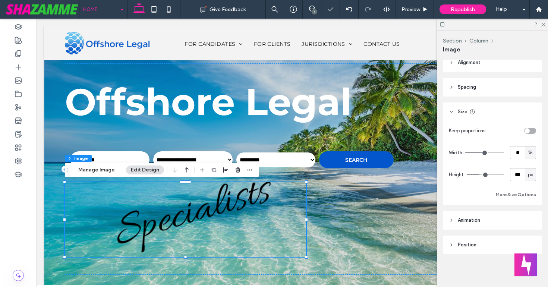
type input "***"
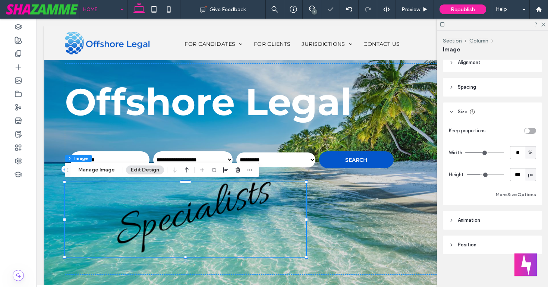
type input "***"
click at [481, 175] on input "range" at bounding box center [485, 175] width 37 height 1
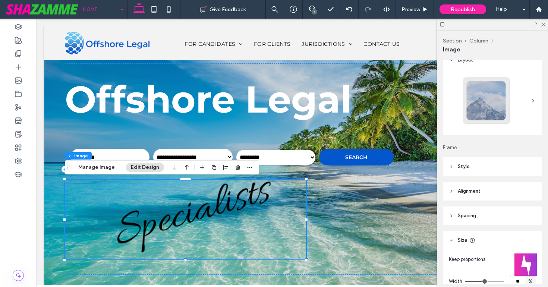
scroll to position [0, 0]
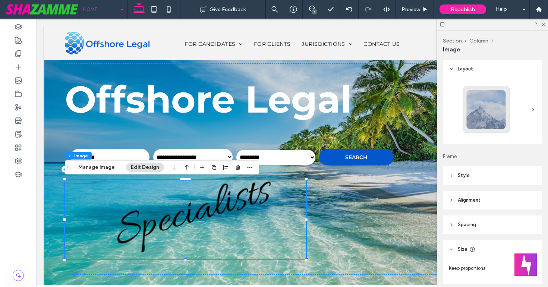
click at [194, 210] on img at bounding box center [185, 220] width 241 height 80
click at [97, 166] on button "Manage Image" at bounding box center [96, 167] width 46 height 9
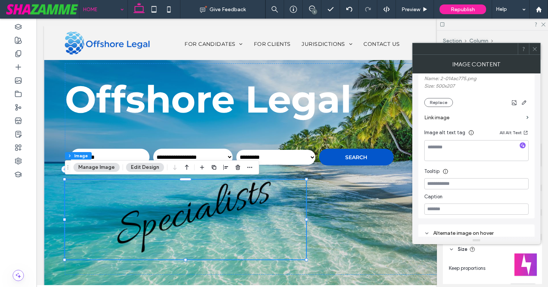
scroll to position [79, 0]
click at [522, 104] on icon "button" at bounding box center [525, 103] width 6 height 6
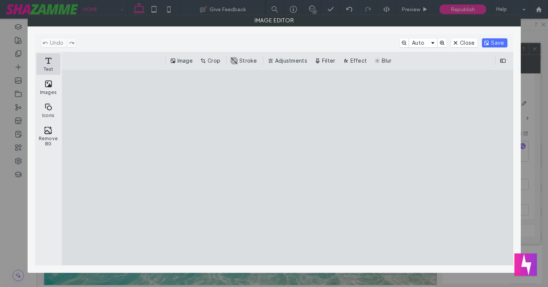
click at [48, 65] on button "Text" at bounding box center [49, 64] width 24 height 22
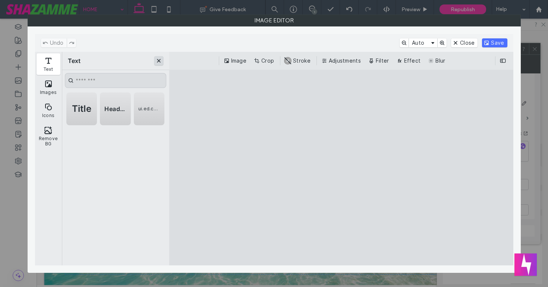
click at [158, 57] on button "Close" at bounding box center [158, 60] width 9 height 9
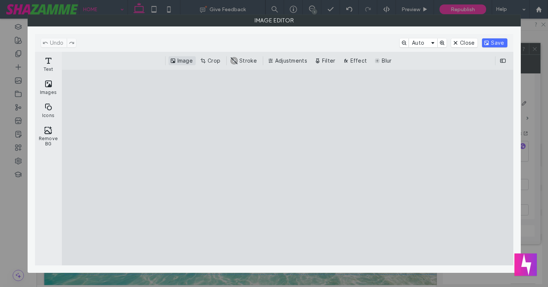
click at [189, 62] on button "Image" at bounding box center [182, 60] width 27 height 9
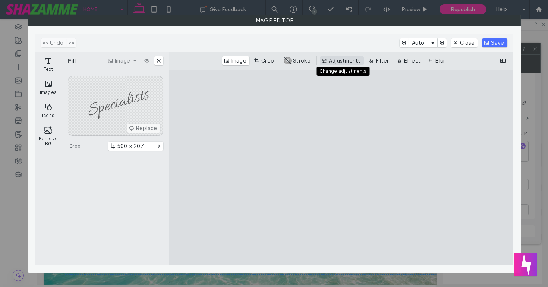
click at [333, 59] on button "Adjustments" at bounding box center [342, 60] width 44 height 9
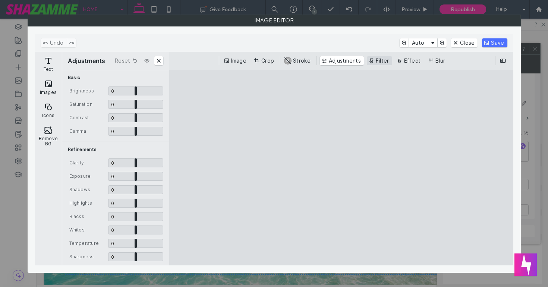
click at [379, 59] on button "Filter" at bounding box center [379, 60] width 25 height 9
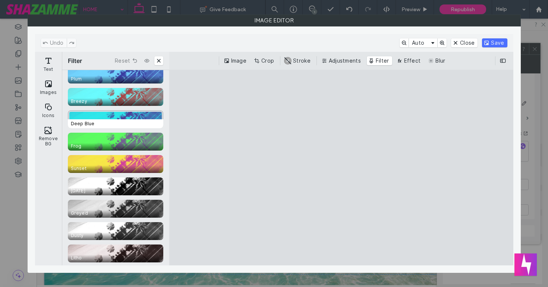
scroll to position [108, 0]
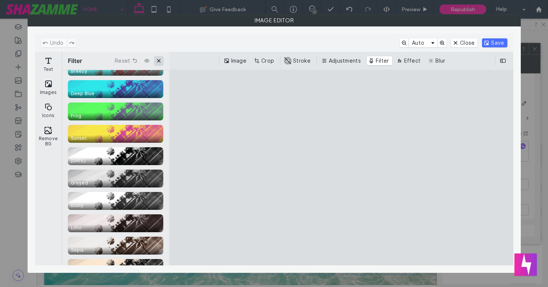
click at [156, 59] on button "Close" at bounding box center [158, 60] width 9 height 9
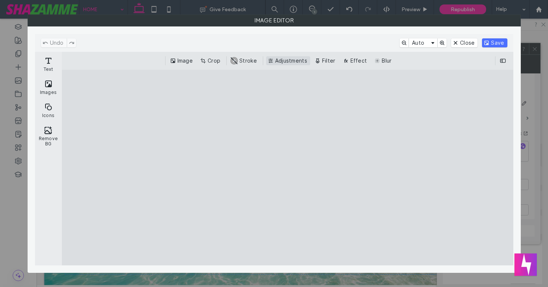
click at [285, 60] on button "Adjustments" at bounding box center [288, 60] width 44 height 9
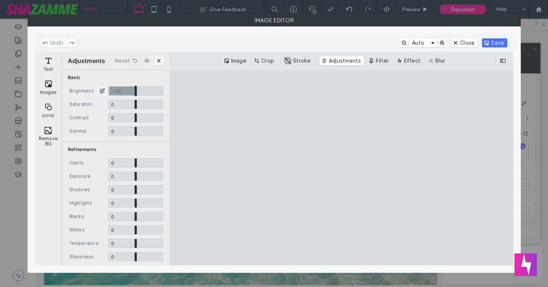
drag, startPoint x: 135, startPoint y: 88, endPoint x: 100, endPoint y: 88, distance: 35.4
click at [108, 88] on input "CE.SDK" at bounding box center [135, 91] width 55 height 9
drag, startPoint x: 109, startPoint y: 92, endPoint x: 197, endPoint y: 97, distance: 88.2
type input "*"
click at [163, 96] on input "CE.SDK" at bounding box center [135, 91] width 55 height 9
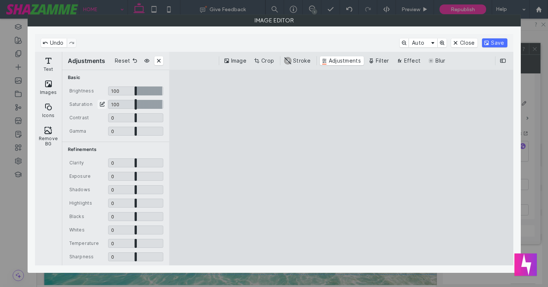
type input "*"
drag, startPoint x: 136, startPoint y: 103, endPoint x: 175, endPoint y: 103, distance: 39.5
click at [175, 103] on div "Adjustments Reset Basic Brightness 100 *** 100 Saturation 100 *** 100 Contrast …" at bounding box center [288, 159] width 452 height 214
drag, startPoint x: 135, startPoint y: 118, endPoint x: 176, endPoint y: 118, distance: 41.0
click at [163, 119] on input "CE.SDK" at bounding box center [135, 117] width 55 height 9
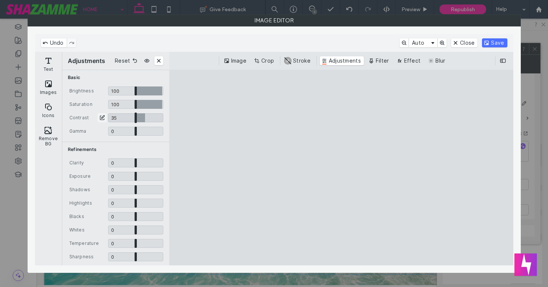
drag, startPoint x: 162, startPoint y: 116, endPoint x: 92, endPoint y: 109, distance: 69.8
type input "**"
click at [108, 113] on input "CE.SDK" at bounding box center [135, 117] width 55 height 9
drag, startPoint x: 136, startPoint y: 133, endPoint x: 103, endPoint y: 131, distance: 32.9
type input "**"
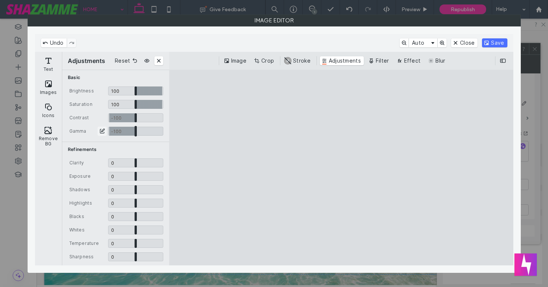
click at [108, 131] on input "CE.SDK" at bounding box center [135, 131] width 55 height 9
click at [493, 43] on button "Save" at bounding box center [494, 42] width 25 height 9
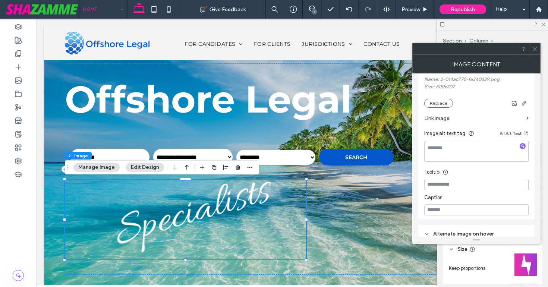
click at [536, 48] on icon at bounding box center [535, 49] width 6 height 6
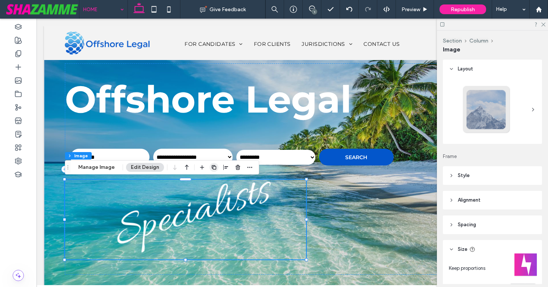
click at [213, 166] on use "button" at bounding box center [214, 167] width 4 height 4
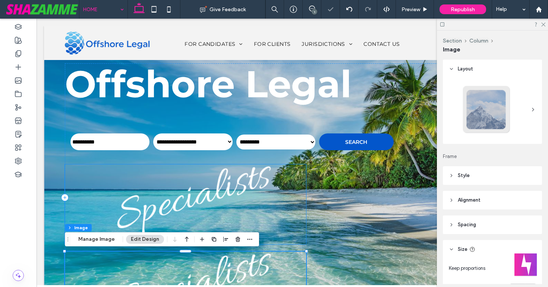
click at [213, 203] on img at bounding box center [185, 205] width 241 height 80
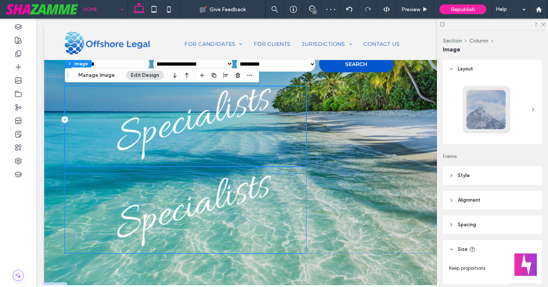
scroll to position [76, 0]
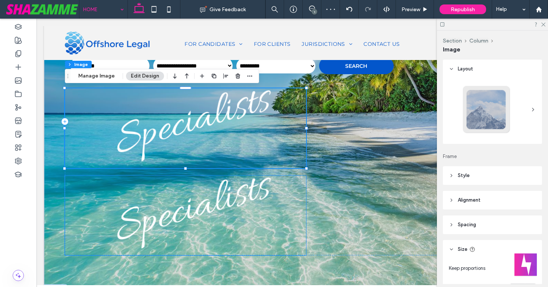
click at [213, 203] on img at bounding box center [185, 216] width 241 height 80
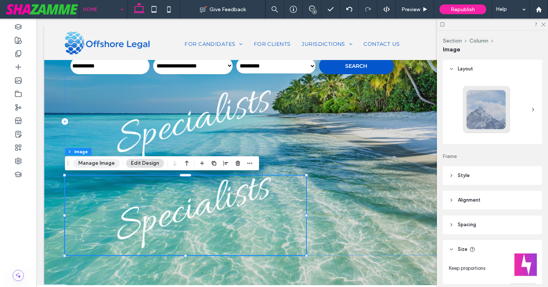
click at [107, 163] on button "Manage Image" at bounding box center [96, 163] width 46 height 9
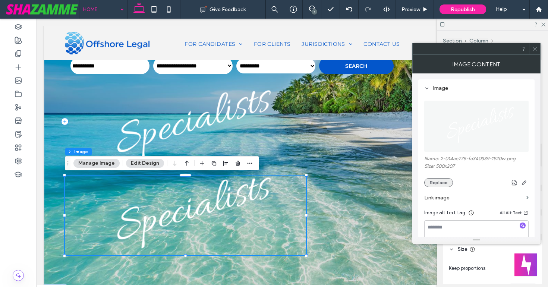
click at [443, 184] on button "Replace" at bounding box center [439, 182] width 29 height 9
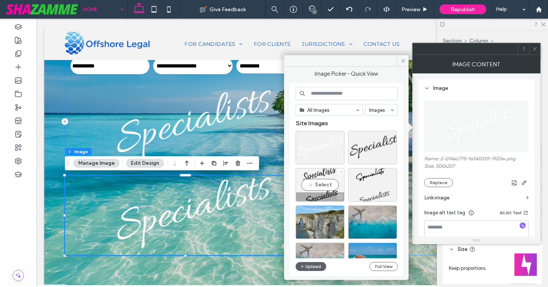
click at [331, 186] on div "Select" at bounding box center [320, 185] width 49 height 34
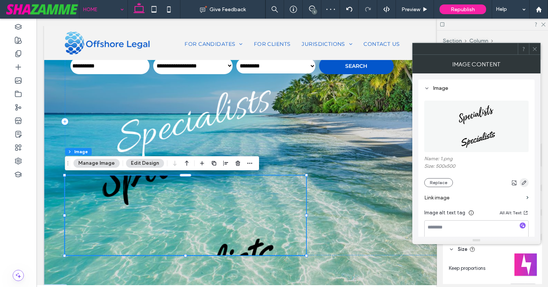
click at [525, 183] on use "button" at bounding box center [524, 183] width 4 height 4
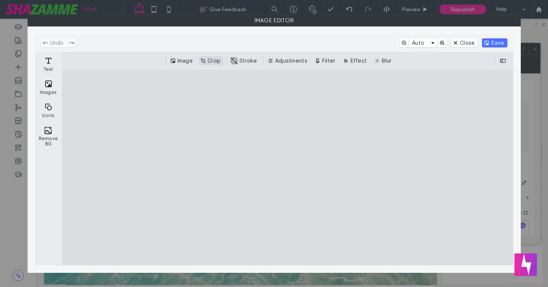
click at [210, 59] on button "Crop" at bounding box center [211, 60] width 25 height 9
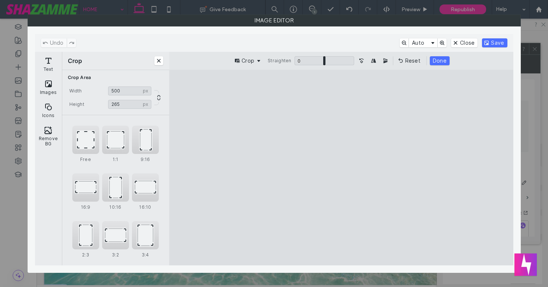
type input "***"
drag, startPoint x: 342, startPoint y: 246, endPoint x: 368, endPoint y: 172, distance: 78.1
click at [341, 168] on cesdk-canvas "Editor canvas" at bounding box center [341, 168] width 0 height 0
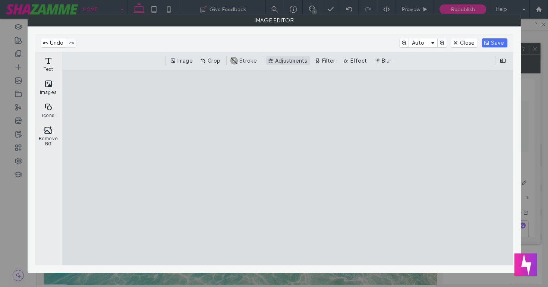
click at [279, 63] on button "Adjustments" at bounding box center [288, 60] width 44 height 9
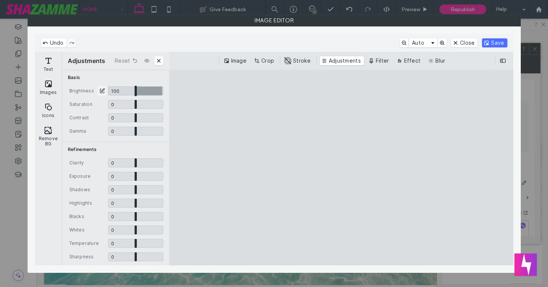
drag, startPoint x: 133, startPoint y: 89, endPoint x: 165, endPoint y: 89, distance: 31.3
type input "*"
click at [163, 89] on input "CE.SDK" at bounding box center [135, 91] width 55 height 9
drag, startPoint x: 132, startPoint y: 105, endPoint x: 98, endPoint y: 103, distance: 34.7
type input "**"
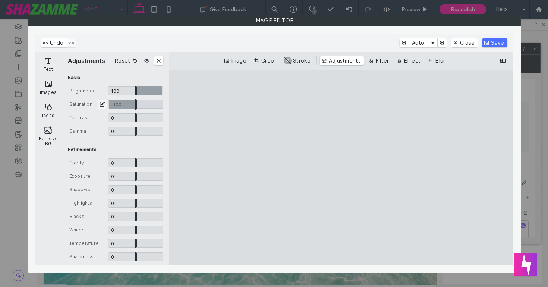
click at [108, 103] on input "CE.SDK" at bounding box center [135, 104] width 55 height 9
type input "**"
drag, startPoint x: 135, startPoint y: 120, endPoint x: 102, endPoint y: 115, distance: 33.6
click at [108, 115] on div "-65 **** -65" at bounding box center [135, 117] width 55 height 9
drag, startPoint x: 135, startPoint y: 130, endPoint x: 78, endPoint y: 126, distance: 56.8
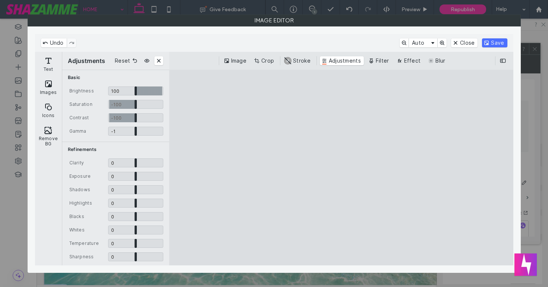
type input "**"
click at [108, 127] on input "CE.SDK" at bounding box center [135, 131] width 55 height 9
drag, startPoint x: 136, startPoint y: 162, endPoint x: 178, endPoint y: 167, distance: 42.5
type input "*"
click at [163, 167] on input "CE.SDK" at bounding box center [135, 163] width 55 height 9
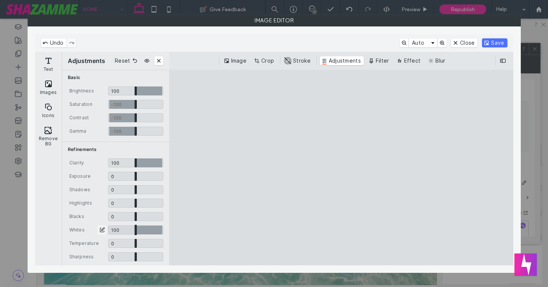
drag, startPoint x: 136, startPoint y: 228, endPoint x: 176, endPoint y: 225, distance: 40.4
type input "*"
click at [163, 226] on input "CE.SDK" at bounding box center [135, 230] width 55 height 9
click at [491, 42] on button "Save" at bounding box center [494, 42] width 25 height 9
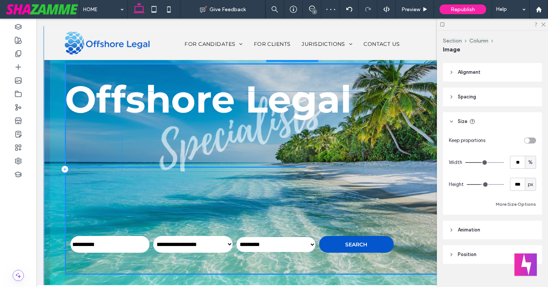
scroll to position [131, 0]
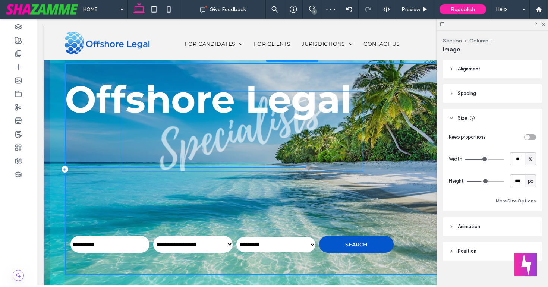
drag, startPoint x: 194, startPoint y: 219, endPoint x: 251, endPoint y: 131, distance: 104.9
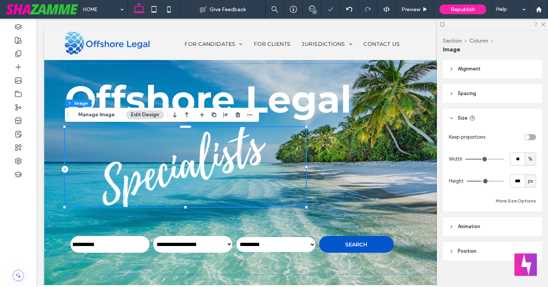
click at [469, 66] on span "Alignment" at bounding box center [469, 68] width 23 height 7
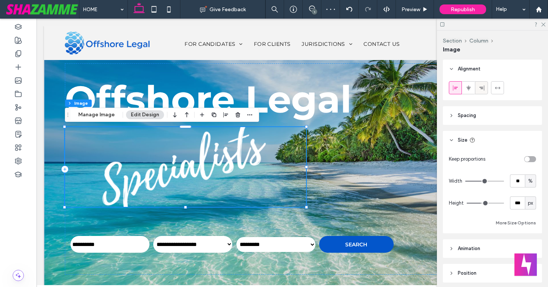
click at [481, 87] on use at bounding box center [482, 87] width 5 height 5
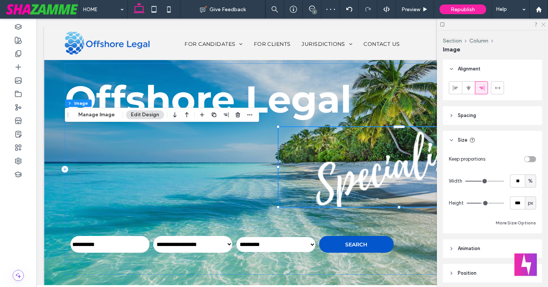
click at [545, 22] on icon at bounding box center [543, 24] width 5 height 5
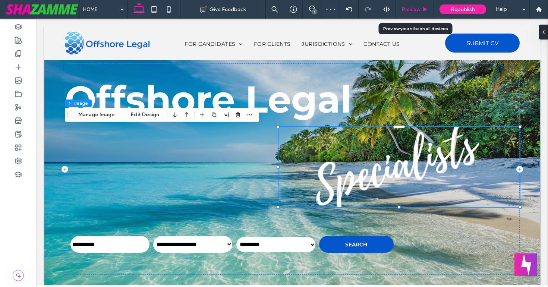
click at [410, 9] on span "Preview" at bounding box center [411, 9] width 19 height 6
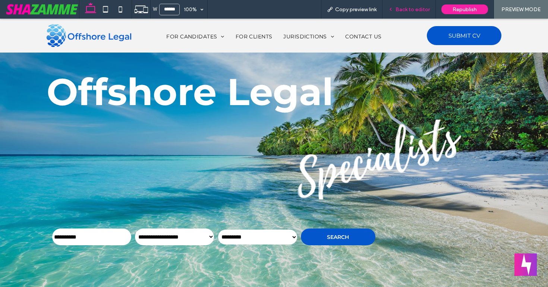
click at [399, 11] on span "Back to editor" at bounding box center [413, 9] width 34 height 6
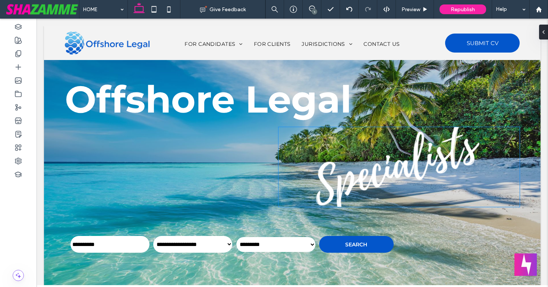
click at [362, 140] on img at bounding box center [399, 167] width 241 height 80
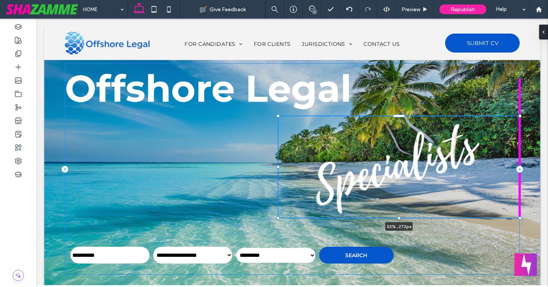
drag, startPoint x: 400, startPoint y: 208, endPoint x: 402, endPoint y: 219, distance: 11.0
click at [402, 219] on div "**********" at bounding box center [292, 169] width 485 height 286
type input "***"
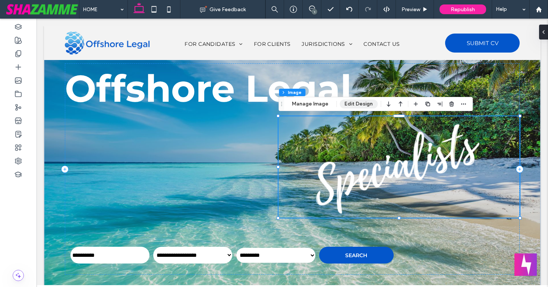
click at [355, 105] on button "Edit Design" at bounding box center [359, 104] width 38 height 9
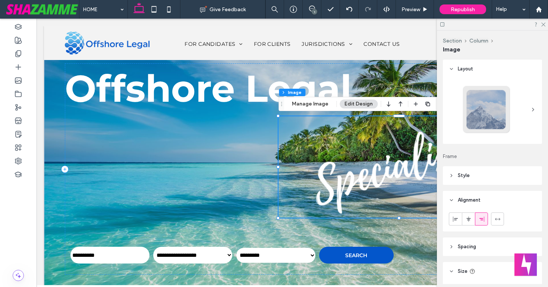
click at [464, 173] on span "Style" at bounding box center [464, 175] width 12 height 7
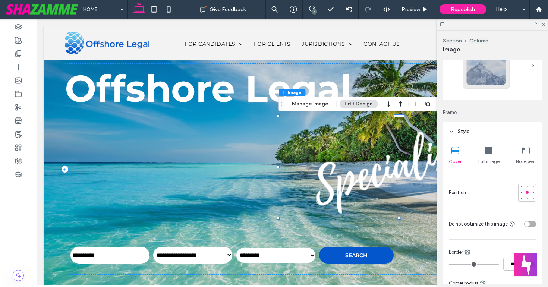
scroll to position [70, 0]
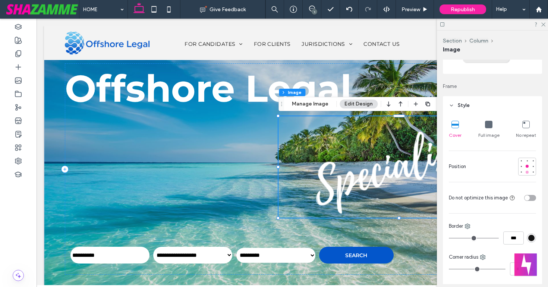
click at [526, 172] on div at bounding box center [527, 172] width 3 height 3
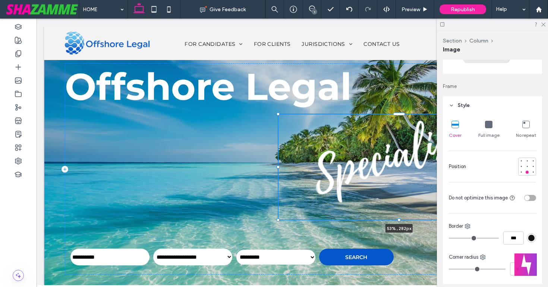
click at [400, 220] on div at bounding box center [399, 220] width 3 height 3
type input "***"
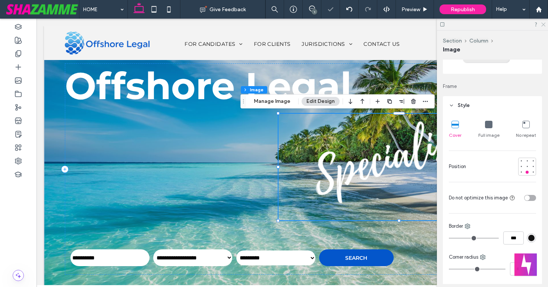
click at [542, 25] on icon at bounding box center [543, 24] width 5 height 5
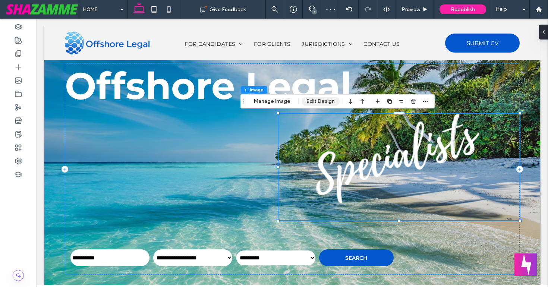
click at [321, 99] on button "Edit Design" at bounding box center [321, 101] width 38 height 9
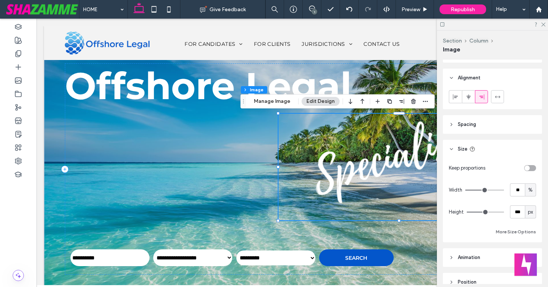
scroll to position [412, 0]
click at [472, 124] on span "Spacing" at bounding box center [467, 124] width 18 height 7
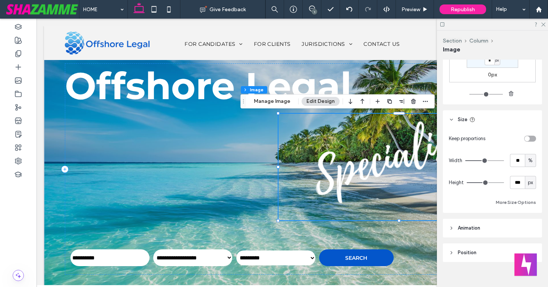
scroll to position [555, 0]
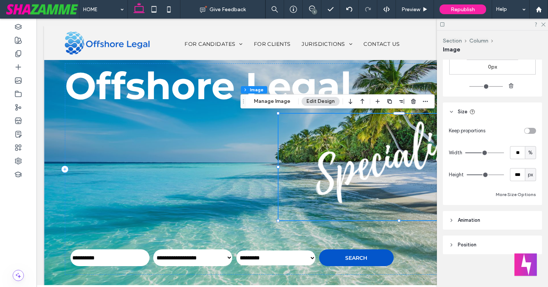
click at [457, 247] on header "Position" at bounding box center [492, 245] width 99 height 19
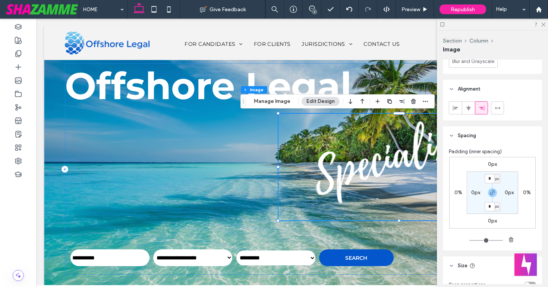
scroll to position [416, 0]
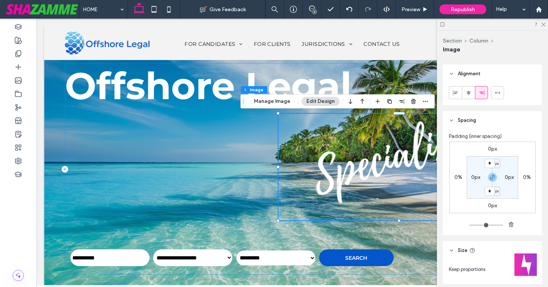
click at [489, 150] on label "0px" at bounding box center [492, 149] width 9 height 6
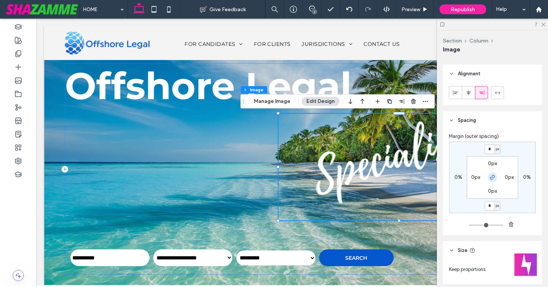
click at [493, 179] on use "button" at bounding box center [493, 177] width 4 height 4
click at [488, 147] on input "*" at bounding box center [490, 149] width 10 height 9
click at [488, 149] on input "*" at bounding box center [490, 149] width 10 height 9
type input "***"
type input "*"
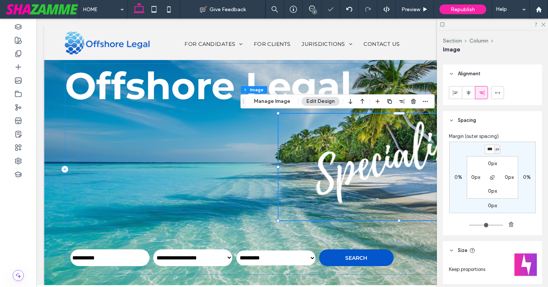
click at [478, 151] on div "*** px 0% 0px 0% 0px 0px 0px 0px" at bounding box center [493, 178] width 87 height 72
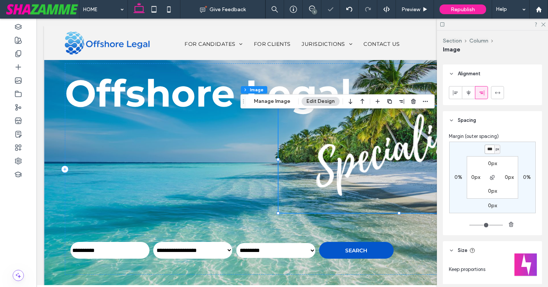
click at [488, 149] on input "***" at bounding box center [490, 149] width 10 height 9
type input "***"
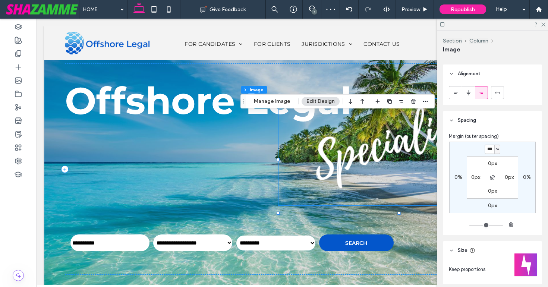
click at [472, 150] on div "*** px 0% 0px 0% 0px 0px 0px 0px" at bounding box center [493, 178] width 87 height 72
type input "*"
click at [488, 147] on input "***" at bounding box center [490, 149] width 10 height 9
type input "****"
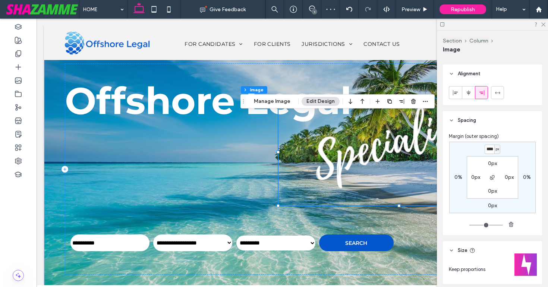
type input "*"
click at [461, 153] on div "**** px 0% 0px 0% 0px 0px 0px 0px" at bounding box center [493, 178] width 87 height 72
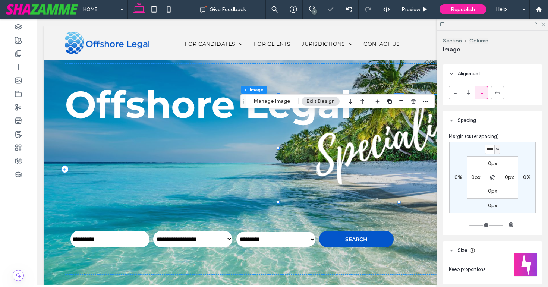
click at [543, 22] on icon at bounding box center [543, 24] width 5 height 5
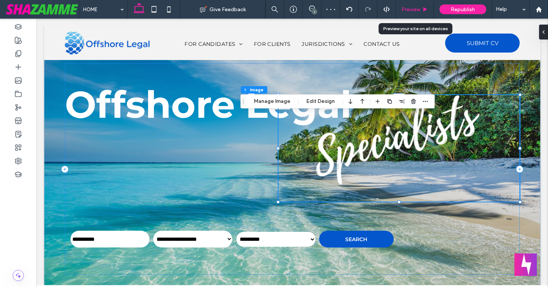
click at [409, 9] on span "Preview" at bounding box center [411, 9] width 19 height 6
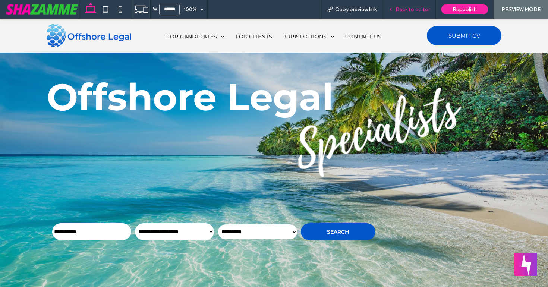
click at [413, 10] on span "Back to editor" at bounding box center [413, 9] width 34 height 6
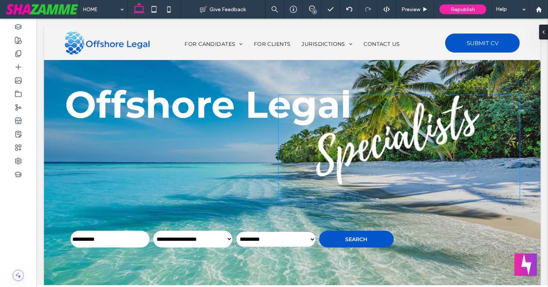
click at [372, 149] on img at bounding box center [399, 148] width 241 height 107
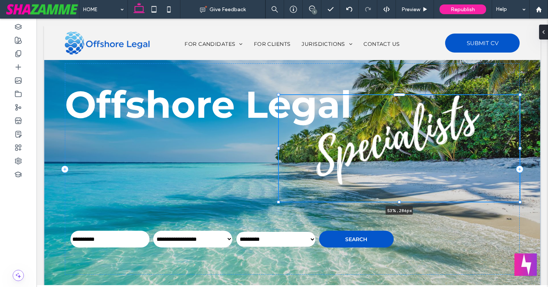
drag, startPoint x: 279, startPoint y: 148, endPoint x: 279, endPoint y: 158, distance: 9.3
click at [279, 158] on div "**********" at bounding box center [292, 169] width 485 height 286
type input "****"
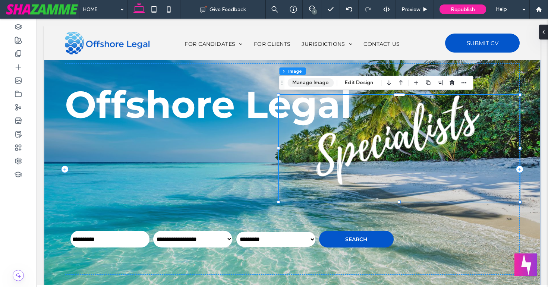
click at [324, 85] on button "Manage Image" at bounding box center [311, 82] width 46 height 9
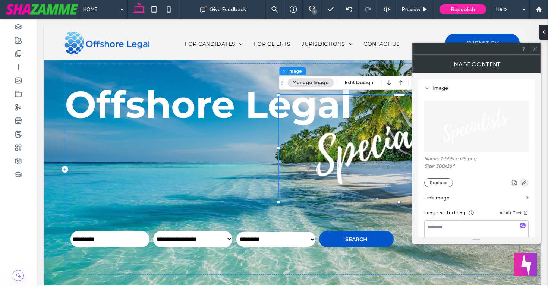
click at [526, 182] on use "button" at bounding box center [524, 183] width 4 height 4
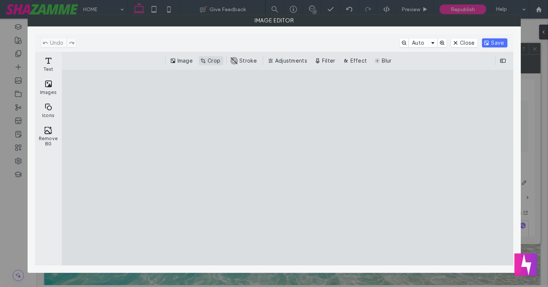
click at [208, 60] on button "Crop" at bounding box center [211, 60] width 25 height 9
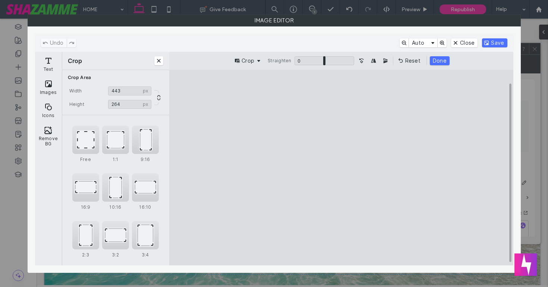
type input "***"
drag, startPoint x: 491, startPoint y: 170, endPoint x: 456, endPoint y: 171, distance: 34.3
click at [341, 168] on cesdk-canvas "Editor canvas" at bounding box center [341, 168] width 0 height 0
drag, startPoint x: 341, startPoint y: 246, endPoint x: 344, endPoint y: 233, distance: 13.1
click at [341, 168] on cesdk-canvas "Editor canvas" at bounding box center [341, 168] width 0 height 0
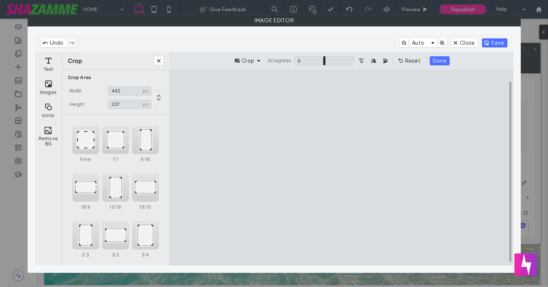
type input "***"
drag, startPoint x: 340, startPoint y: 89, endPoint x: 341, endPoint y: 109, distance: 19.8
click at [341, 168] on cesdk-canvas "Editor canvas" at bounding box center [341, 168] width 0 height 0
drag, startPoint x: 185, startPoint y: 173, endPoint x: 226, endPoint y: 175, distance: 40.7
click at [341, 168] on cesdk-canvas "Editor canvas" at bounding box center [341, 168] width 0 height 0
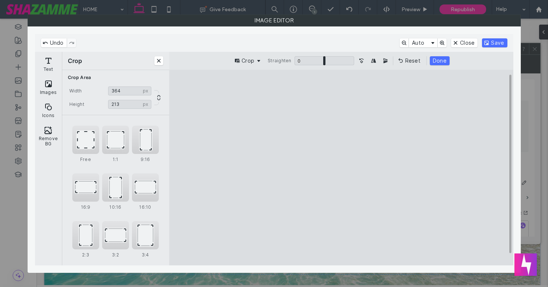
type input "***"
drag, startPoint x: 482, startPoint y: 178, endPoint x: 467, endPoint y: 178, distance: 15.3
click at [341, 168] on cesdk-canvas "Editor canvas" at bounding box center [341, 168] width 0 height 0
click at [502, 41] on button "Save" at bounding box center [494, 42] width 25 height 9
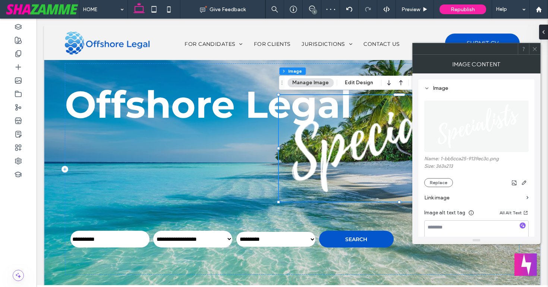
click at [534, 47] on icon at bounding box center [535, 49] width 6 height 6
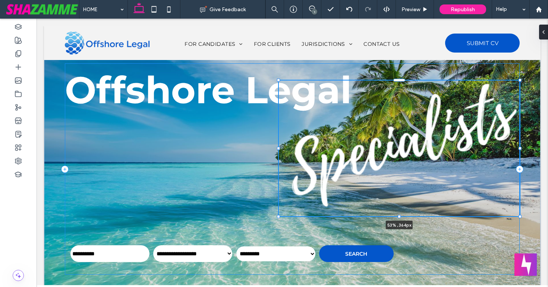
drag, startPoint x: 400, startPoint y: 202, endPoint x: 399, endPoint y: 217, distance: 14.6
click at [399, 217] on div at bounding box center [399, 216] width 3 height 3
type input "***"
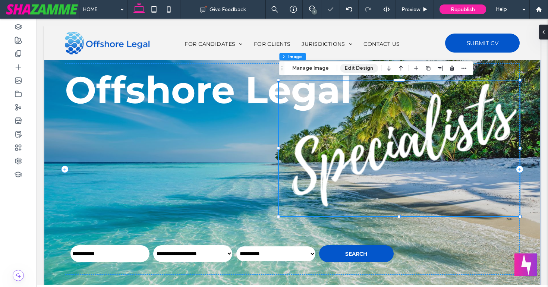
click at [357, 67] on button "Edit Design" at bounding box center [359, 68] width 38 height 9
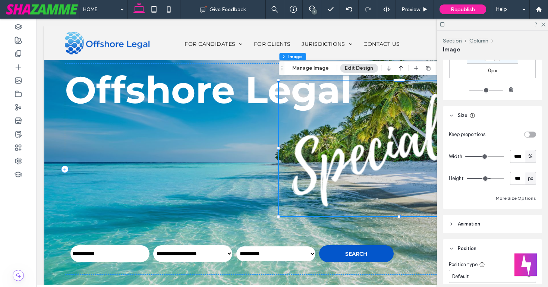
scroll to position [552, 0]
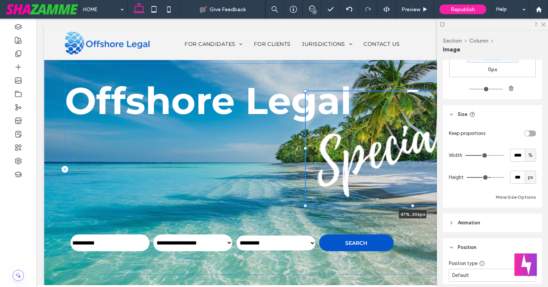
drag, startPoint x: 279, startPoint y: 215, endPoint x: 306, endPoint y: 204, distance: 29.0
click at [306, 204] on div at bounding box center [305, 205] width 3 height 3
type input "**"
type input "***"
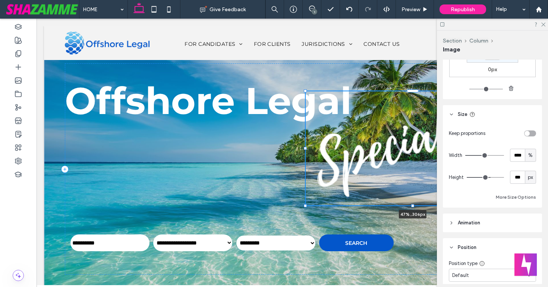
type input "***"
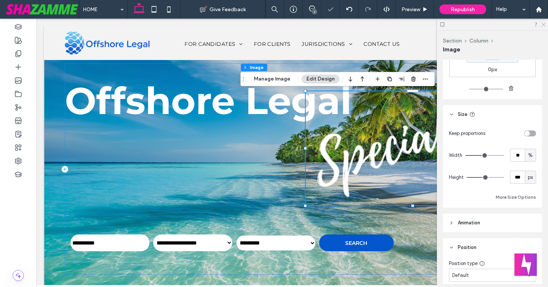
click at [544, 24] on icon at bounding box center [543, 24] width 5 height 5
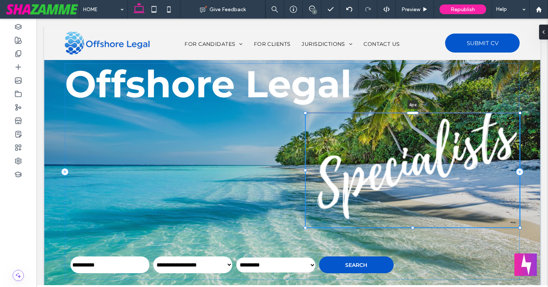
drag, startPoint x: 414, startPoint y: 91, endPoint x: 413, endPoint y: 130, distance: 38.8
click at [413, 130] on div "**********" at bounding box center [292, 171] width 485 height 291
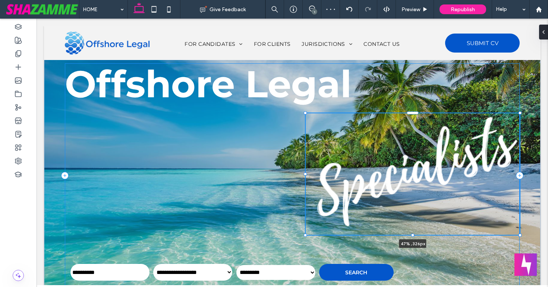
click at [413, 231] on div "**********" at bounding box center [292, 175] width 485 height 299
type input "***"
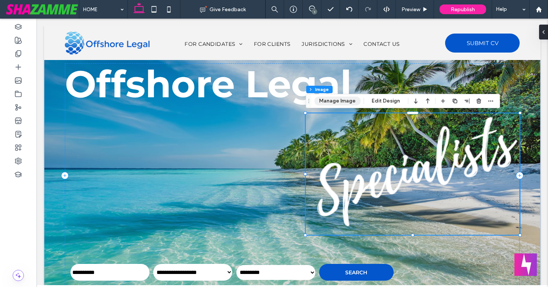
click at [337, 101] on button "Manage Image" at bounding box center [338, 101] width 46 height 9
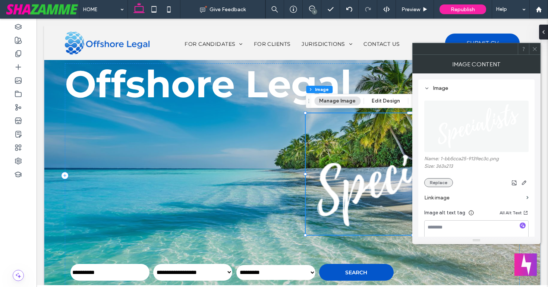
click at [435, 182] on button "Replace" at bounding box center [439, 182] width 29 height 9
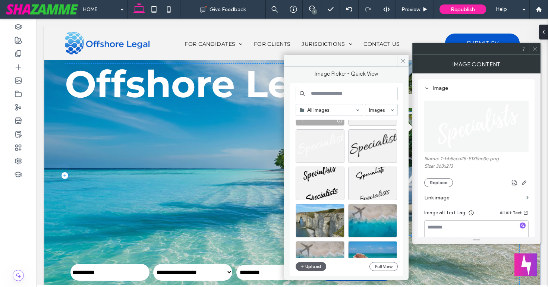
scroll to position [41, 0]
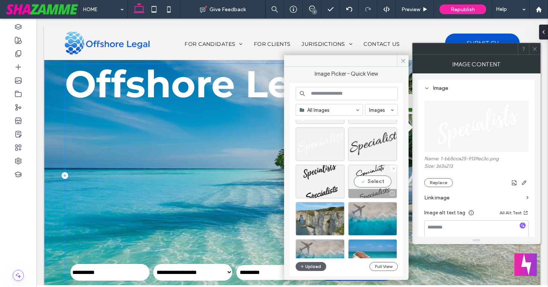
click at [365, 181] on div "Select" at bounding box center [372, 182] width 49 height 34
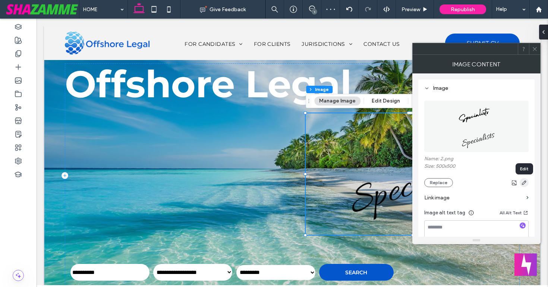
click at [525, 182] on use "button" at bounding box center [524, 183] width 4 height 4
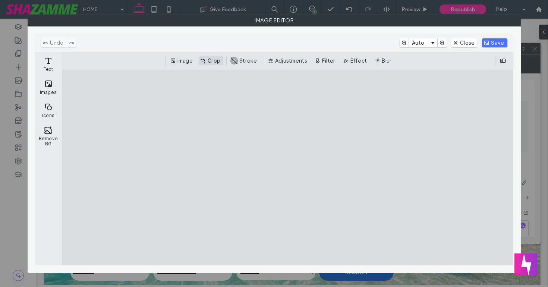
click at [207, 60] on button "Crop" at bounding box center [211, 60] width 25 height 9
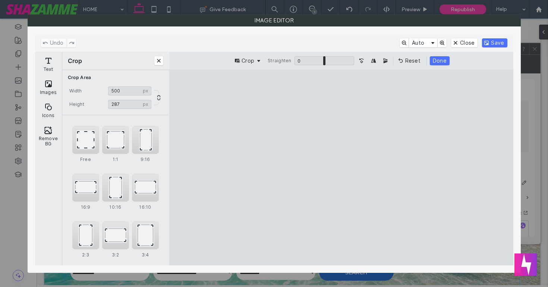
type input "***"
drag, startPoint x: 418, startPoint y: 244, endPoint x: 422, endPoint y: 178, distance: 66.9
click at [341, 168] on cesdk-canvas "Editor canvas" at bounding box center [341, 168] width 0 height 0
type input "***"
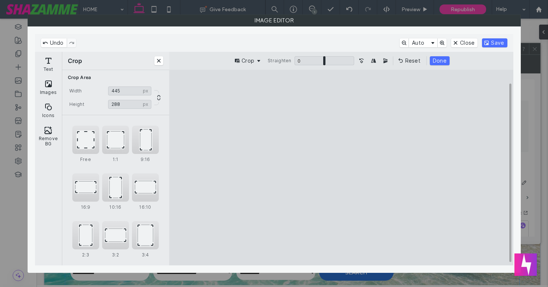
type input "***"
drag, startPoint x: 477, startPoint y: 90, endPoint x: 414, endPoint y: 88, distance: 63.1
click at [341, 168] on cesdk-canvas "Editor canvas" at bounding box center [341, 168] width 0 height 0
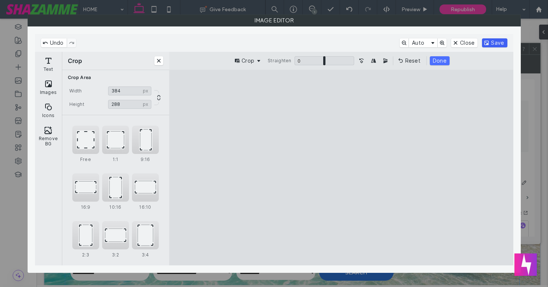
click at [497, 43] on button "Save" at bounding box center [494, 42] width 25 height 9
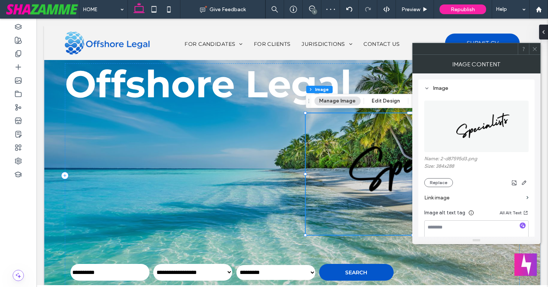
click at [535, 46] on span at bounding box center [535, 48] width 6 height 11
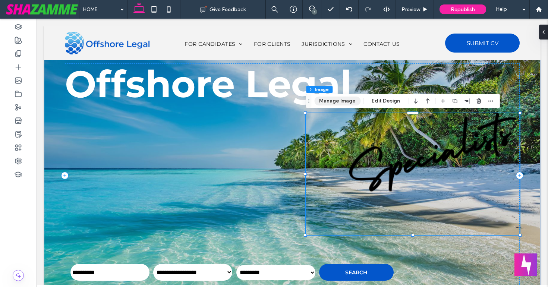
click at [348, 103] on button "Manage Image" at bounding box center [338, 101] width 46 height 9
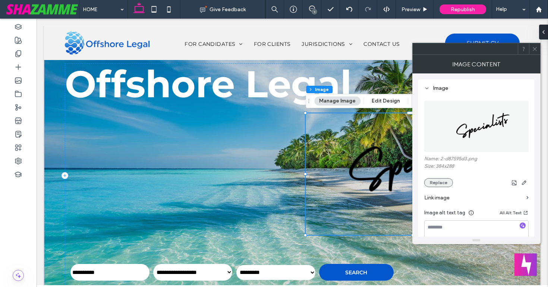
click at [434, 182] on button "Replace" at bounding box center [439, 182] width 29 height 9
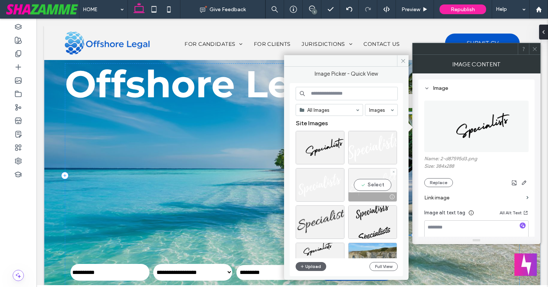
click at [369, 179] on div "Select" at bounding box center [372, 185] width 49 height 34
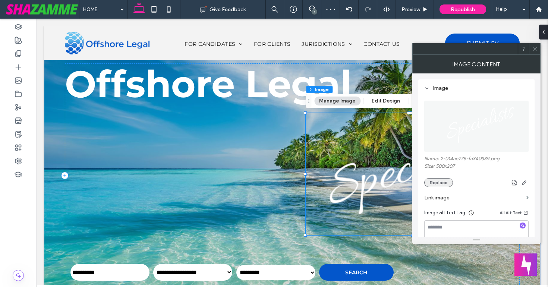
click at [446, 183] on button "Replace" at bounding box center [439, 182] width 29 height 9
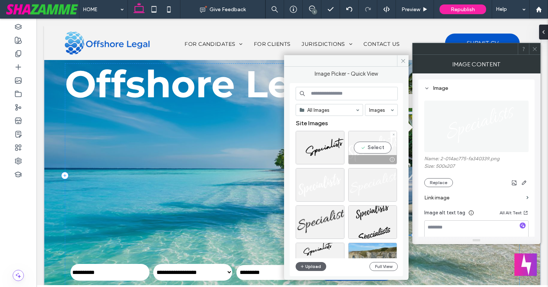
drag, startPoint x: 367, startPoint y: 149, endPoint x: 331, endPoint y: 130, distance: 40.4
click at [367, 149] on div "Select" at bounding box center [372, 148] width 49 height 34
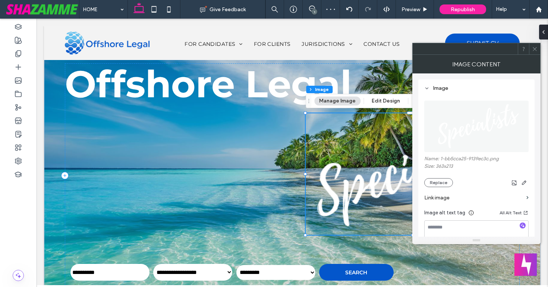
click at [530, 52] on div at bounding box center [534, 48] width 11 height 11
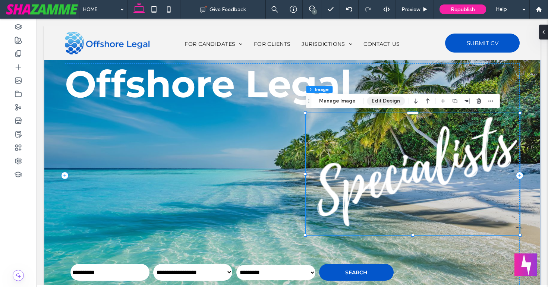
click at [389, 99] on button "Edit Design" at bounding box center [386, 101] width 38 height 9
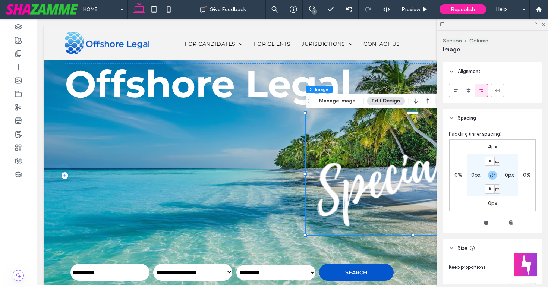
scroll to position [411, 0]
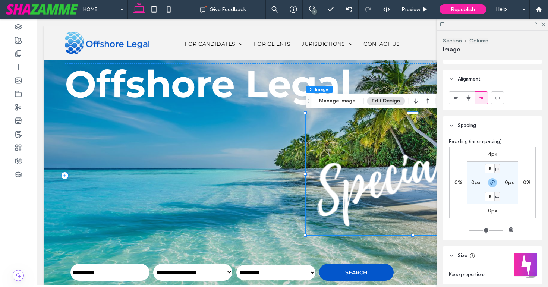
click at [493, 155] on label "4px" at bounding box center [492, 154] width 9 height 6
type input "*"
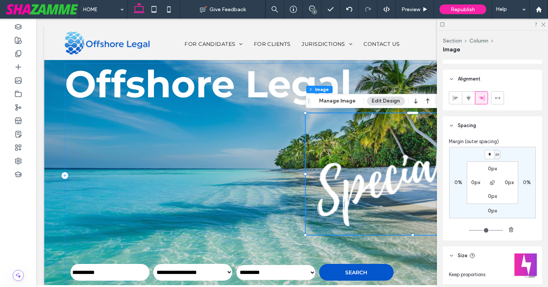
type input "*"
click at [482, 157] on div "* px 0% 0px 0% 0px 0px 0px 0px" at bounding box center [493, 183] width 87 height 72
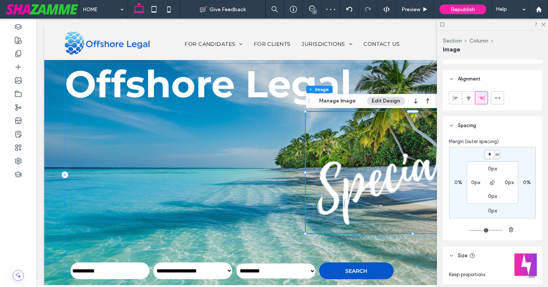
click at [489, 154] on input "*" at bounding box center [490, 154] width 10 height 9
click at [489, 156] on input "*" at bounding box center [490, 154] width 10 height 9
type input "***"
type input "*"
click at [479, 159] on div "*** px 0% 0px 0% 0px 0px 0px 0px" at bounding box center [493, 183] width 87 height 72
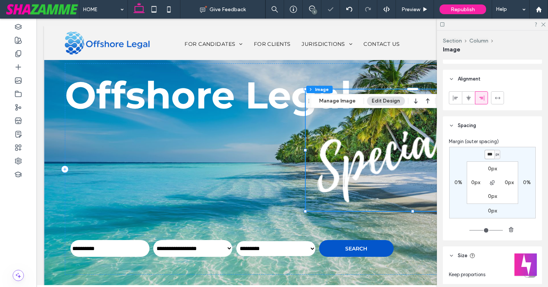
click at [486, 155] on input "***" at bounding box center [490, 154] width 10 height 9
type input "****"
type input "*"
click at [467, 156] on div "**** px 0% 0px 0% 0px 0px 0px 0px" at bounding box center [493, 183] width 87 height 72
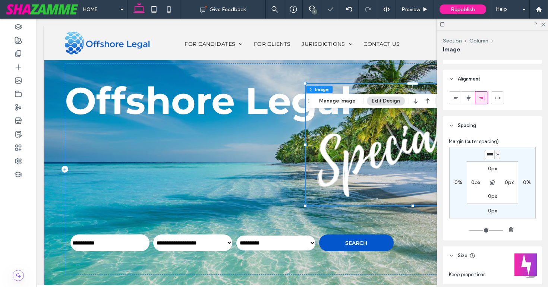
click at [488, 156] on input "****" at bounding box center [490, 154] width 10 height 9
type input "****"
click at [479, 173] on section "0px 0px 0px 0px" at bounding box center [492, 183] width 51 height 43
type input "*"
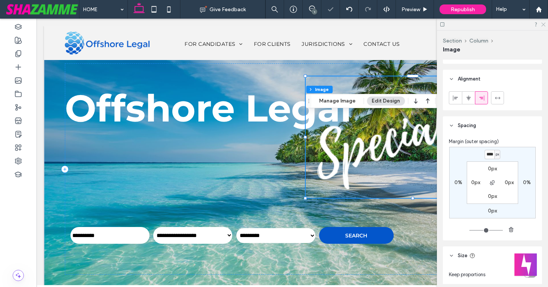
click at [543, 25] on icon at bounding box center [543, 24] width 5 height 5
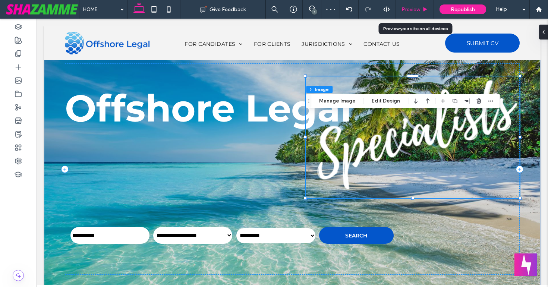
click at [414, 10] on span "Preview" at bounding box center [411, 9] width 19 height 6
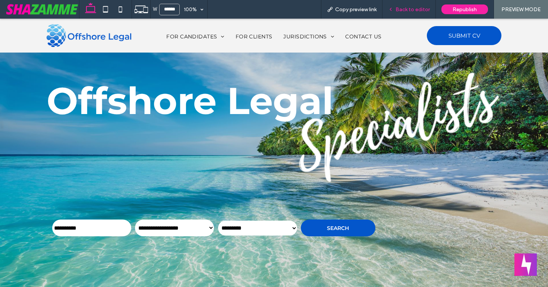
click at [404, 6] on span "Back to editor" at bounding box center [413, 9] width 34 height 6
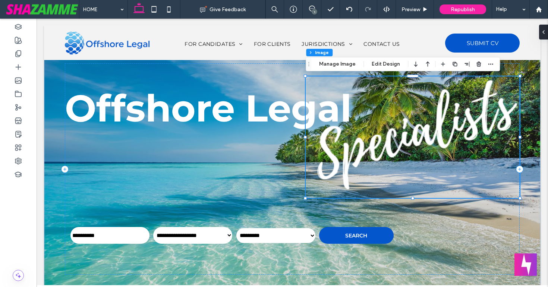
scroll to position [421, 0]
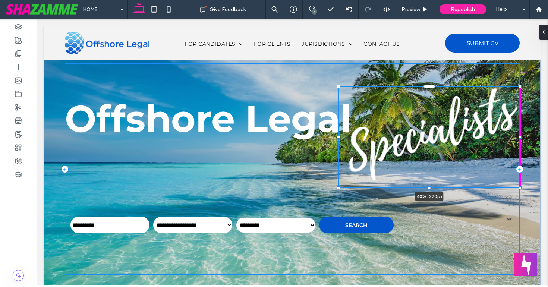
drag, startPoint x: 306, startPoint y: 198, endPoint x: 339, endPoint y: 187, distance: 34.8
click at [339, 187] on div at bounding box center [338, 188] width 3 height 3
type input "**"
type input "****"
type input "***"
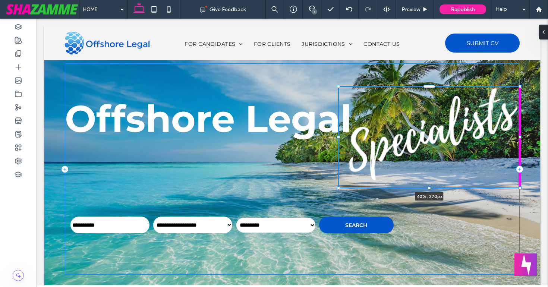
type input "***"
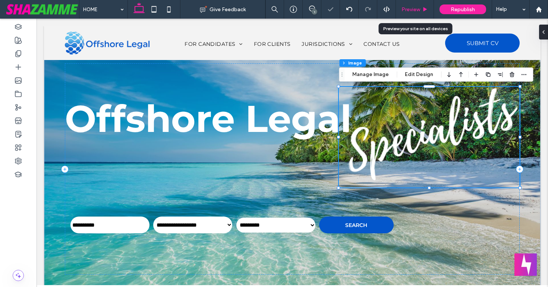
click at [408, 11] on span "Preview" at bounding box center [411, 9] width 19 height 6
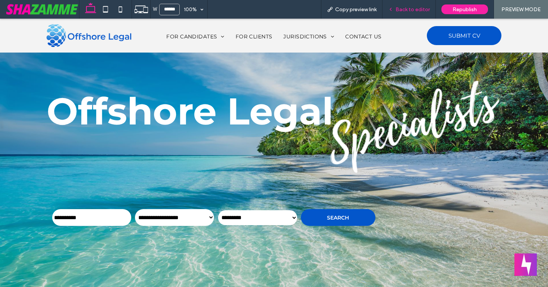
click at [409, 10] on span "Back to editor" at bounding box center [413, 9] width 34 height 6
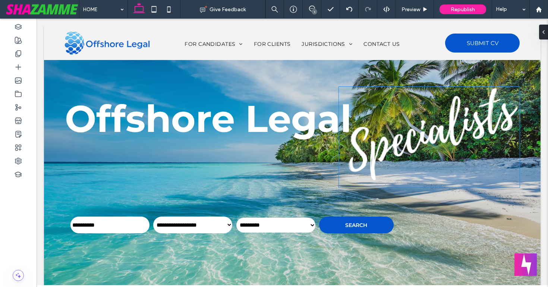
click at [397, 144] on img at bounding box center [429, 137] width 181 height 101
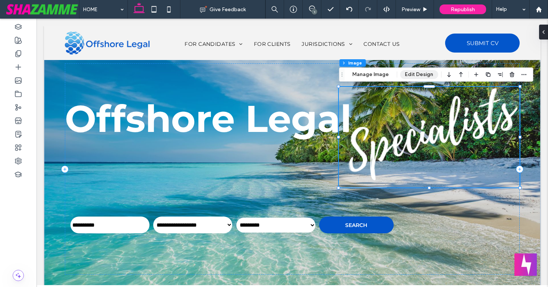
click at [428, 73] on button "Edit Design" at bounding box center [419, 74] width 38 height 9
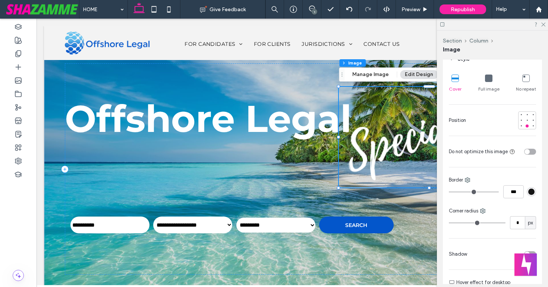
scroll to position [43, 0]
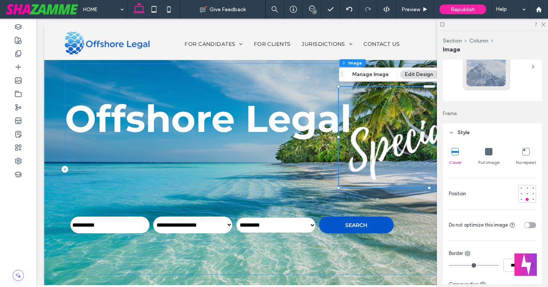
click at [488, 152] on icon at bounding box center [488, 151] width 7 height 7
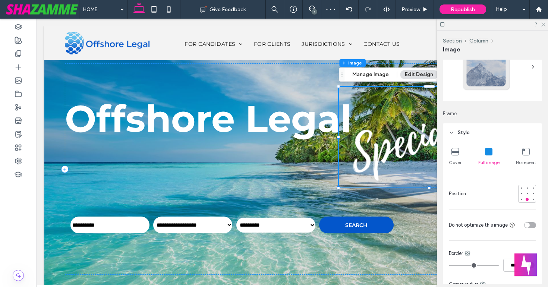
click at [544, 24] on use at bounding box center [544, 25] width 4 height 4
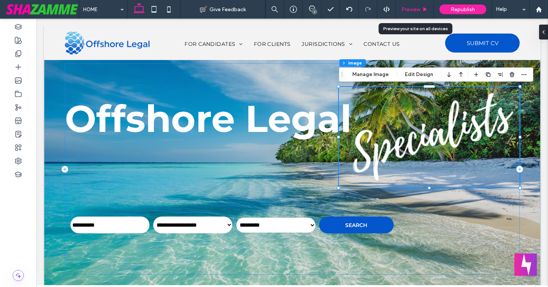
click at [413, 8] on span "Preview" at bounding box center [411, 9] width 19 height 6
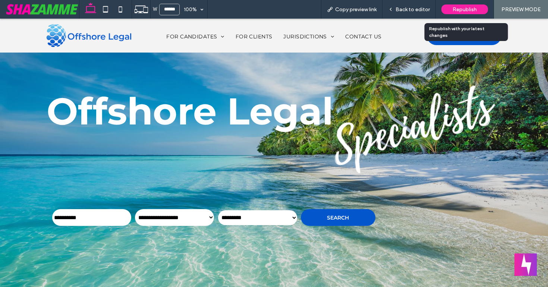
click at [451, 12] on div "Republish" at bounding box center [465, 9] width 47 height 10
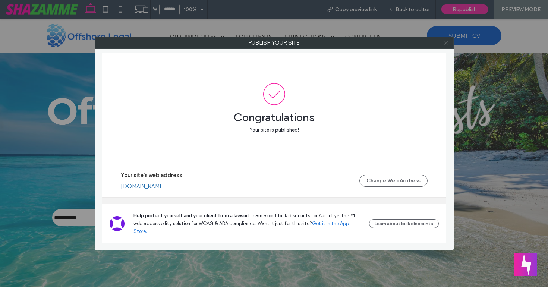
click at [445, 44] on use at bounding box center [446, 43] width 4 height 4
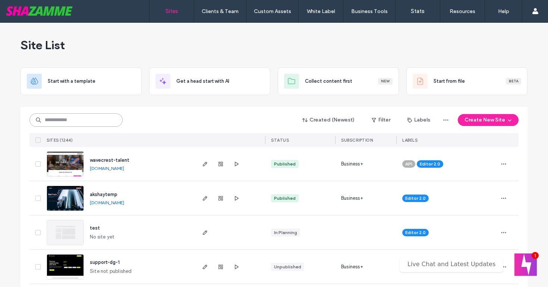
click at [76, 117] on input at bounding box center [75, 119] width 93 height 13
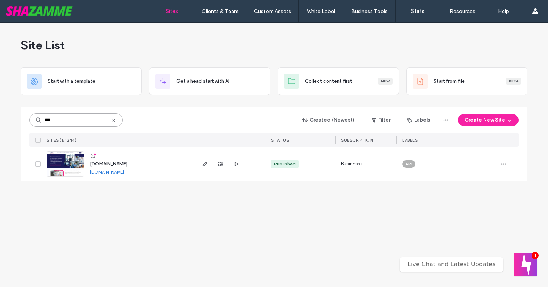
type input "***"
click at [106, 165] on span "[DOMAIN_NAME]" at bounding box center [109, 164] width 38 height 6
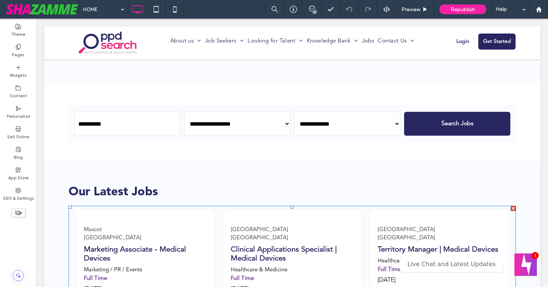
scroll to position [1438, 0]
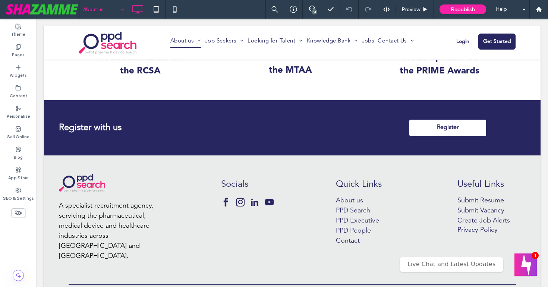
scroll to position [1470, 0]
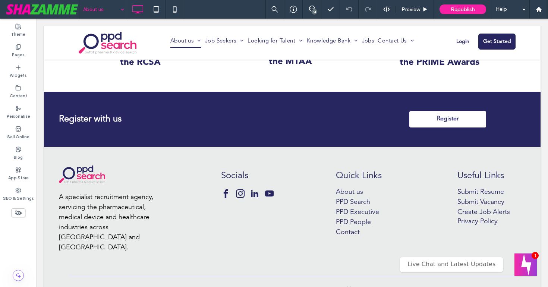
click at [92, 9] on input at bounding box center [101, 9] width 37 height 19
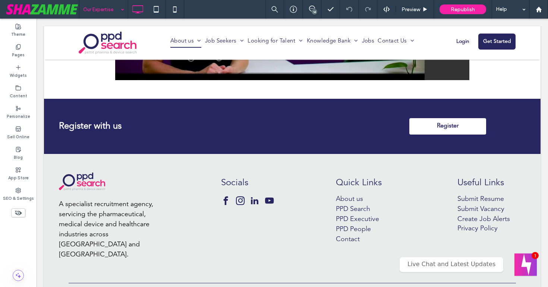
scroll to position [1403, 0]
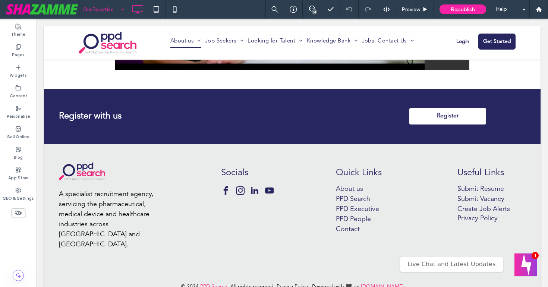
click at [112, 11] on input at bounding box center [101, 9] width 37 height 19
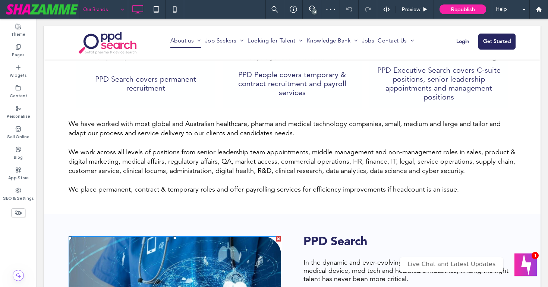
scroll to position [281, 0]
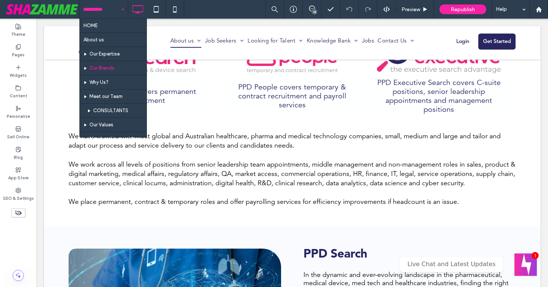
click at [104, 7] on input at bounding box center [101, 9] width 37 height 19
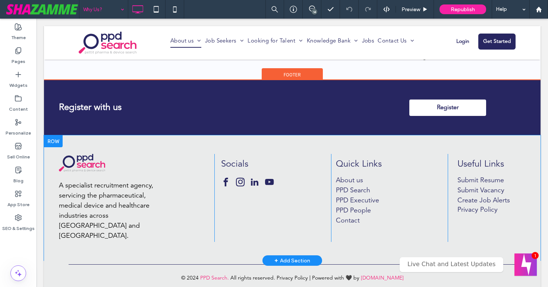
scroll to position [1605, 0]
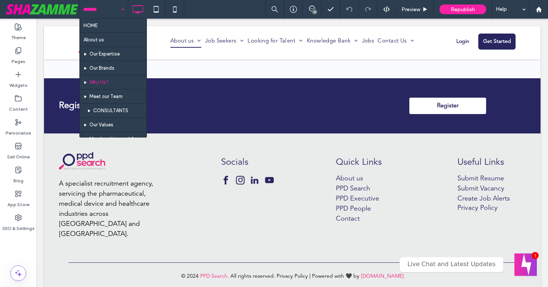
click at [109, 9] on input at bounding box center [101, 9] width 37 height 19
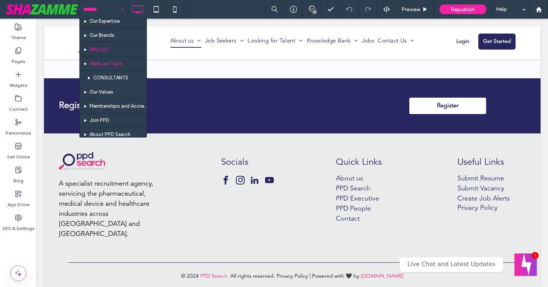
scroll to position [33, 0]
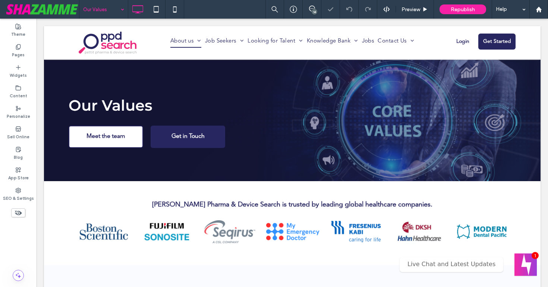
scroll to position [475, 0]
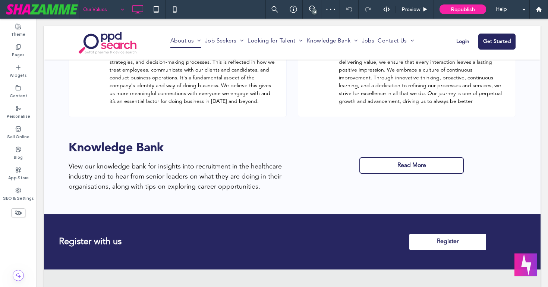
click at [94, 11] on input at bounding box center [101, 9] width 37 height 19
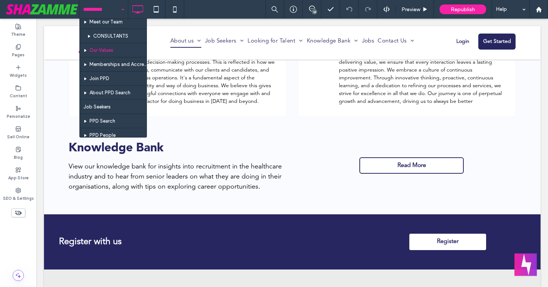
scroll to position [78, 0]
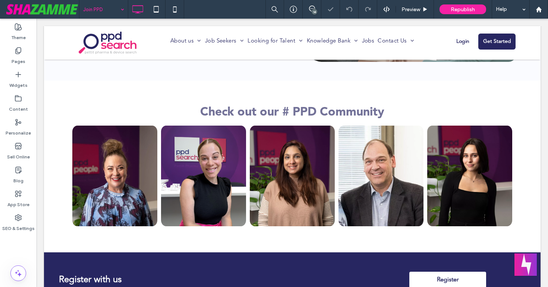
scroll to position [485, 0]
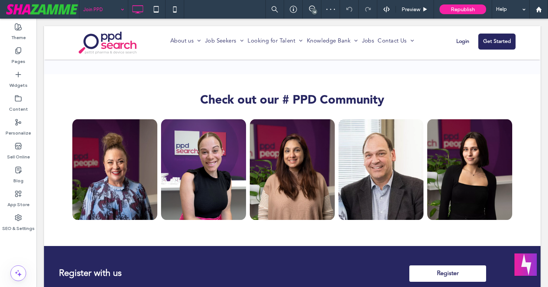
click at [97, 10] on input at bounding box center [101, 9] width 37 height 19
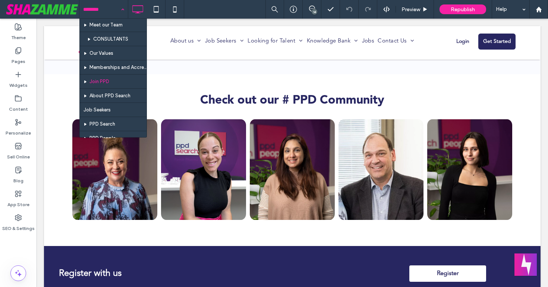
scroll to position [76, 0]
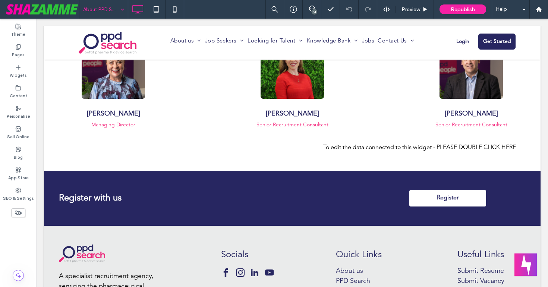
scroll to position [1214, 0]
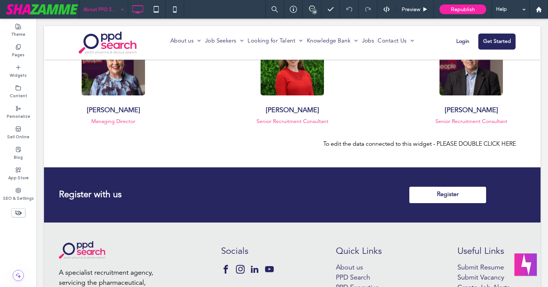
click at [99, 8] on input at bounding box center [101, 9] width 37 height 19
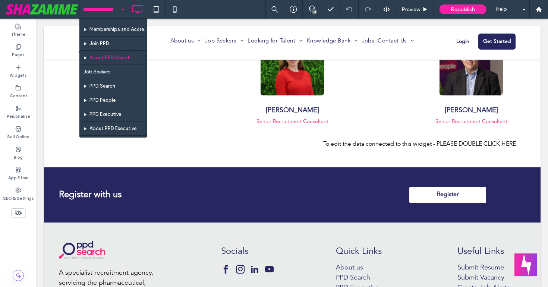
scroll to position [113, 0]
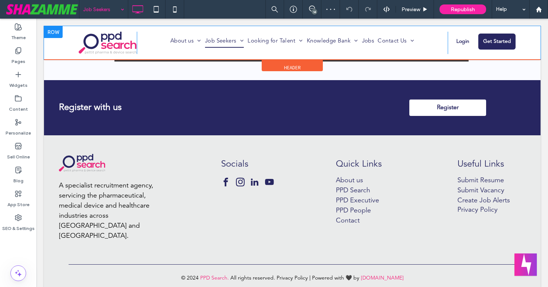
scroll to position [1036, 0]
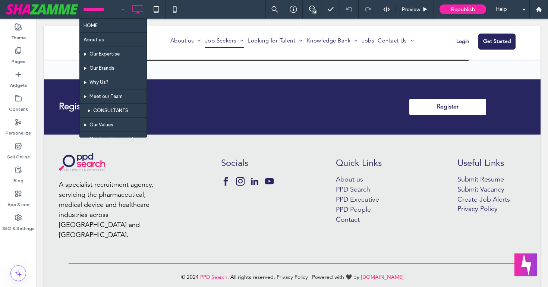
click at [96, 5] on input at bounding box center [101, 9] width 37 height 19
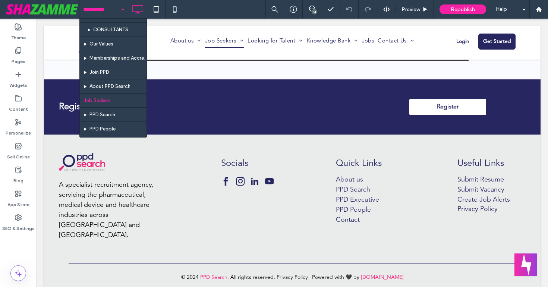
scroll to position [105, 0]
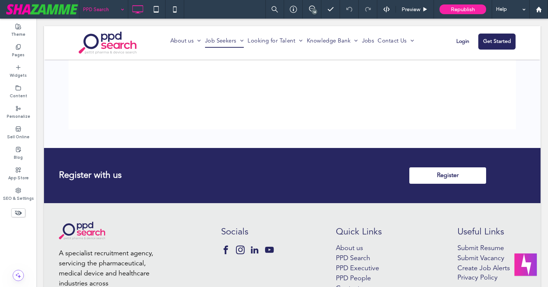
scroll to position [1993, 0]
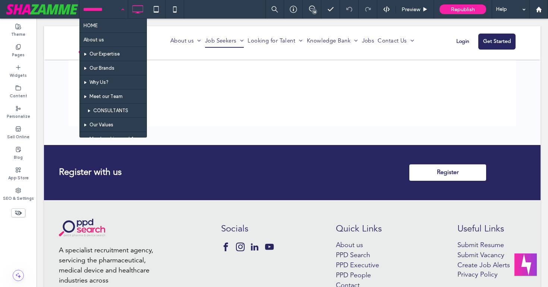
click at [101, 11] on input at bounding box center [101, 9] width 37 height 19
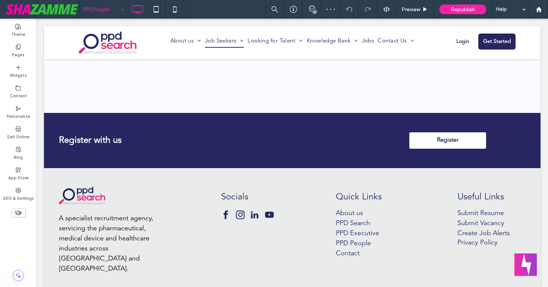
scroll to position [927, 0]
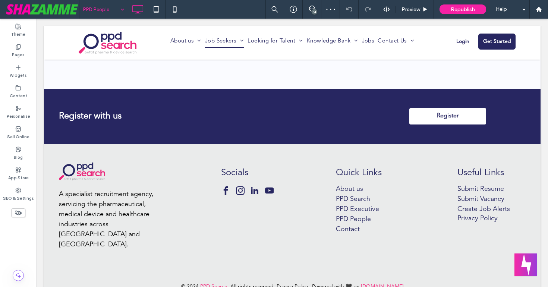
click at [109, 16] on input at bounding box center [101, 9] width 37 height 19
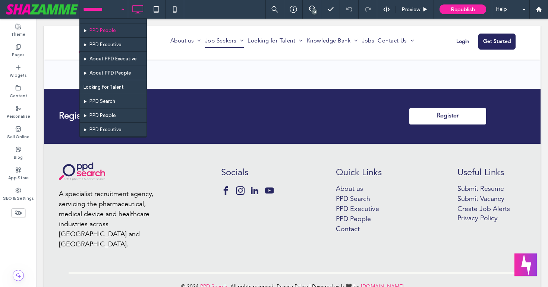
scroll to position [162, 0]
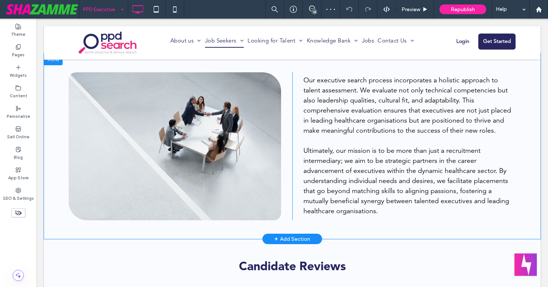
scroll to position [678, 0]
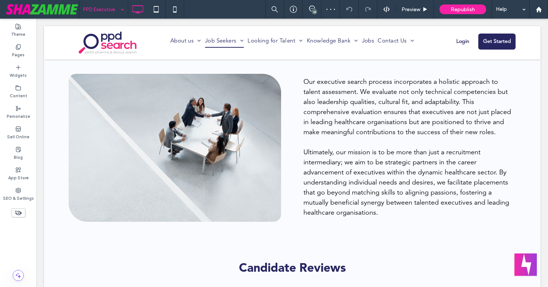
click at [90, 9] on input at bounding box center [101, 9] width 37 height 19
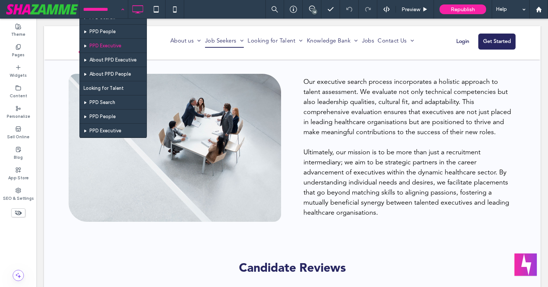
scroll to position [181, 0]
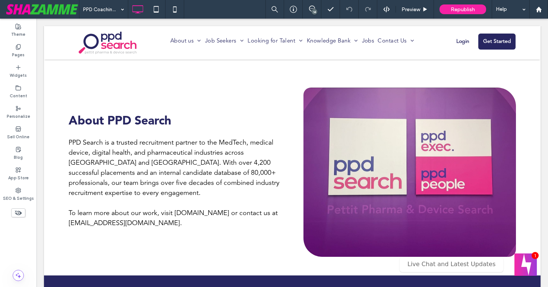
scroll to position [2999, 0]
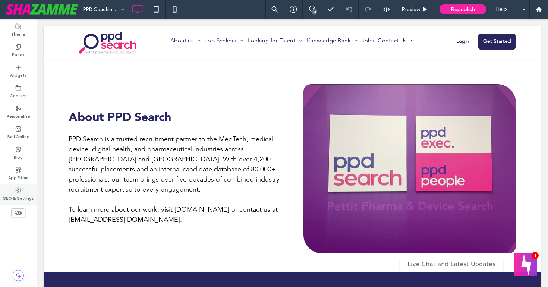
click at [16, 187] on div "SEO & Settings" at bounding box center [18, 194] width 37 height 21
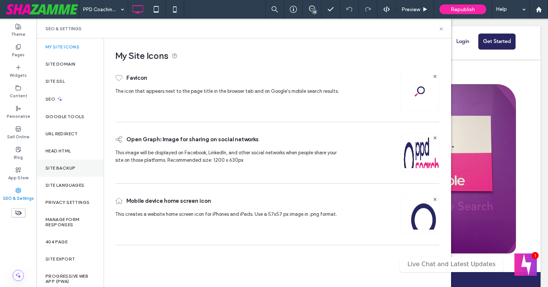
click at [48, 165] on div "Site Backup" at bounding box center [70, 168] width 67 height 17
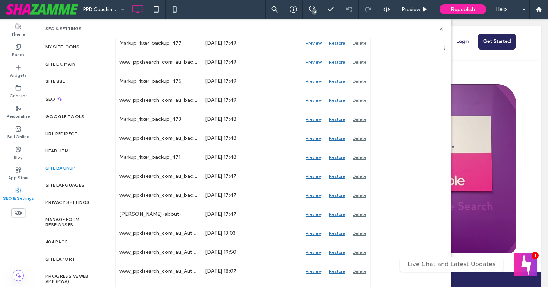
scroll to position [194, 0]
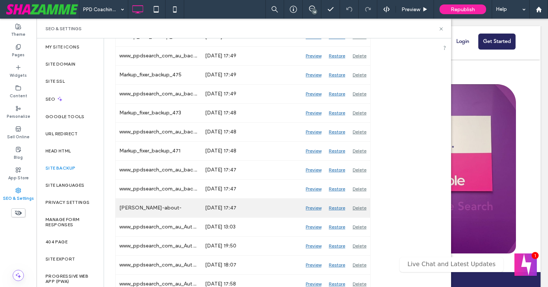
click at [342, 208] on div "Restore" at bounding box center [337, 208] width 24 height 19
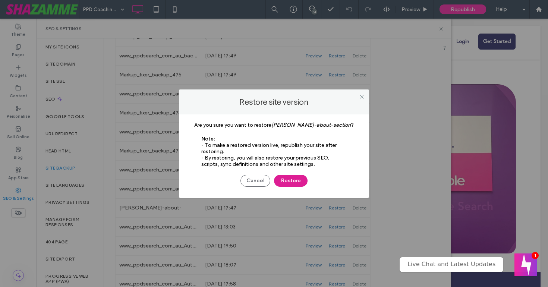
click at [292, 179] on button "Restore" at bounding box center [291, 181] width 34 height 12
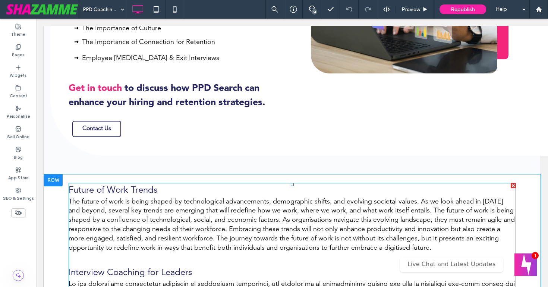
scroll to position [588, 0]
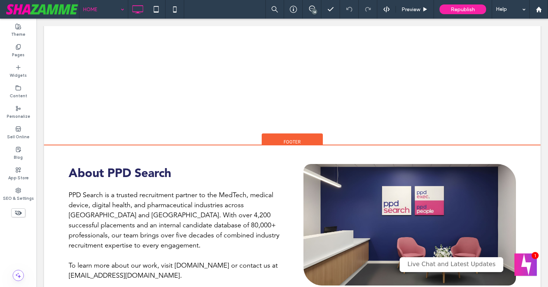
scroll to position [1997, 0]
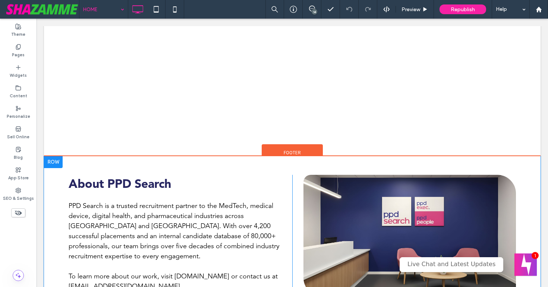
click at [54, 162] on div at bounding box center [53, 162] width 19 height 12
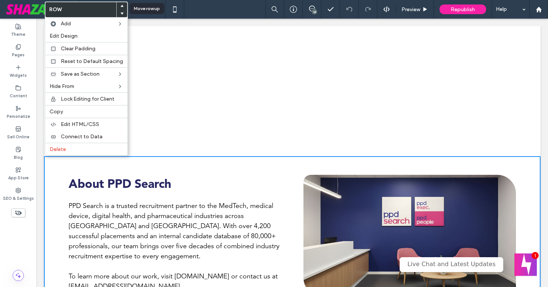
click at [121, 6] on use at bounding box center [122, 6] width 3 height 2
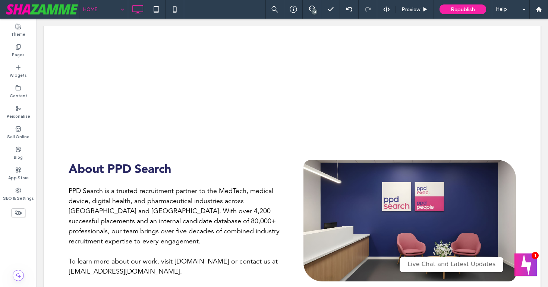
scroll to position [3560, 0]
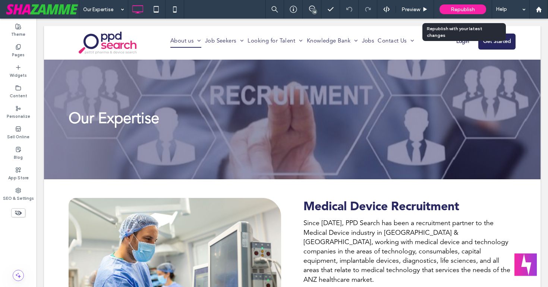
click at [445, 10] on div "Republish" at bounding box center [463, 9] width 47 height 10
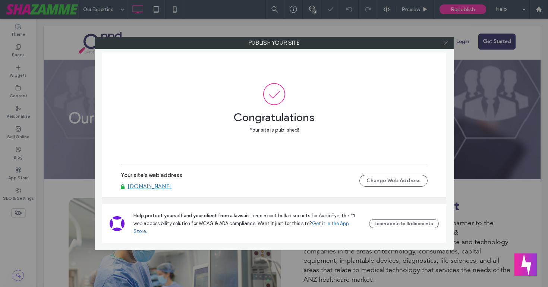
click at [445, 44] on use at bounding box center [446, 43] width 4 height 4
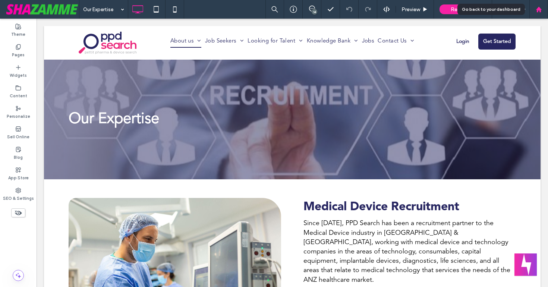
click at [541, 10] on use at bounding box center [539, 9] width 6 height 6
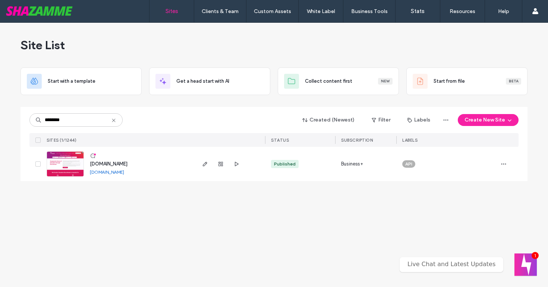
type input "********"
click at [97, 164] on span "[DOMAIN_NAME]" at bounding box center [109, 164] width 38 height 6
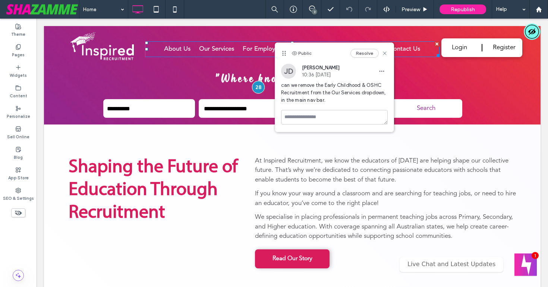
click at [258, 86] on div at bounding box center [258, 87] width 13 height 13
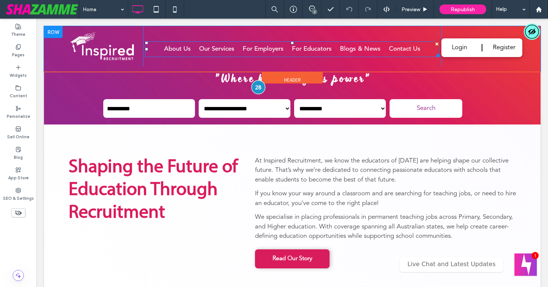
click at [257, 86] on div at bounding box center [259, 88] width 14 height 14
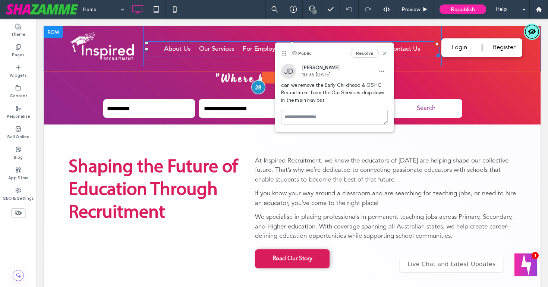
click at [257, 86] on div at bounding box center [259, 88] width 14 height 14
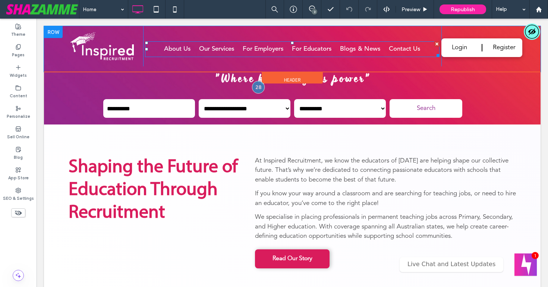
click at [247, 48] on span at bounding box center [292, 49] width 295 height 16
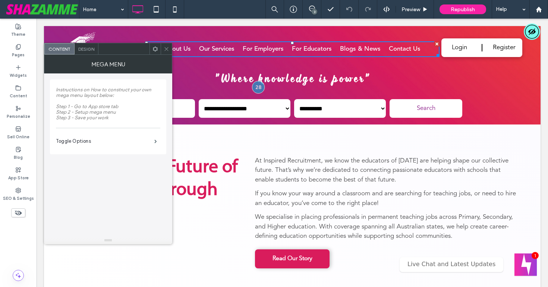
click at [168, 48] on icon at bounding box center [167, 49] width 6 height 6
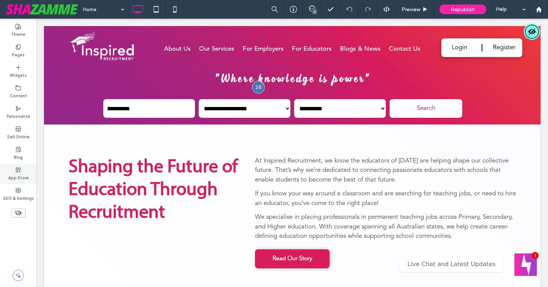
click at [19, 172] on icon at bounding box center [18, 170] width 6 height 6
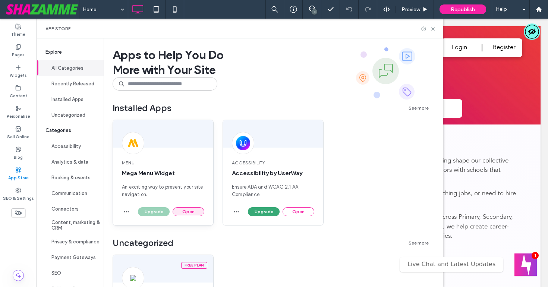
click at [187, 211] on button "Open" at bounding box center [189, 211] width 32 height 9
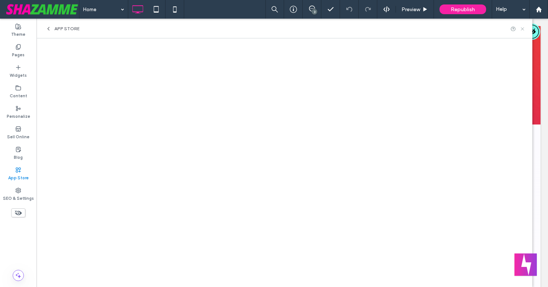
click at [522, 28] on icon at bounding box center [523, 29] width 6 height 6
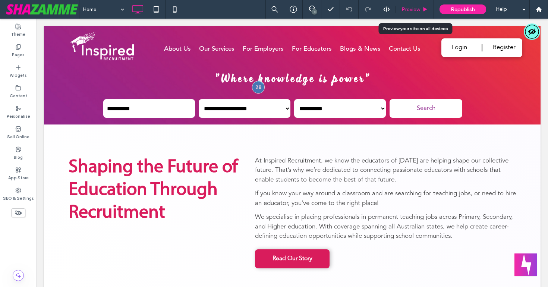
click at [403, 6] on span "Preview" at bounding box center [411, 9] width 19 height 6
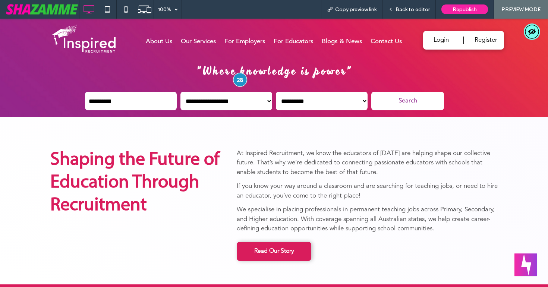
click at [235, 79] on div at bounding box center [241, 80] width 14 height 14
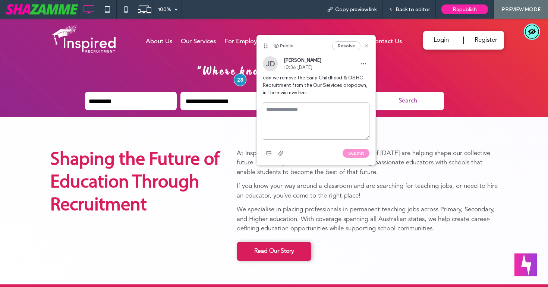
click at [310, 110] on textarea at bounding box center [316, 121] width 107 height 37
type textarea "****"
click at [362, 152] on button "Submit" at bounding box center [356, 153] width 27 height 9
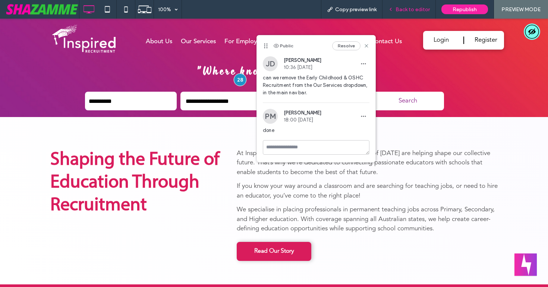
click at [405, 12] on span "Back to editor" at bounding box center [413, 9] width 34 height 6
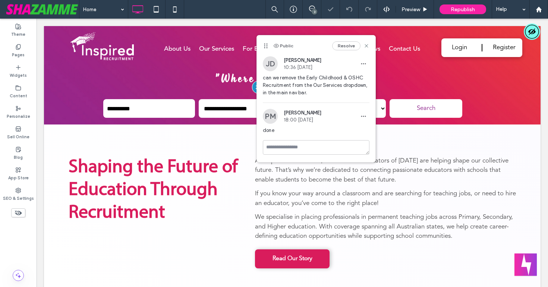
click at [313, 13] on div "3" at bounding box center [315, 12] width 6 height 6
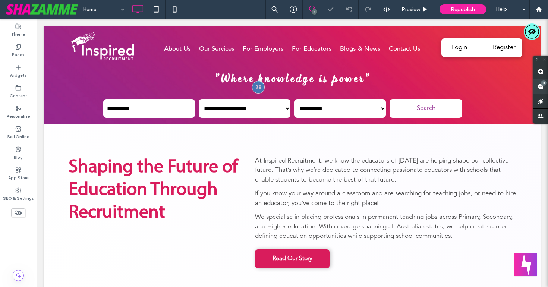
click at [536, 86] on span at bounding box center [540, 86] width 15 height 15
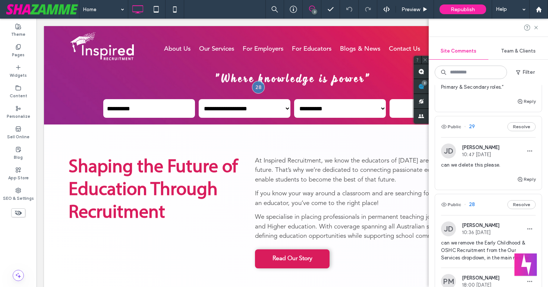
scroll to position [223, 0]
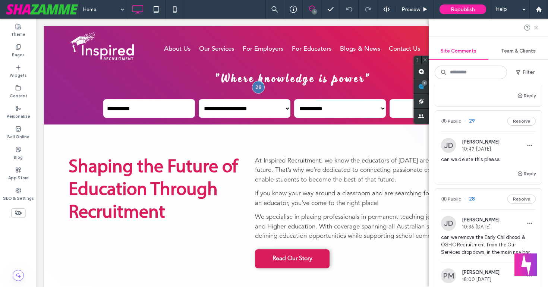
click at [487, 156] on span "can we delete this please." at bounding box center [488, 159] width 95 height 7
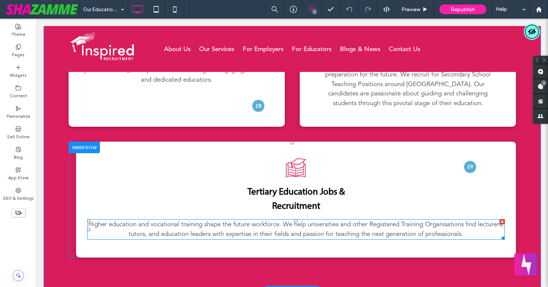
scroll to position [410, 0]
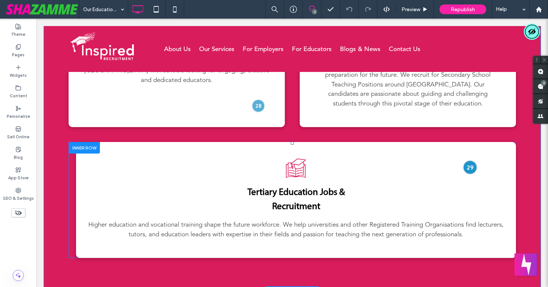
click at [468, 174] on div at bounding box center [471, 167] width 14 height 14
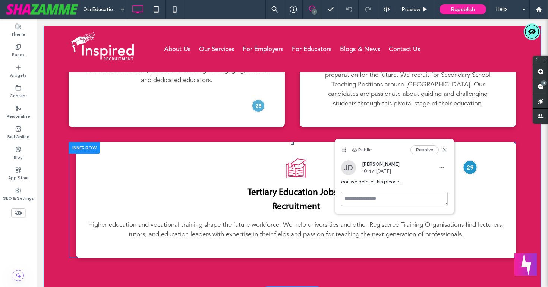
click at [468, 174] on div at bounding box center [471, 167] width 14 height 14
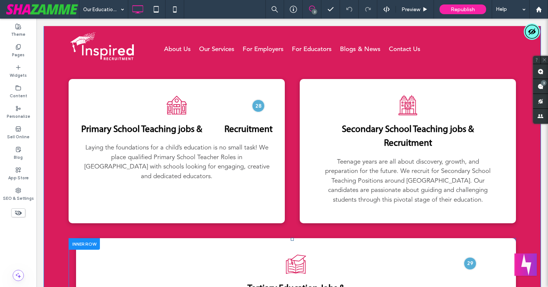
scroll to position [313, 0]
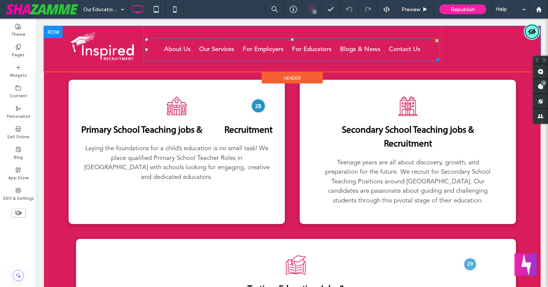
click at [259, 108] on div at bounding box center [259, 106] width 14 height 14
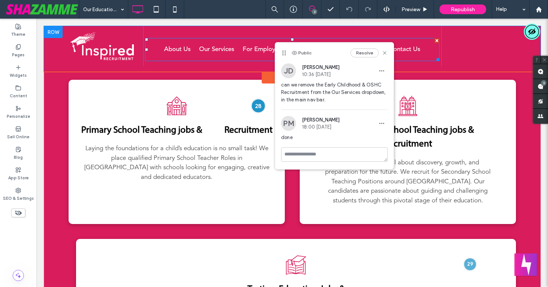
click at [259, 108] on div at bounding box center [259, 106] width 14 height 14
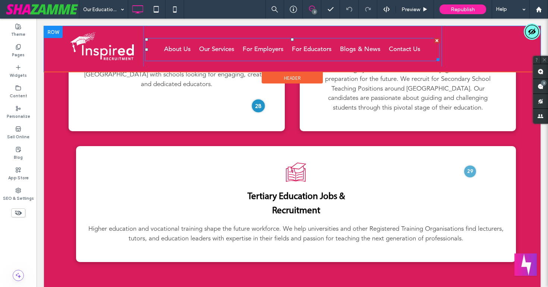
scroll to position [407, 0]
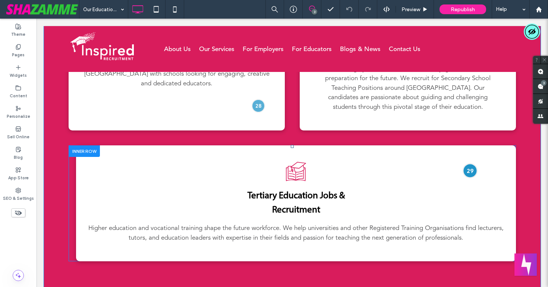
click at [473, 178] on div at bounding box center [471, 171] width 14 height 14
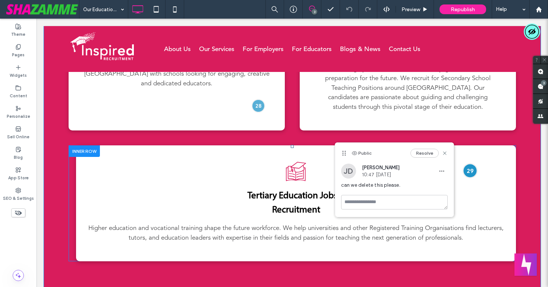
click at [473, 178] on div at bounding box center [471, 171] width 14 height 14
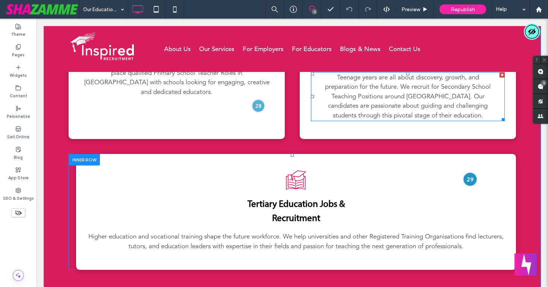
scroll to position [403, 0]
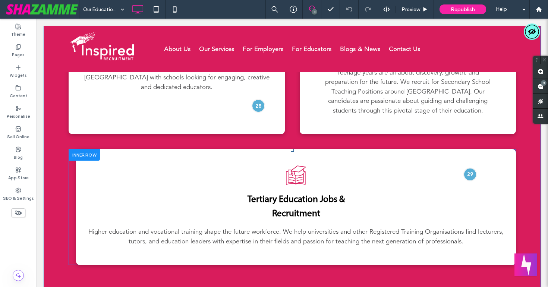
click at [82, 161] on div at bounding box center [84, 155] width 31 height 12
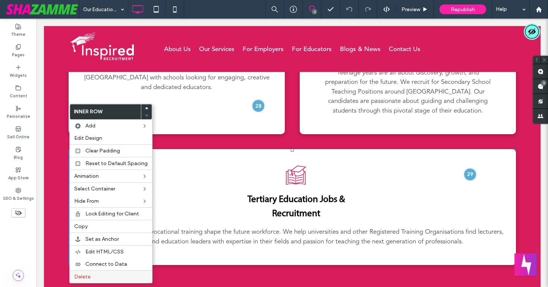
click at [93, 272] on div "Delete" at bounding box center [111, 276] width 82 height 13
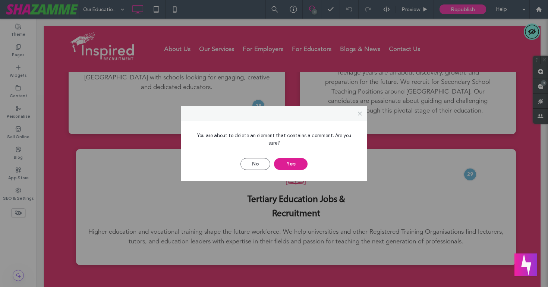
click at [289, 159] on button "Yes" at bounding box center [291, 164] width 34 height 12
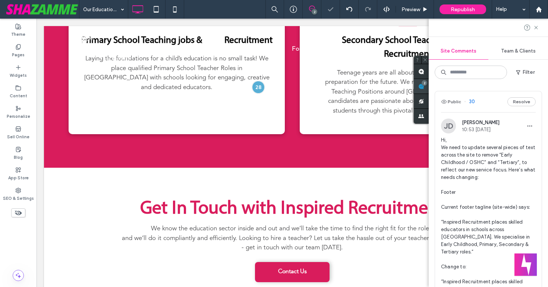
click at [429, 82] on div "2" at bounding box center [421, 86] width 15 height 15
click at [485, 156] on span "Hi, We need to update several pieces of text across the site to remove “Early C…" at bounding box center [488, 223] width 95 height 172
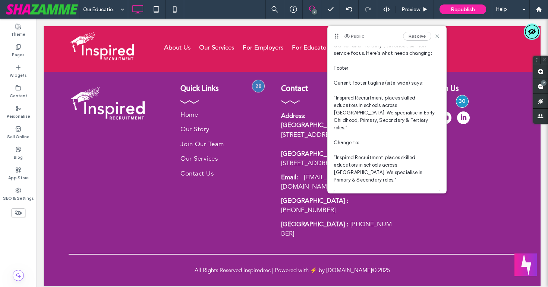
scroll to position [56, 0]
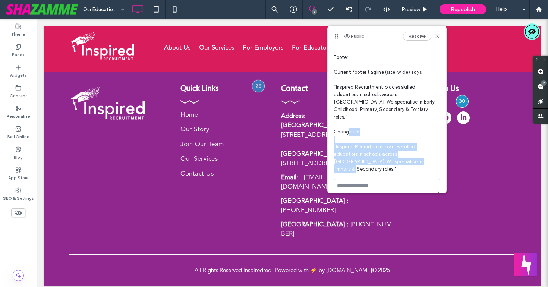
drag, startPoint x: 336, startPoint y: 141, endPoint x: 395, endPoint y: 154, distance: 60.5
click at [395, 154] on span "Hi, We need to update several pieces of text across the site to remove “Early C…" at bounding box center [387, 91] width 107 height 164
copy span "Inspired Recruitment places skilled educators in schools across [GEOGRAPHIC_DAT…"
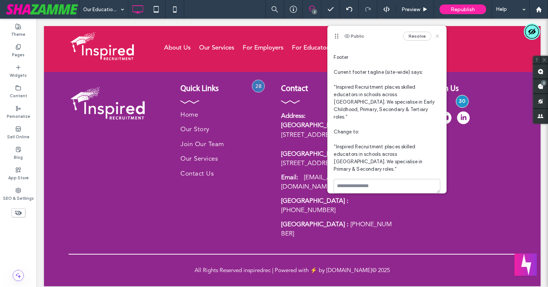
click at [438, 35] on icon at bounding box center [438, 36] width 6 height 6
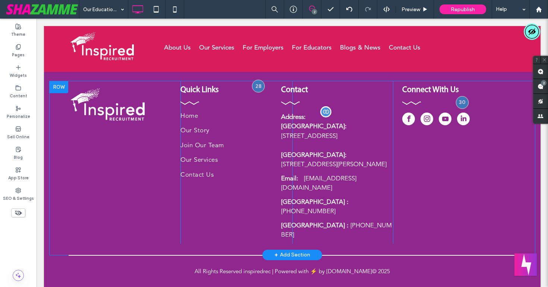
scroll to position [657, 0]
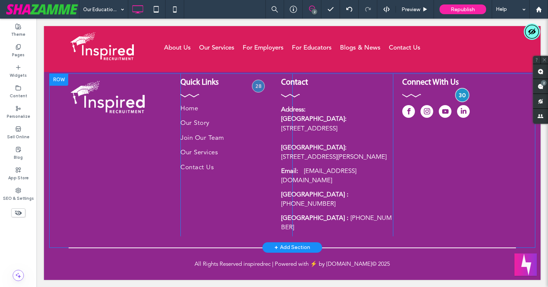
click at [464, 102] on div at bounding box center [463, 95] width 14 height 14
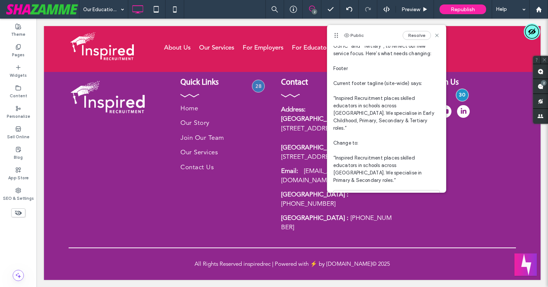
scroll to position [56, 0]
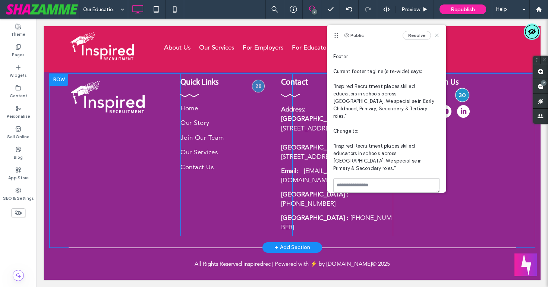
click at [461, 101] on div at bounding box center [463, 95] width 14 height 14
